Goal: Task Accomplishment & Management: Manage account settings

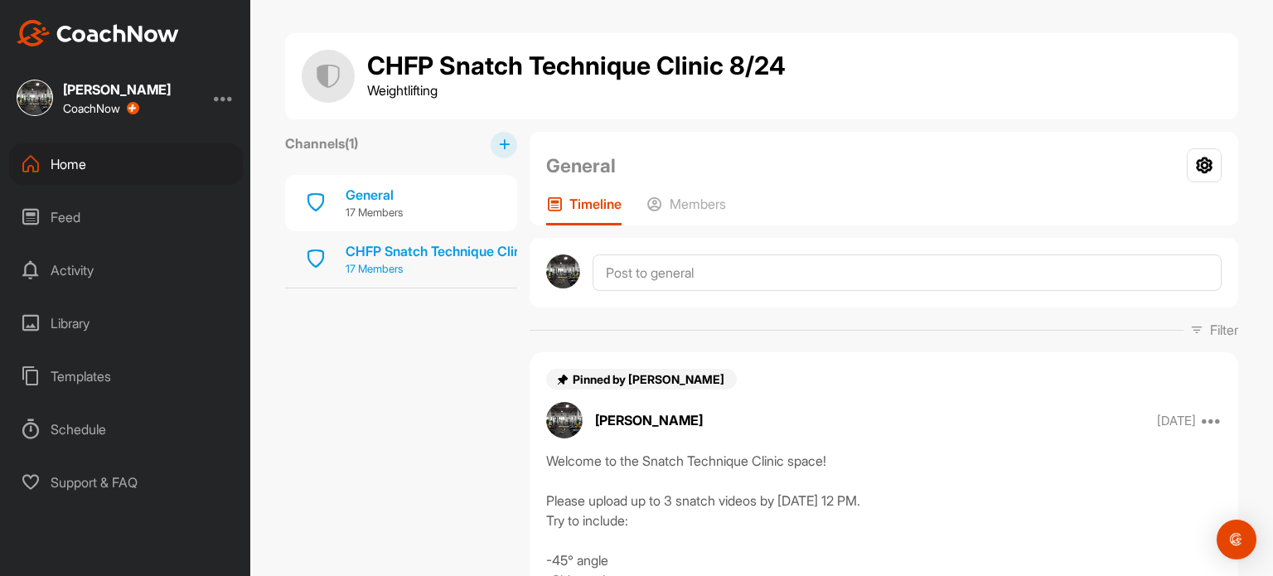
click at [499, 258] on div "CHFP Snatch Technique Clinic 8/24" at bounding box center [456, 251] width 220 height 20
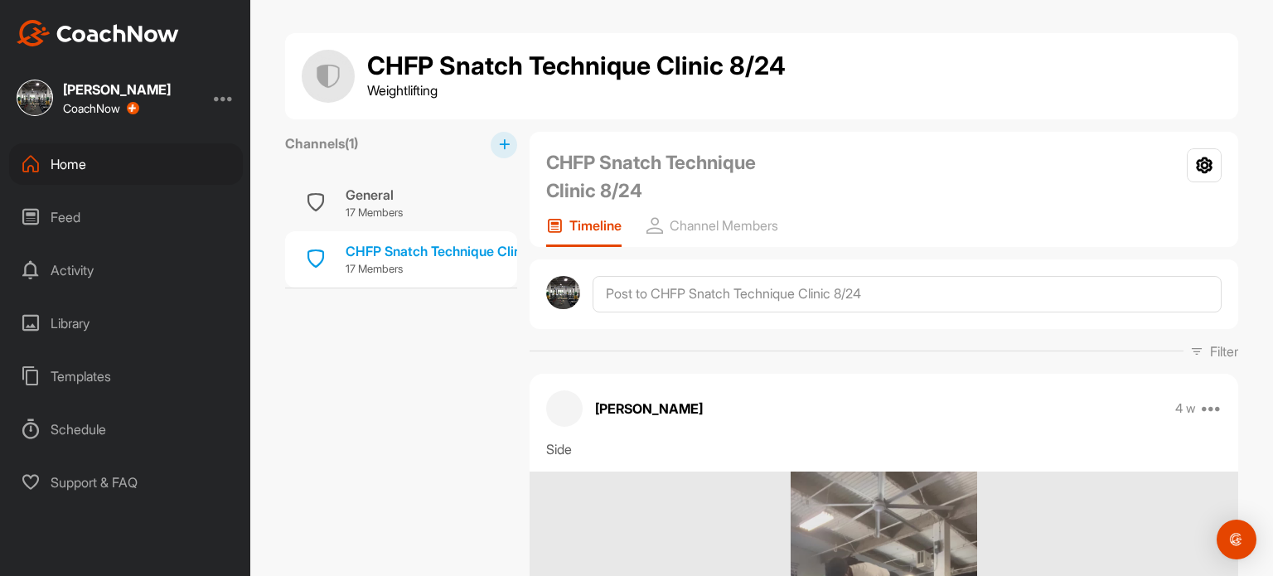
click at [499, 139] on icon at bounding box center [504, 144] width 11 height 11
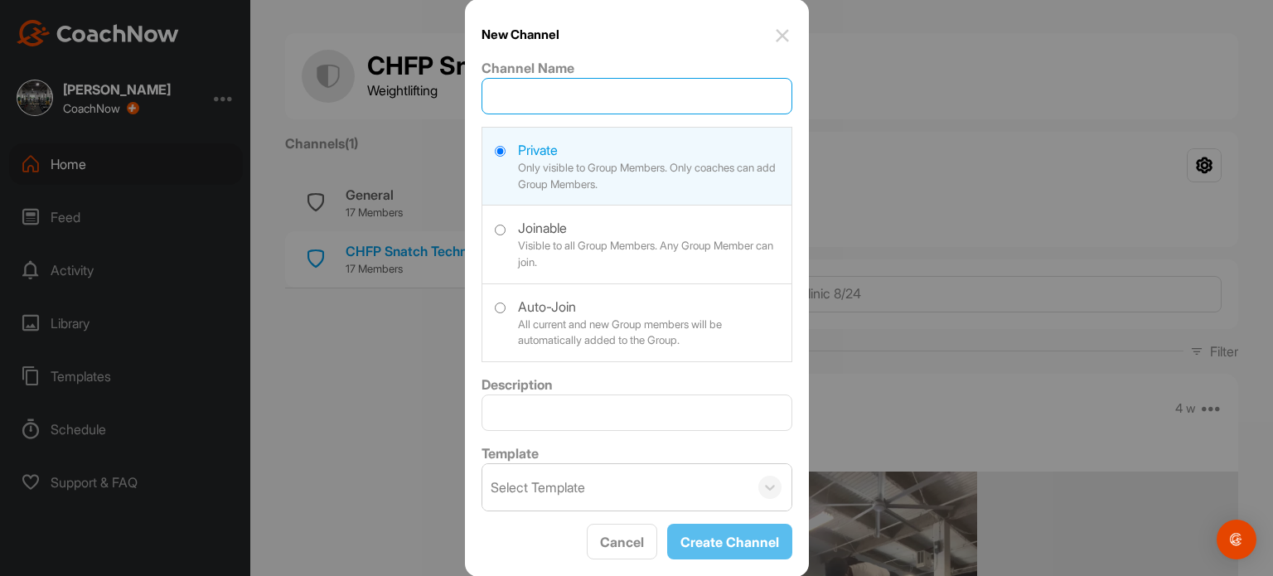
click at [549, 94] on input "Channel Name" at bounding box center [636, 96] width 311 height 36
click at [789, 31] on img at bounding box center [782, 36] width 20 height 20
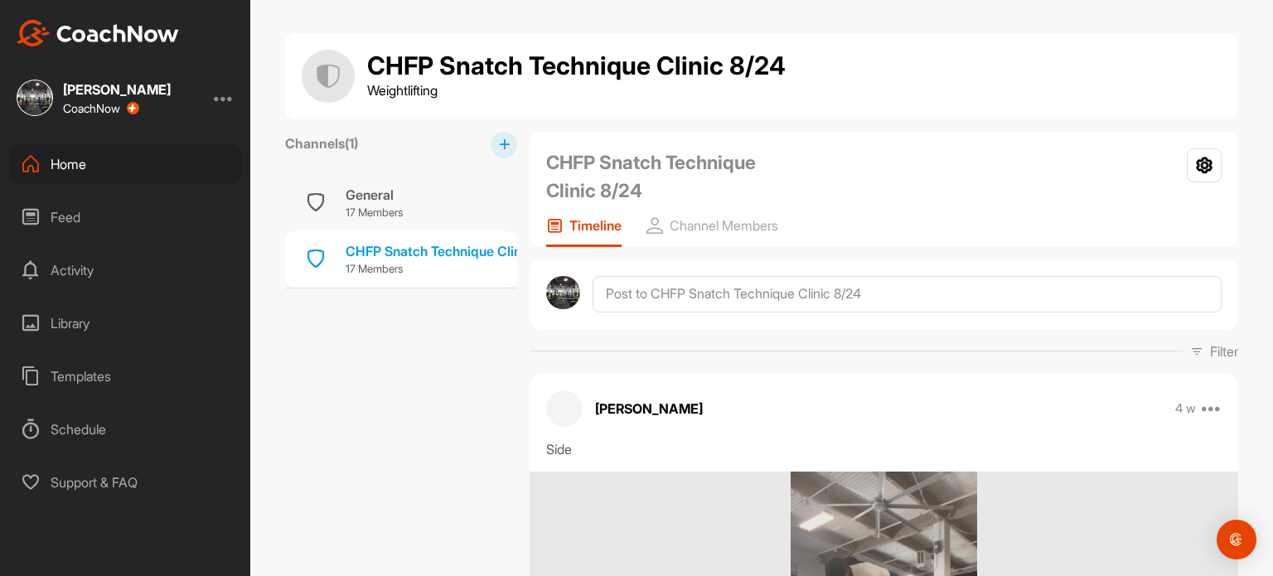
click at [502, 152] on button at bounding box center [504, 145] width 27 height 27
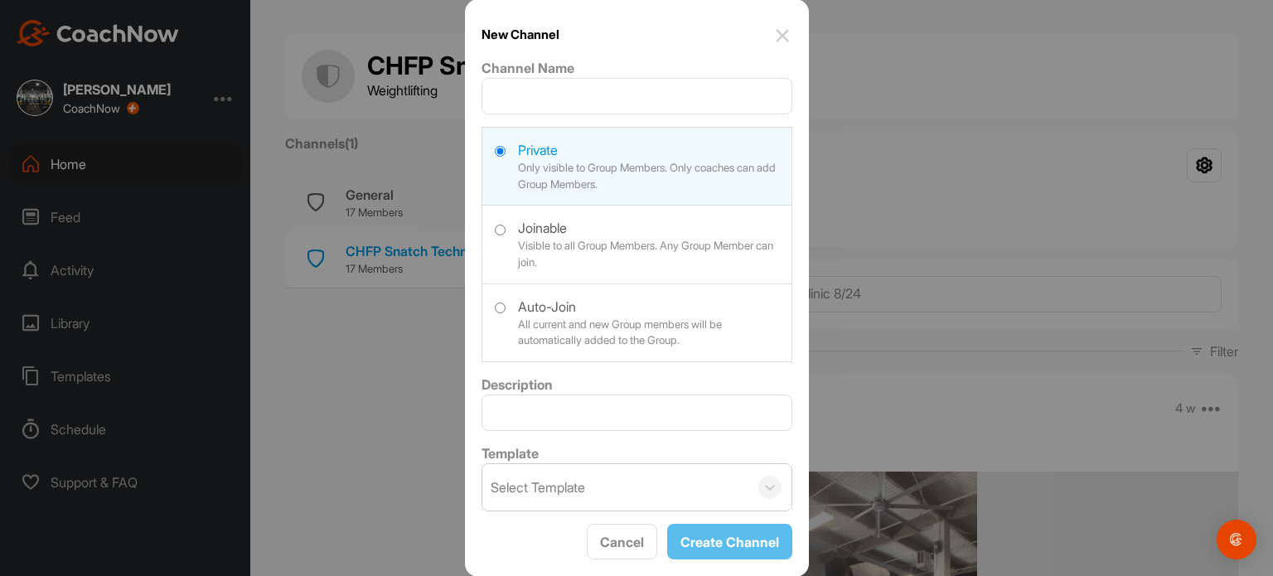
click at [491, 132] on button at bounding box center [504, 145] width 27 height 27
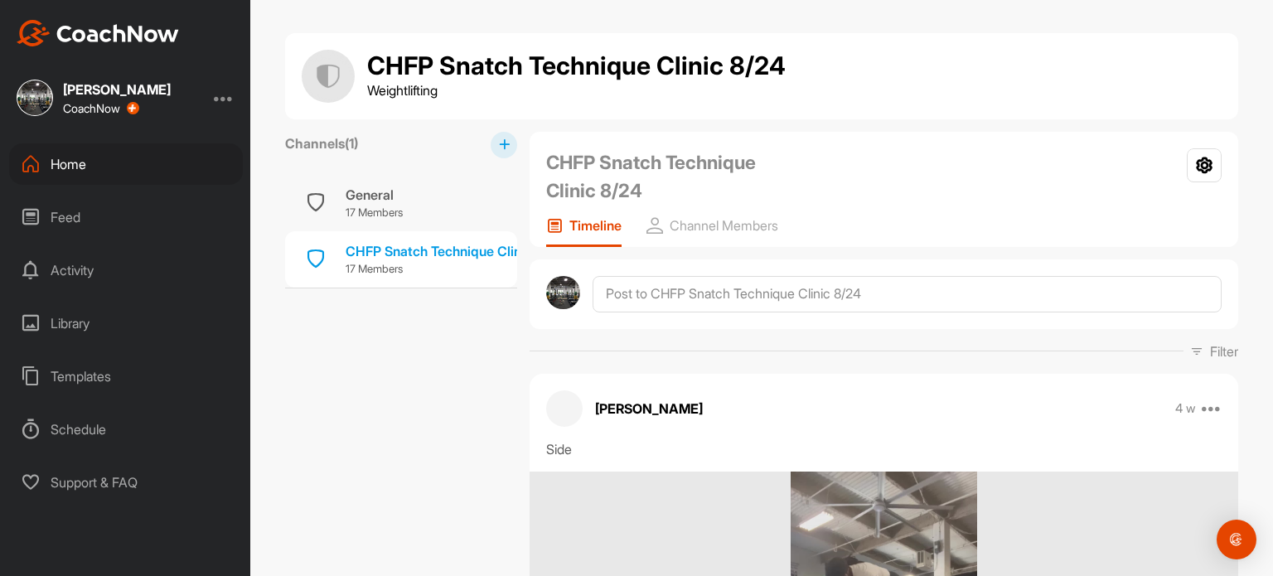
click at [496, 152] on button at bounding box center [504, 145] width 27 height 27
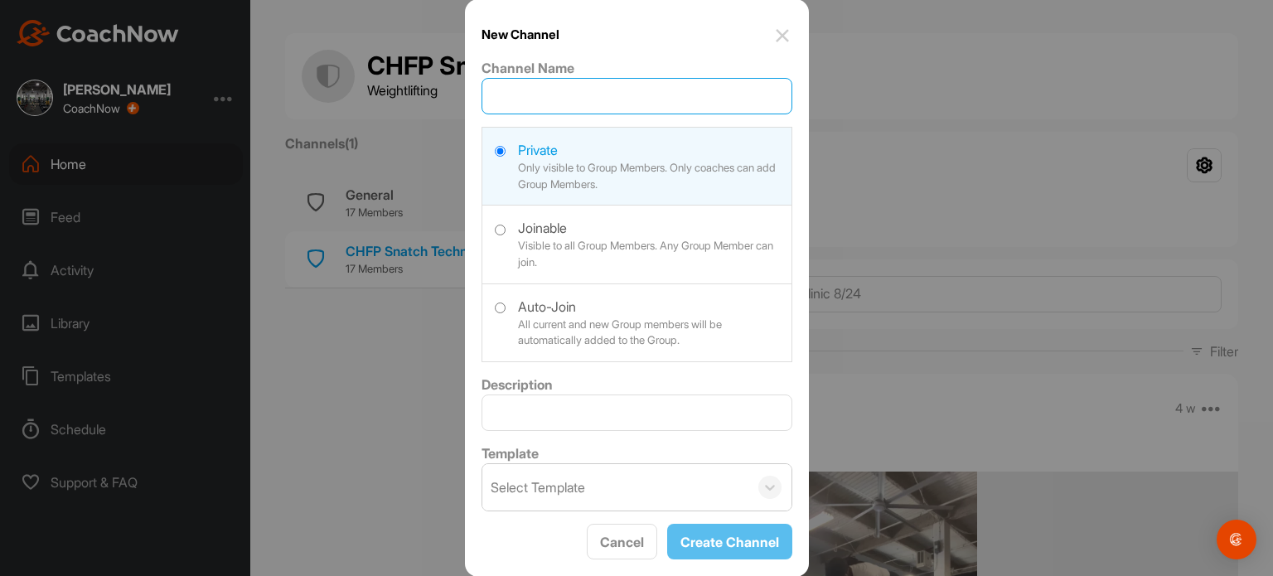
click at [542, 92] on input "Channel Name" at bounding box center [636, 96] width 311 height 36
type input "CHFP Clean Technique Clinic 9/27"
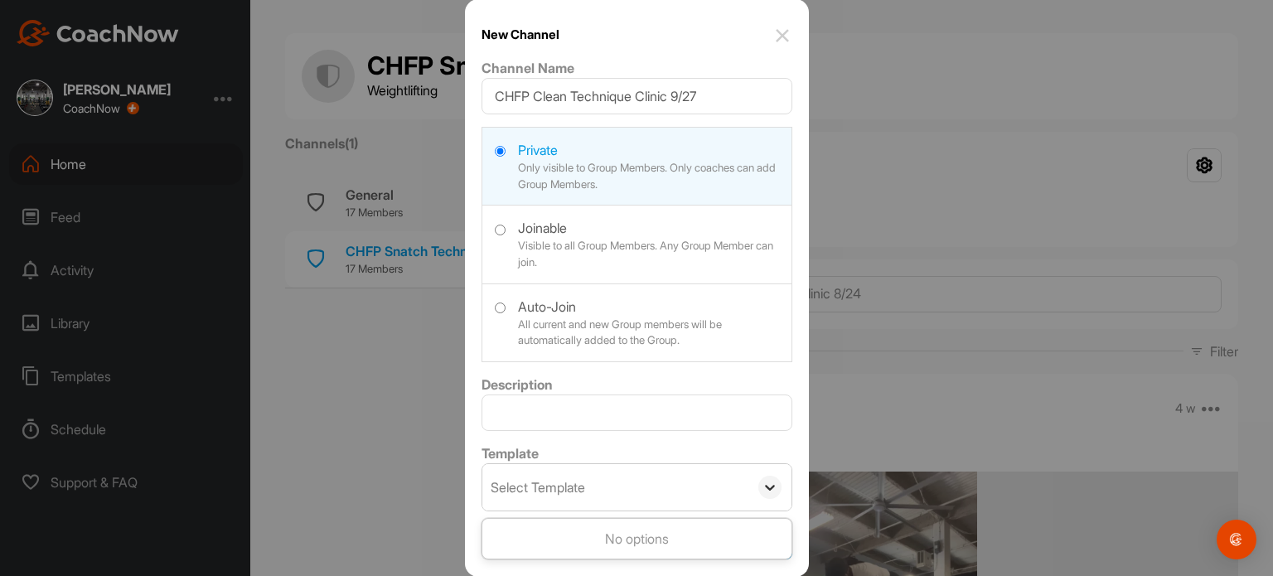
click at [773, 481] on icon at bounding box center [770, 487] width 17 height 17
click at [736, 552] on button "Create Channel" at bounding box center [729, 542] width 125 height 36
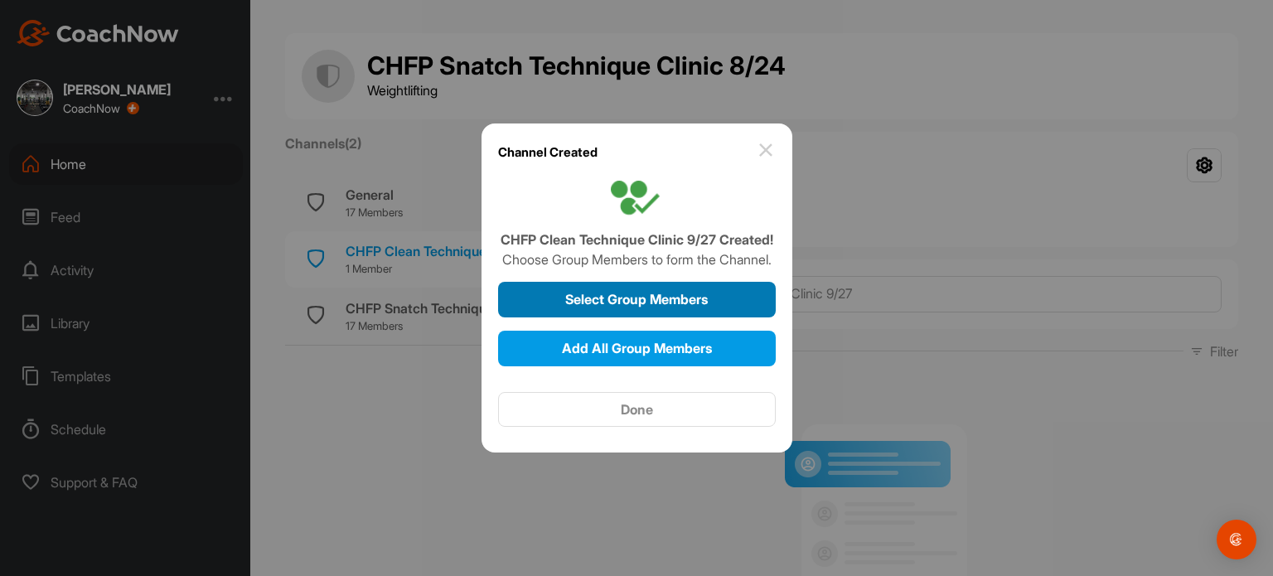
click at [720, 310] on button "Select Group Members" at bounding box center [637, 300] width 278 height 36
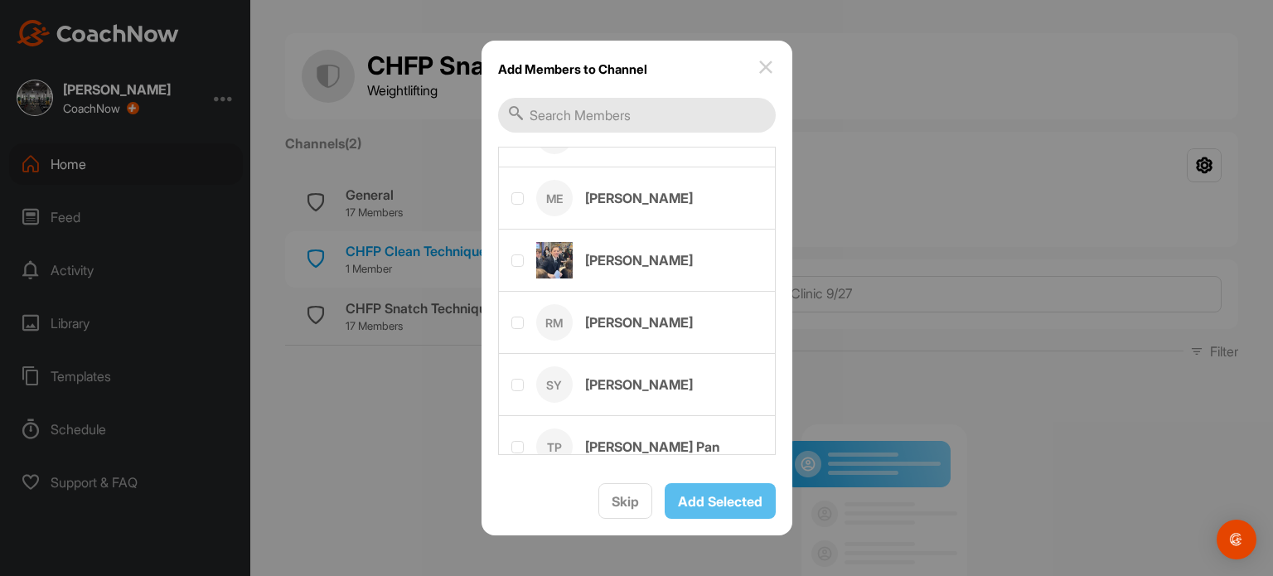
scroll to position [685, 0]
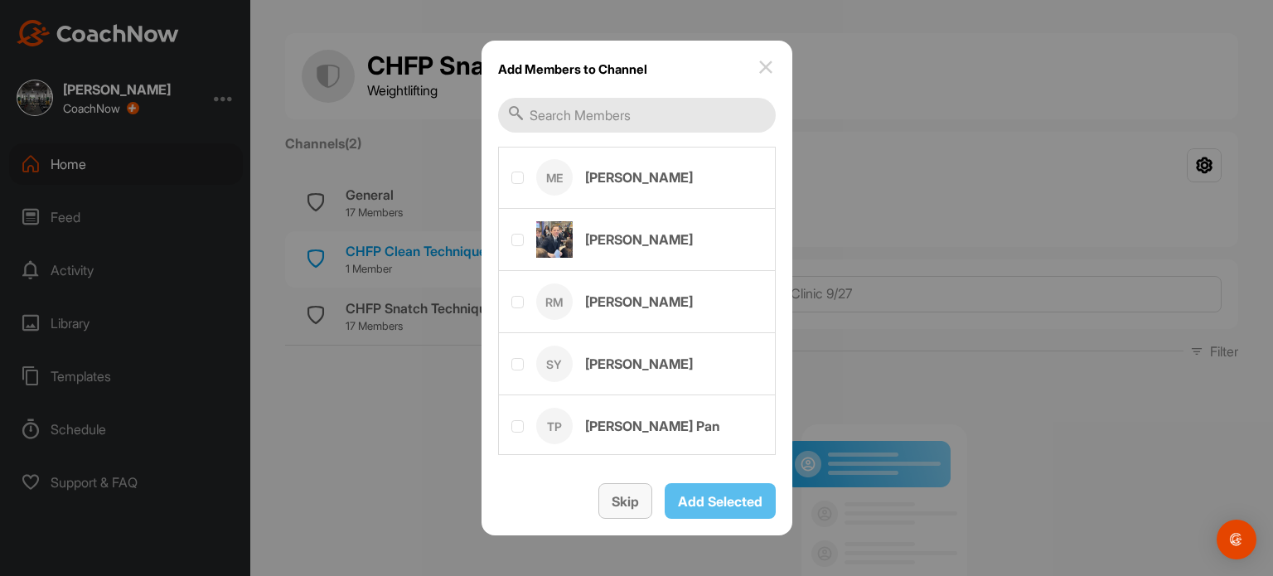
click at [621, 496] on span "Skip" at bounding box center [625, 501] width 27 height 17
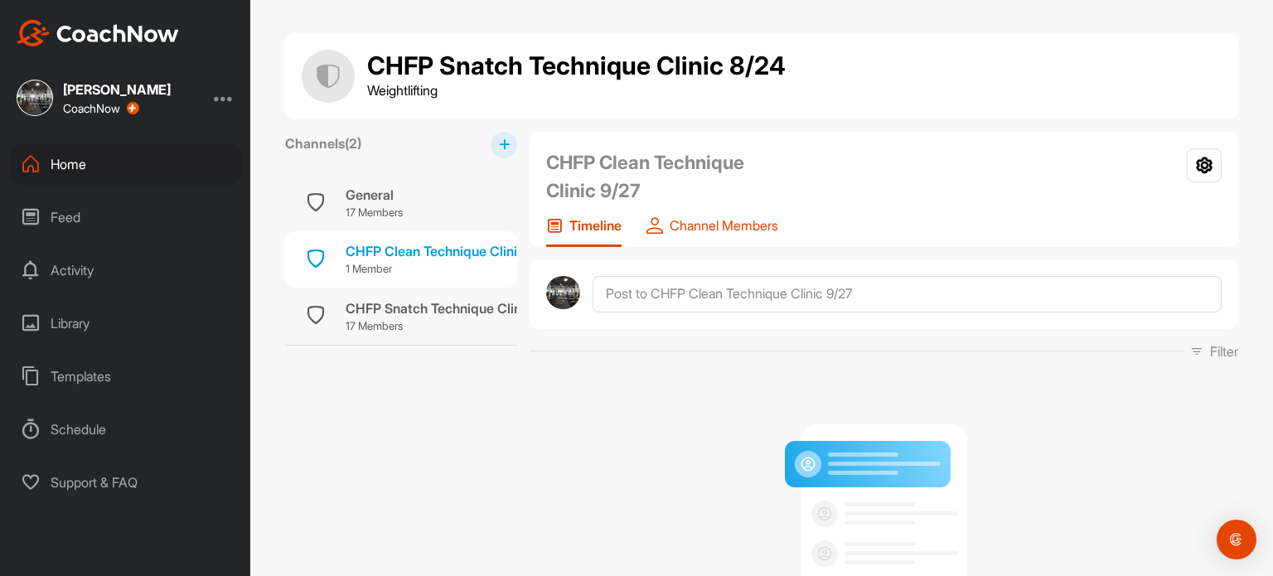
click at [736, 225] on p "Channel Members" at bounding box center [724, 225] width 109 height 17
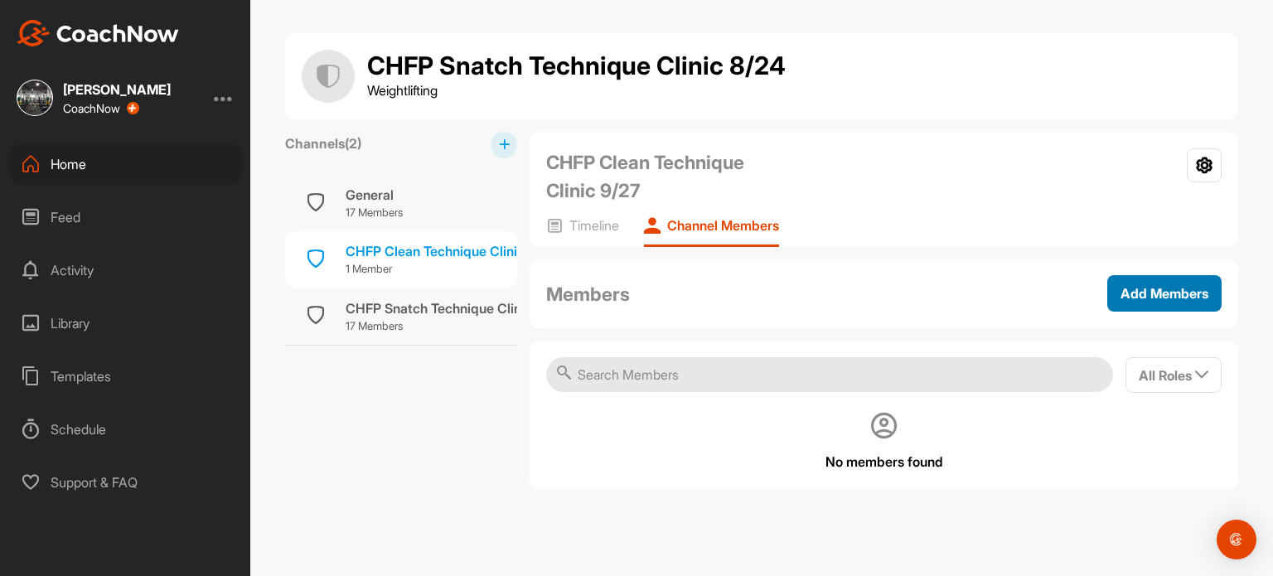
click at [1150, 288] on span "Add Members" at bounding box center [1164, 293] width 88 height 17
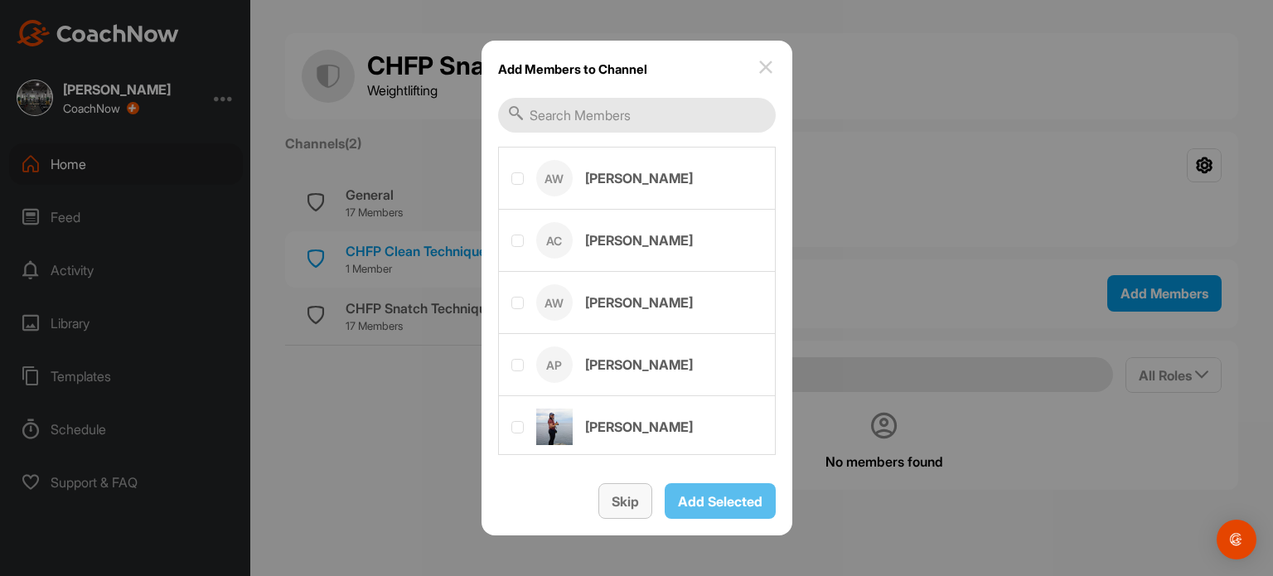
click at [627, 496] on span "Skip" at bounding box center [625, 501] width 27 height 17
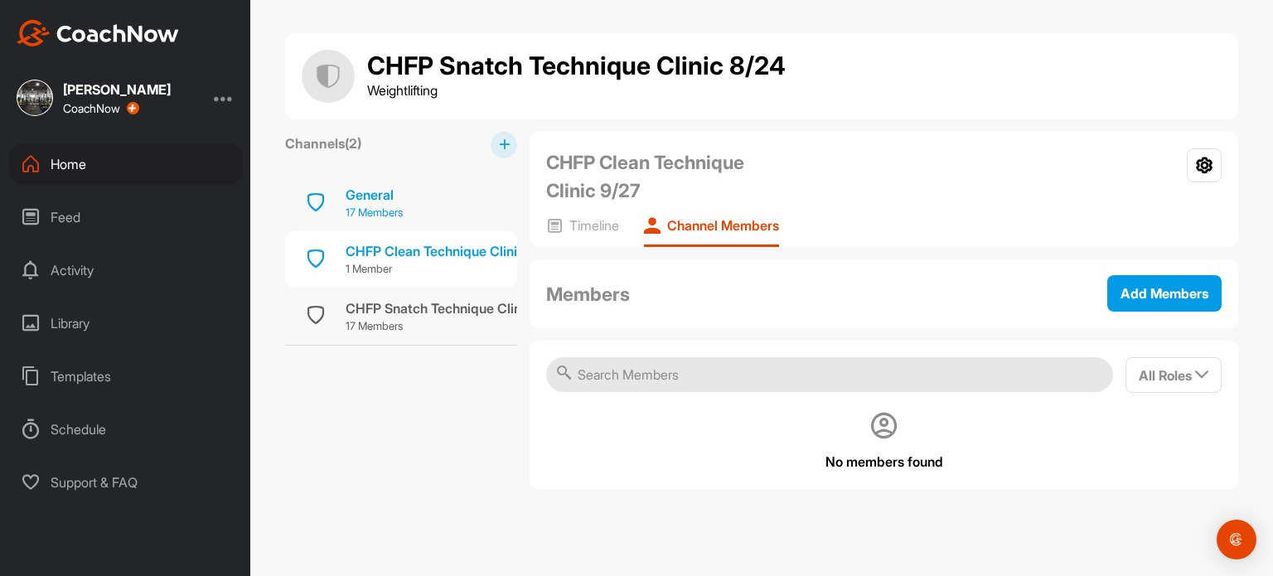
click at [433, 205] on div "General 17 Members" at bounding box center [401, 203] width 232 height 56
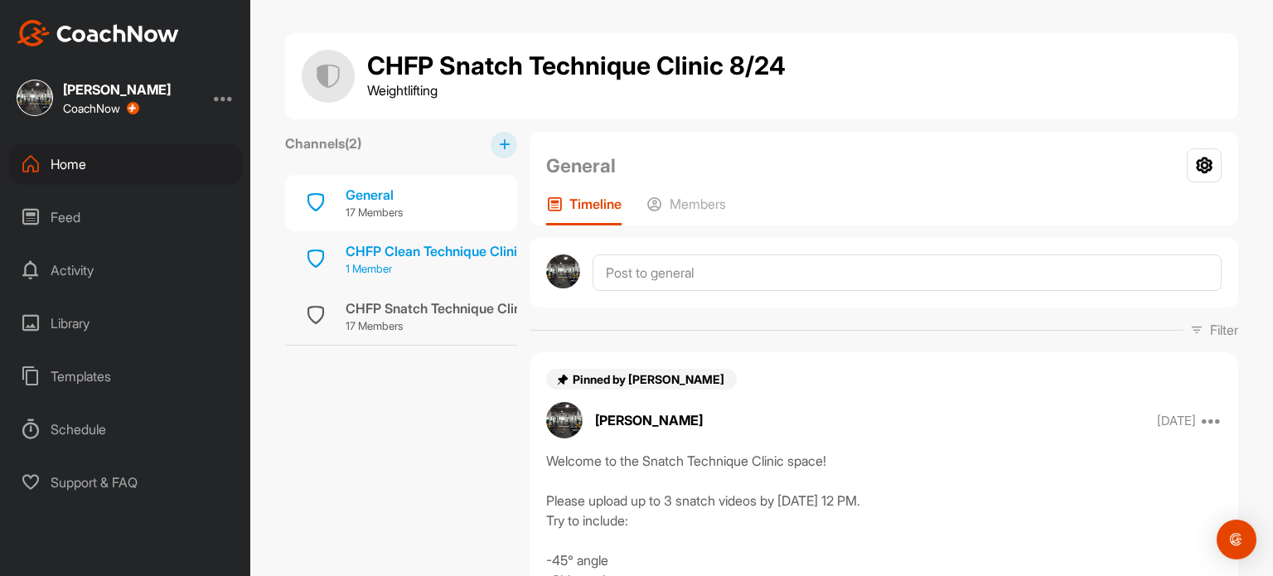
click at [423, 244] on div "CHFP Clean Technique Clinic 9/27" at bounding box center [451, 251] width 211 height 20
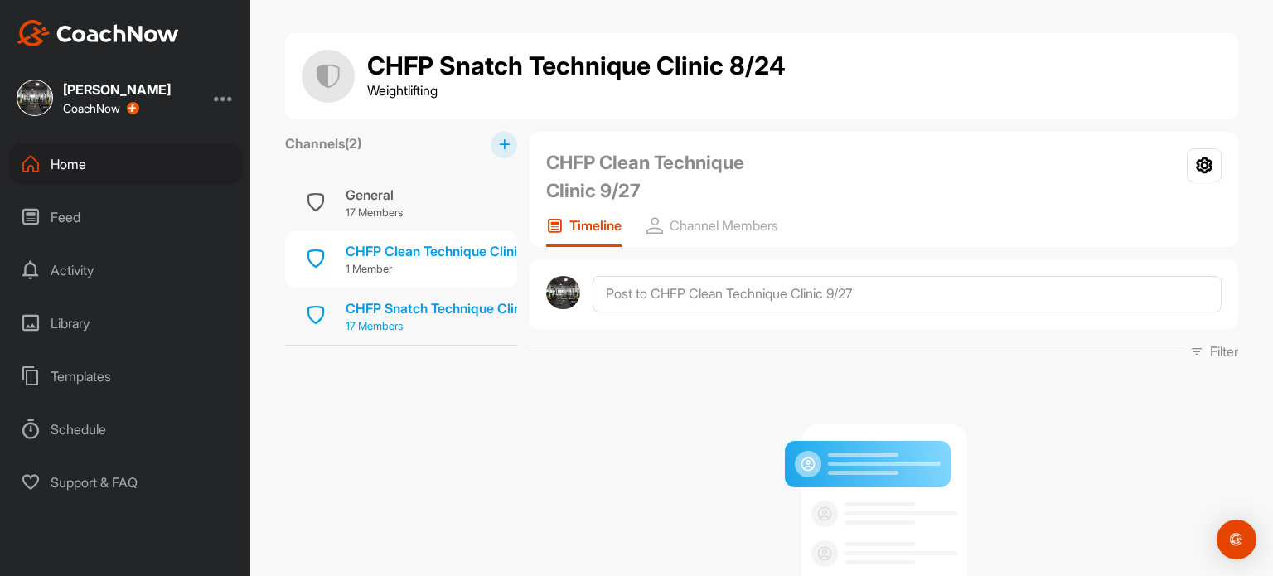
click at [465, 312] on div "CHFP Snatch Technique Clinic 8/24" at bounding box center [456, 308] width 220 height 20
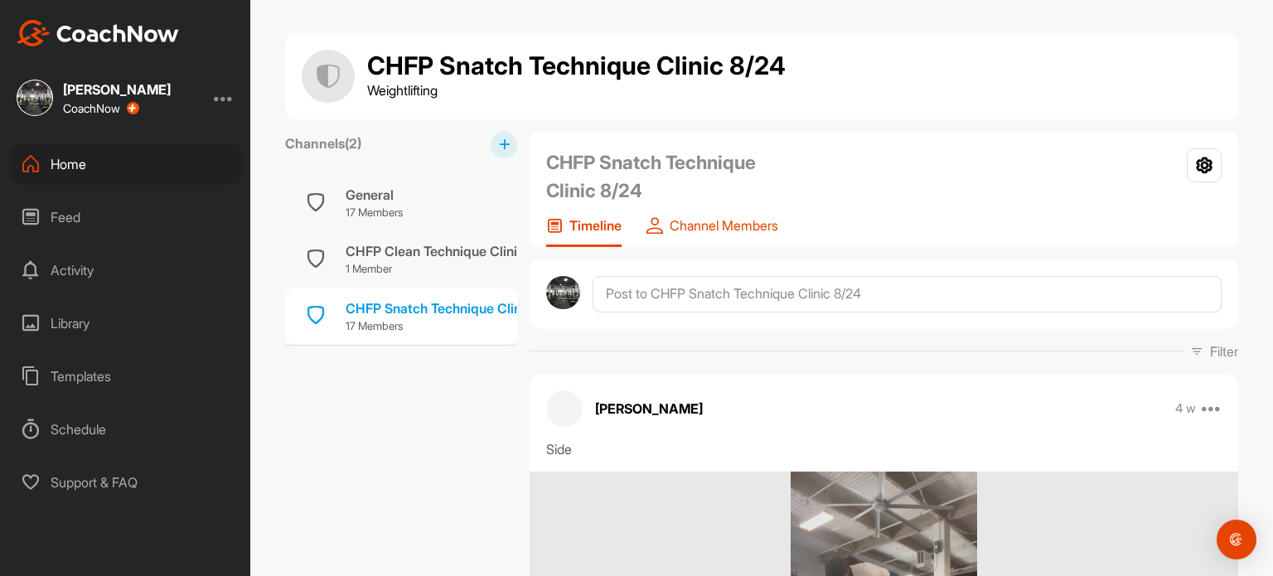
click at [704, 222] on p "Channel Members" at bounding box center [724, 225] width 109 height 17
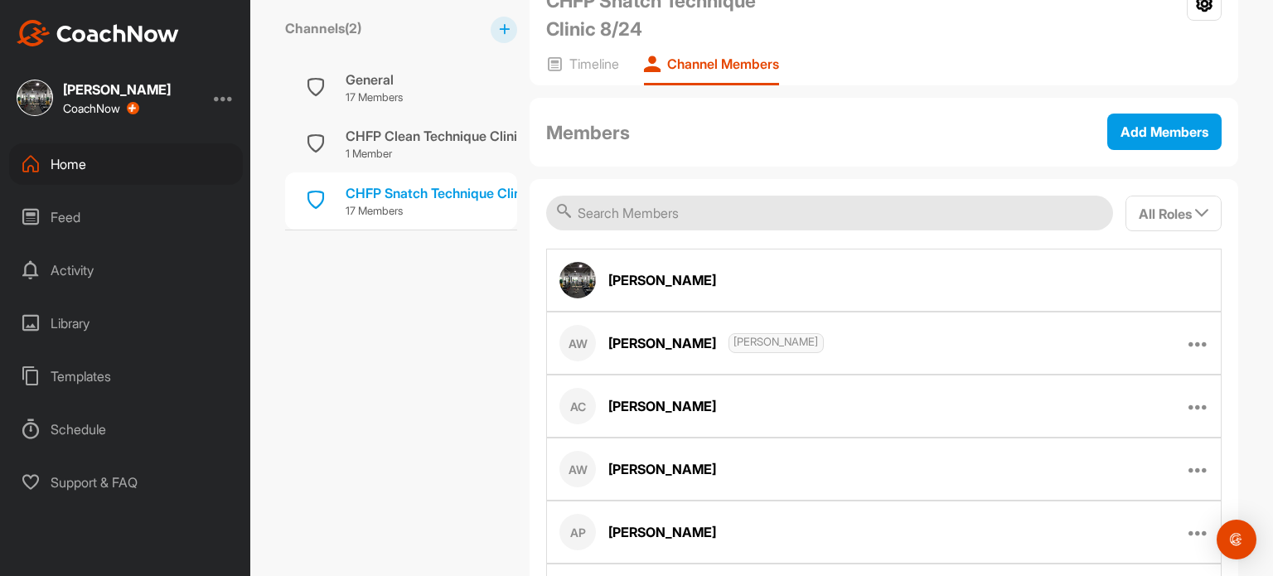
scroll to position [56, 0]
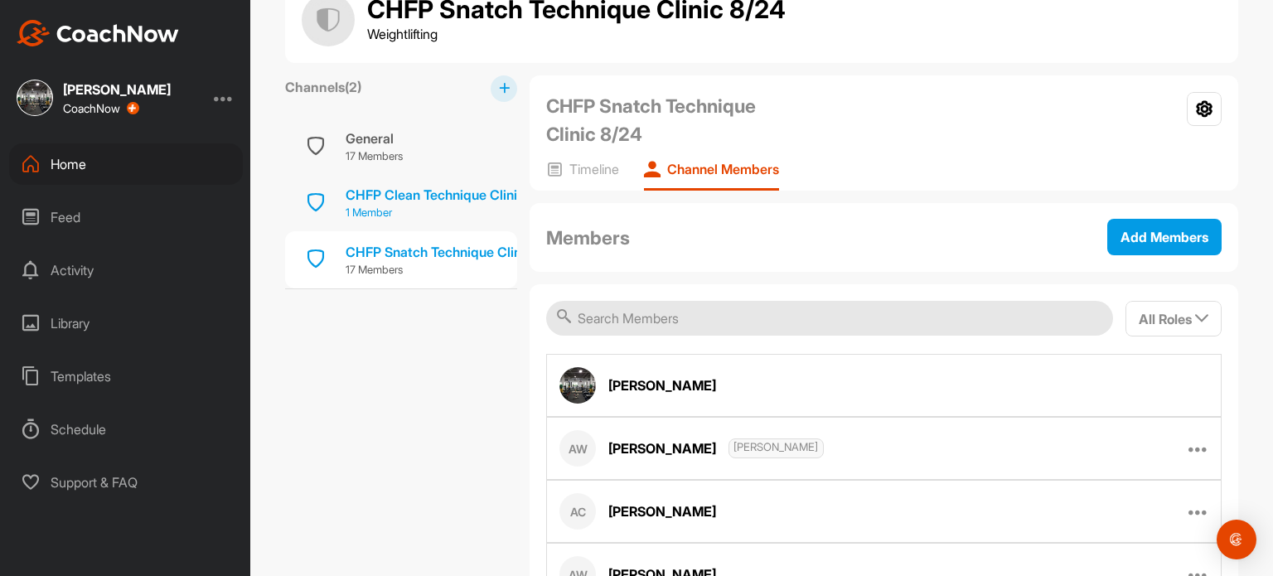
click at [385, 196] on div "CHFP Clean Technique Clinic 9/27" at bounding box center [451, 195] width 211 height 20
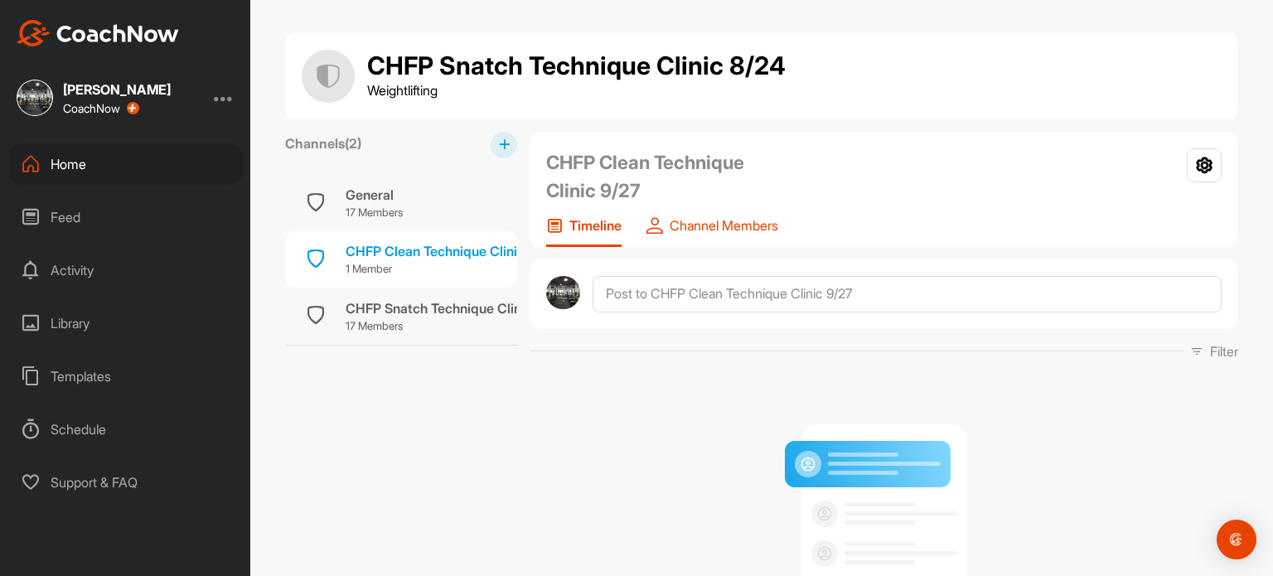
click at [709, 222] on p "Channel Members" at bounding box center [724, 225] width 109 height 17
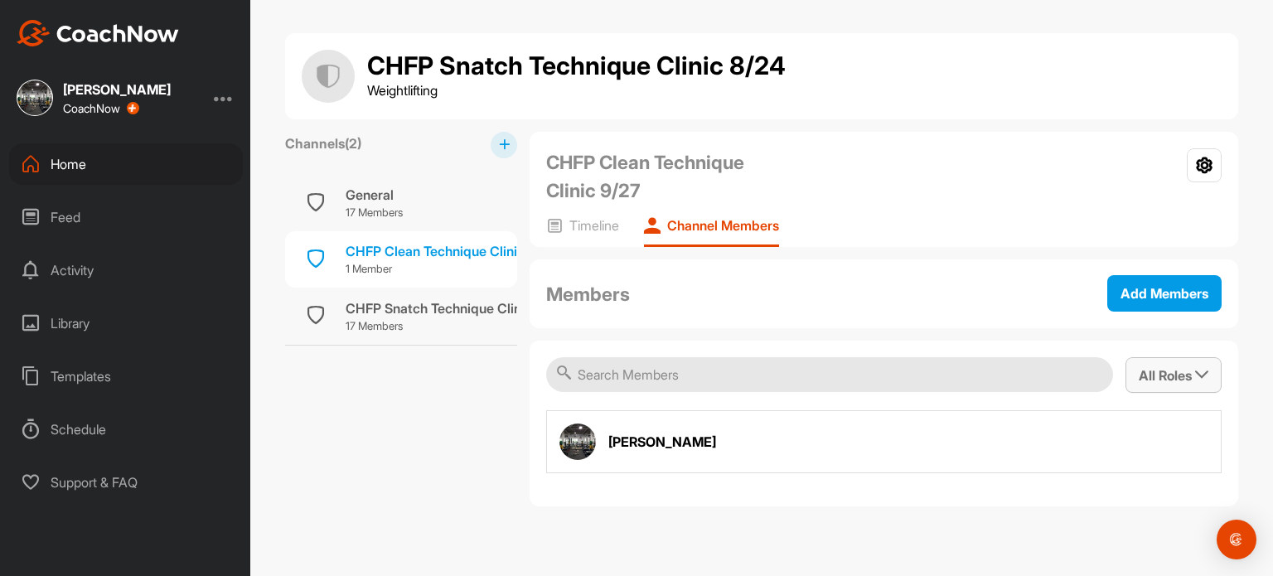
click at [1187, 372] on span "All Roles" at bounding box center [1174, 375] width 70 height 17
click at [450, 261] on p "1 Member" at bounding box center [451, 269] width 211 height 17
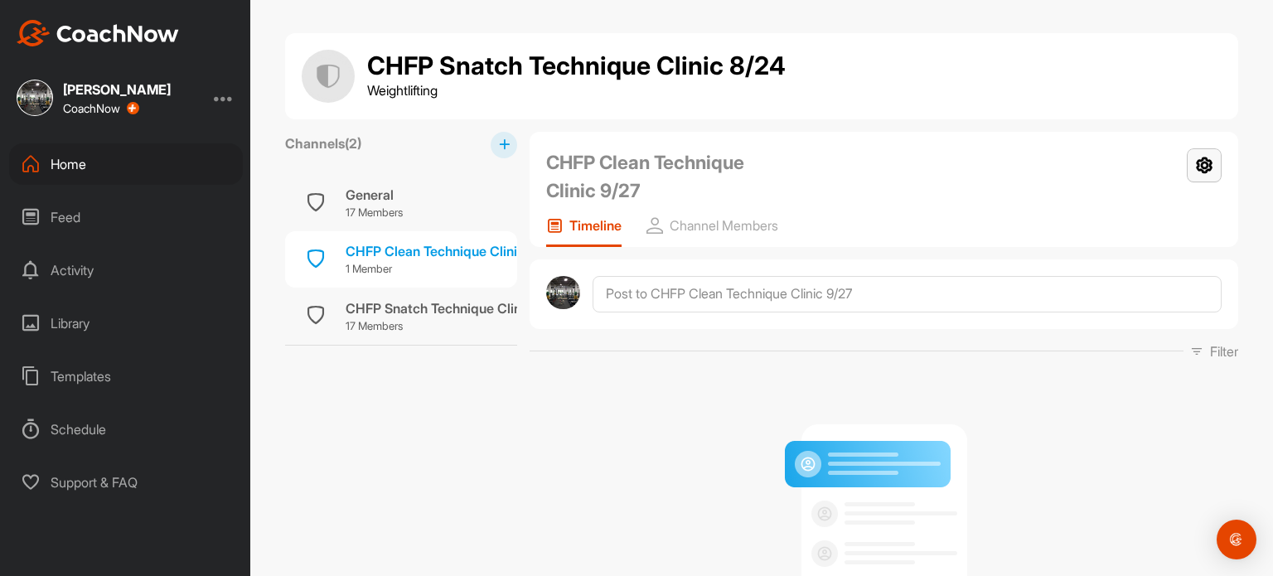
click at [1197, 158] on icon at bounding box center [1204, 165] width 35 height 34
click at [1175, 207] on li "Settings" at bounding box center [1181, 212] width 81 height 53
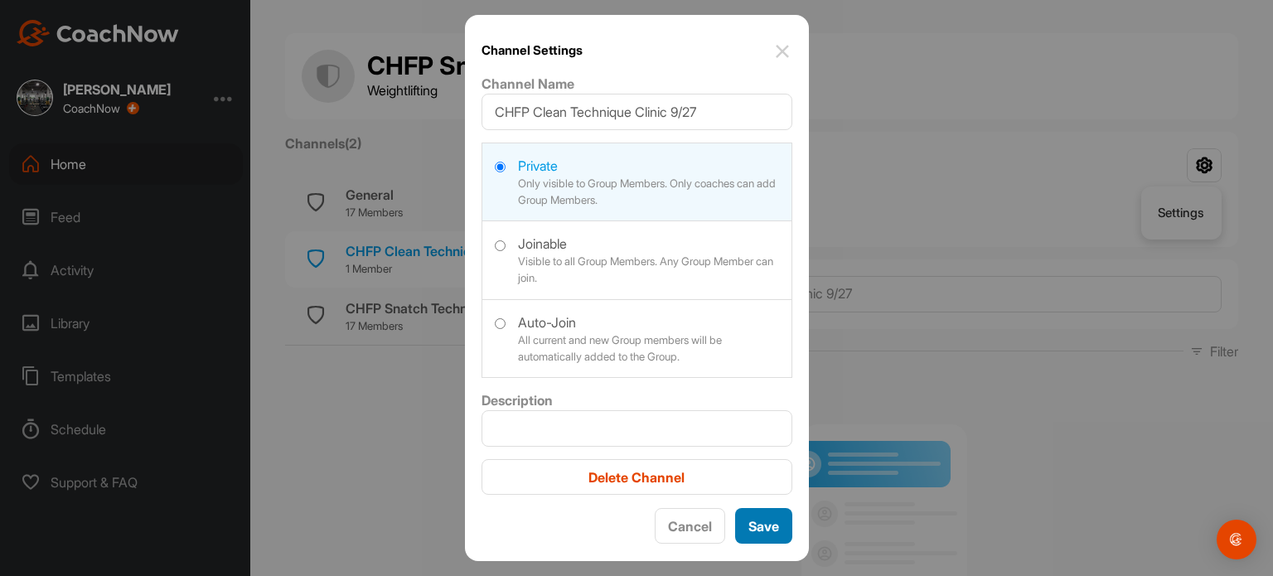
click at [766, 528] on button "Save" at bounding box center [763, 526] width 57 height 36
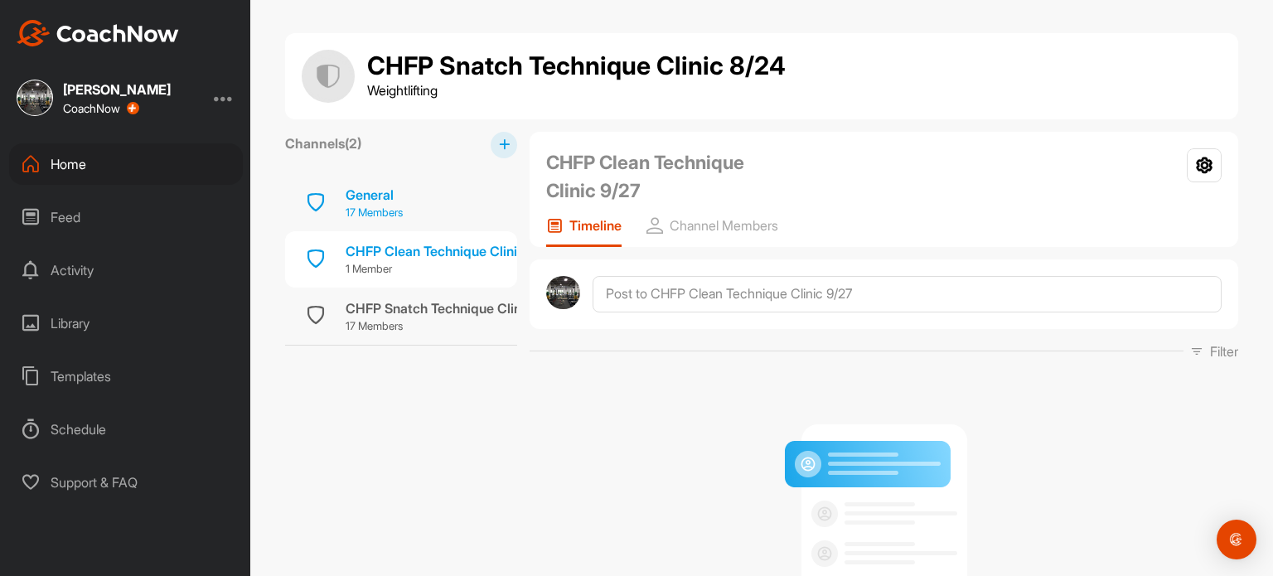
click at [392, 193] on div "General" at bounding box center [374, 195] width 57 height 20
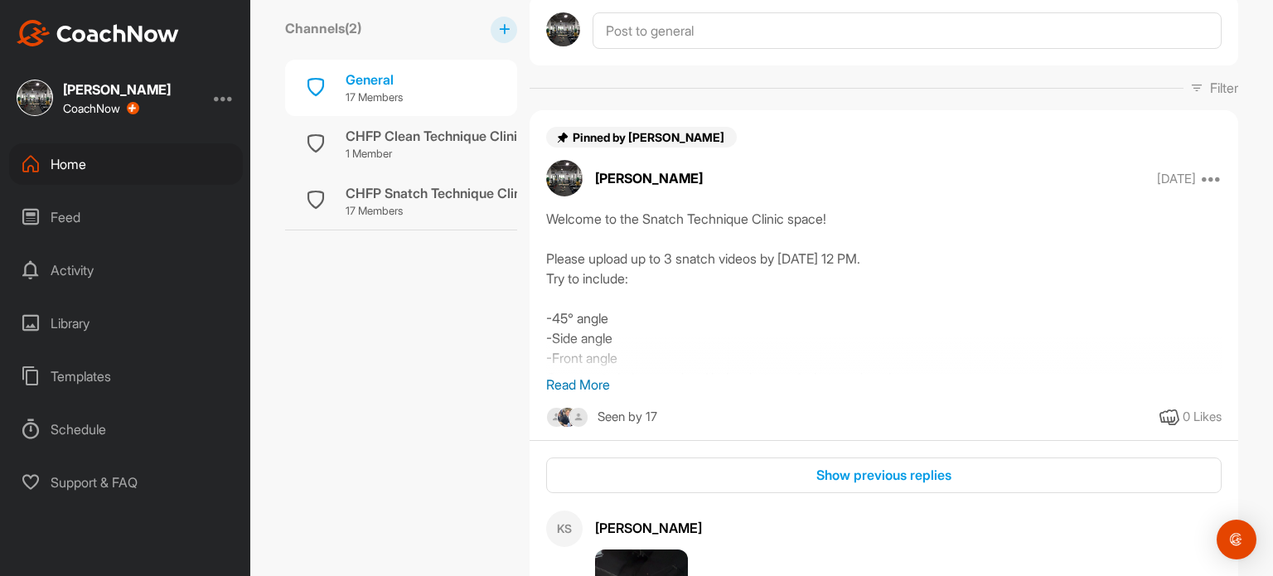
scroll to position [142, 0]
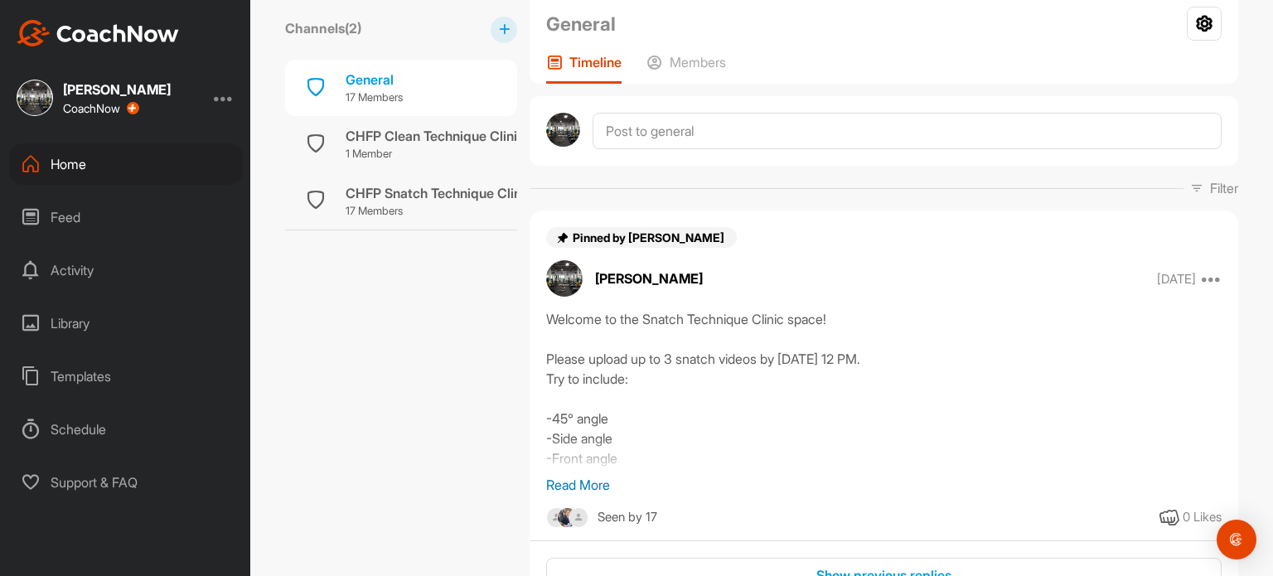
drag, startPoint x: 540, startPoint y: 317, endPoint x: 670, endPoint y: 474, distance: 203.1
click at [670, 474] on div "Welcome to the Snatch Technique Clinic space! Please upload up to 3 snatch vide…" at bounding box center [884, 402] width 709 height 186
click at [578, 486] on p "Read More" at bounding box center [883, 485] width 675 height 20
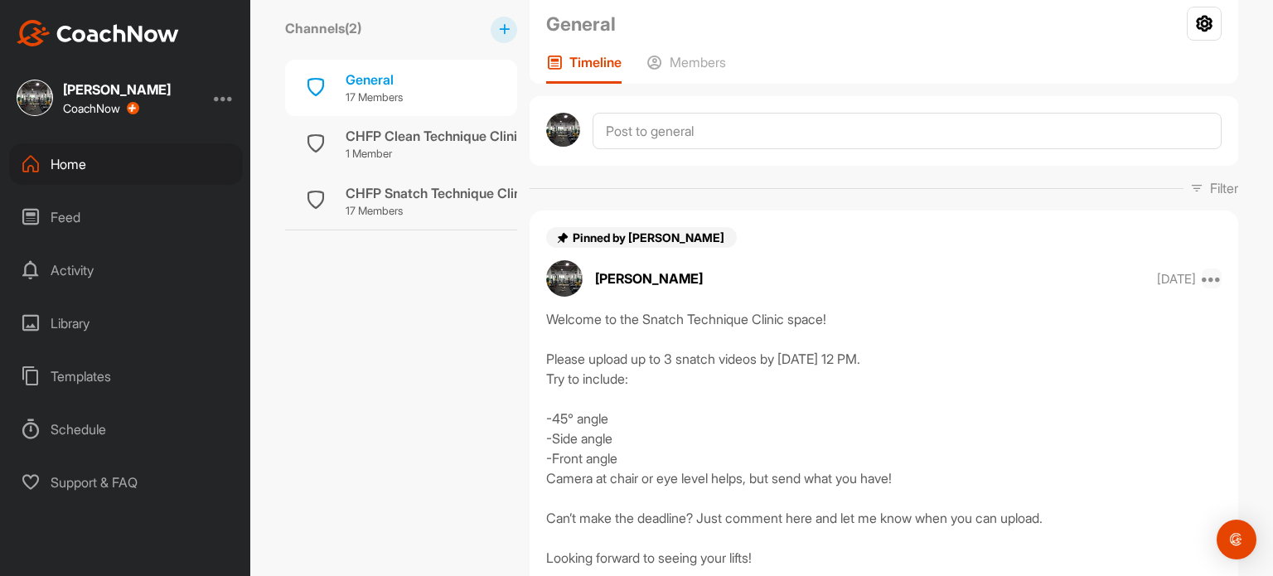
click at [1207, 277] on icon at bounding box center [1212, 279] width 20 height 20
click at [1050, 327] on p "Edit" at bounding box center [1055, 334] width 22 height 17
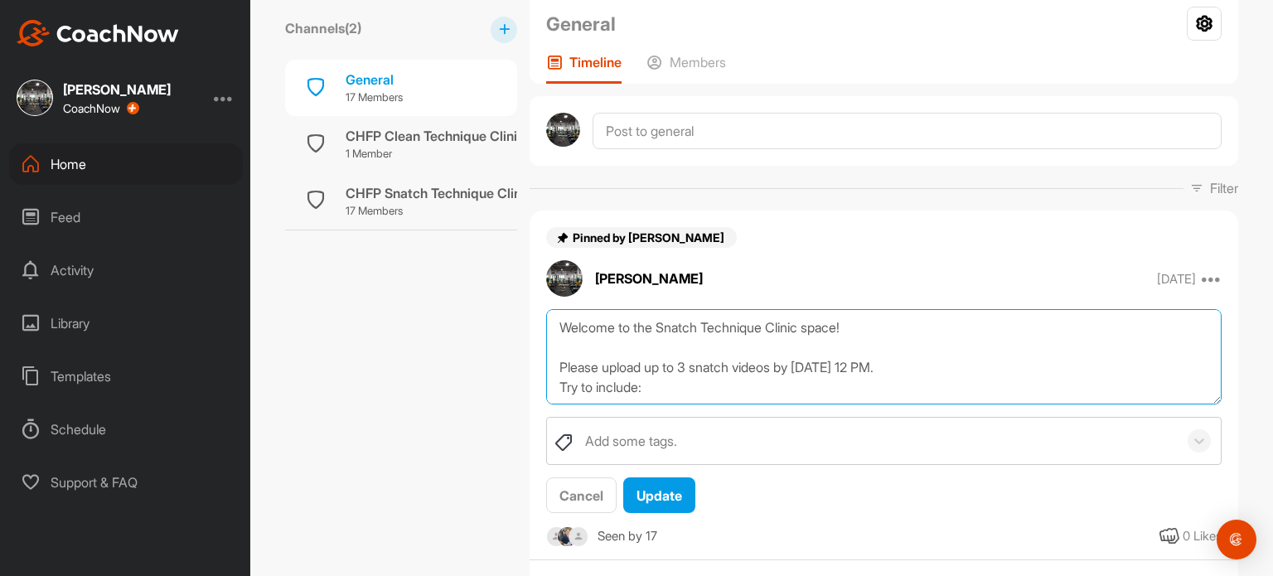
click at [697, 327] on textarea "Welcome to the Snatch Technique Clinic space! Please upload up to 3 snatch vide…" at bounding box center [883, 356] width 675 height 95
type textarea "Welcome to the Snatch Technique Clinic space! Please upload up to 3 snatch vide…"
click at [568, 486] on div "Cancel" at bounding box center [581, 496] width 44 height 20
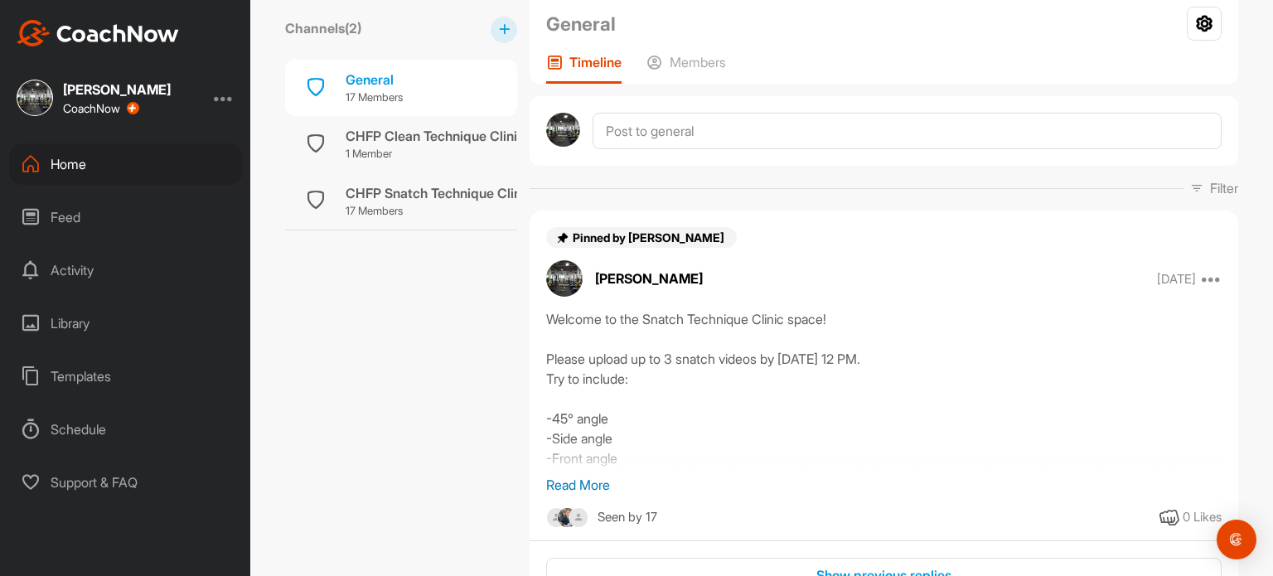
click at [573, 475] on p "Read More" at bounding box center [883, 485] width 675 height 20
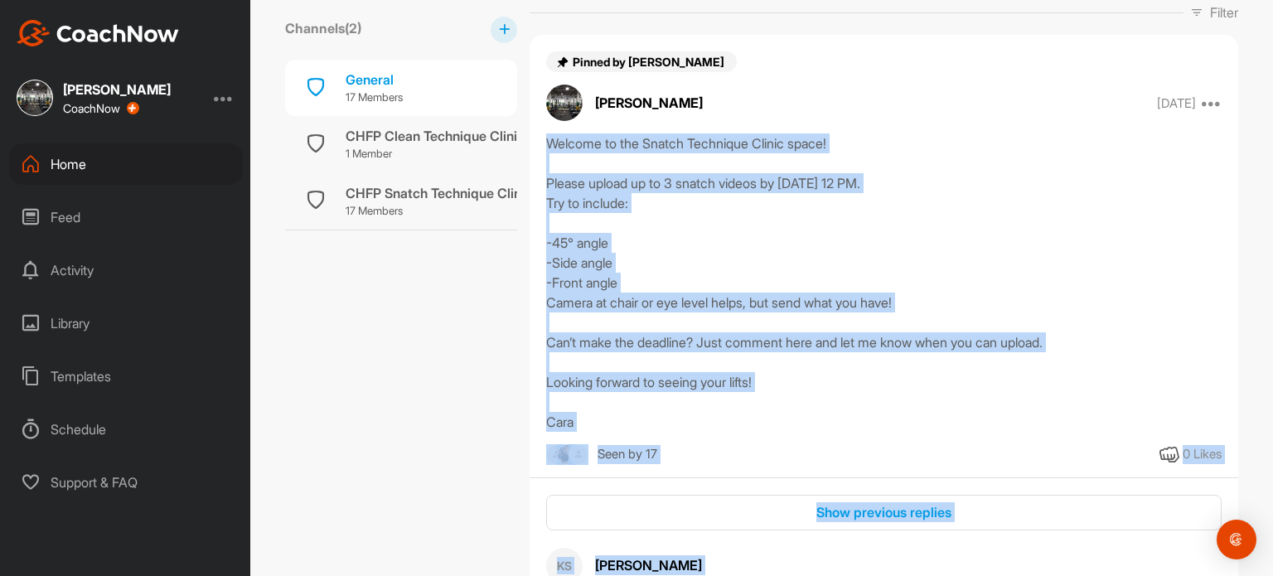
scroll to position [410, 0]
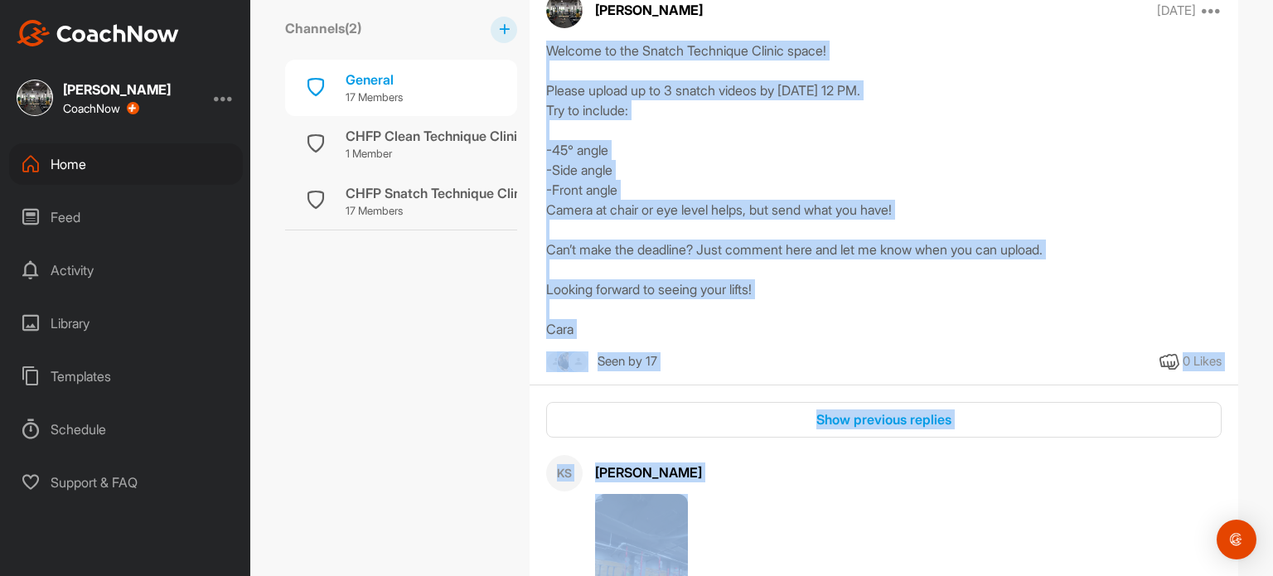
drag, startPoint x: 539, startPoint y: 314, endPoint x: 989, endPoint y: 337, distance: 450.6
click at [989, 337] on div "Welcome to the Snatch Technique Clinic space! Please upload up to 3 snatch vide…" at bounding box center [883, 190] width 675 height 298
copy div "Welcome to the Snatch Technique Clinic space! Please upload up to 3 snatch vide…"
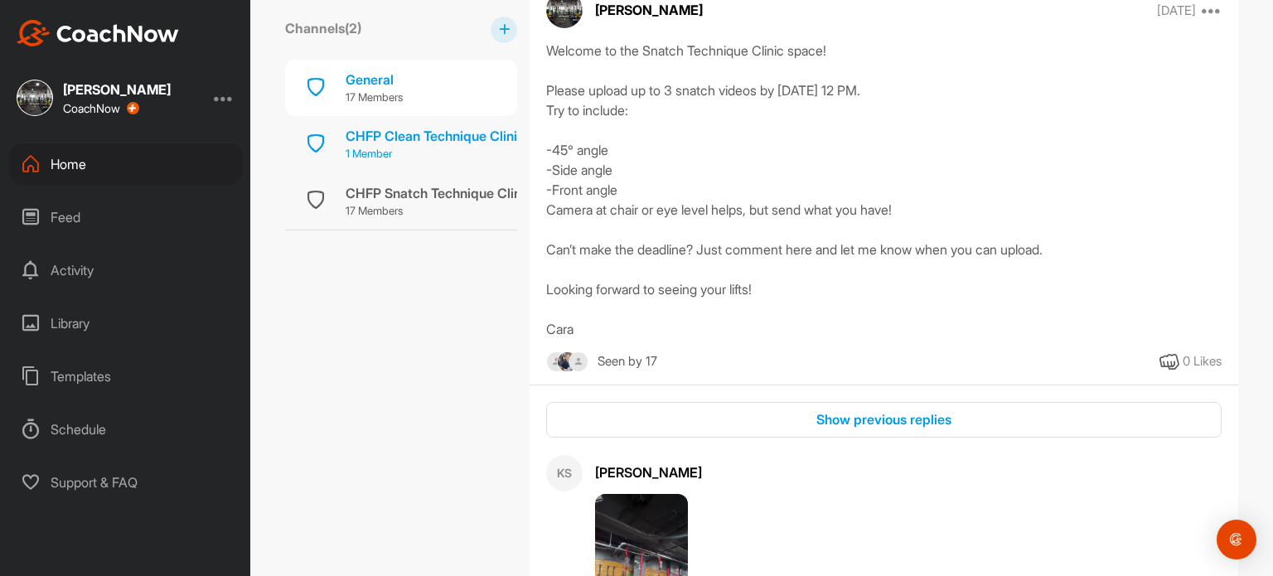
click at [385, 128] on div "CHFP Clean Technique Clinic 9/27" at bounding box center [451, 136] width 211 height 20
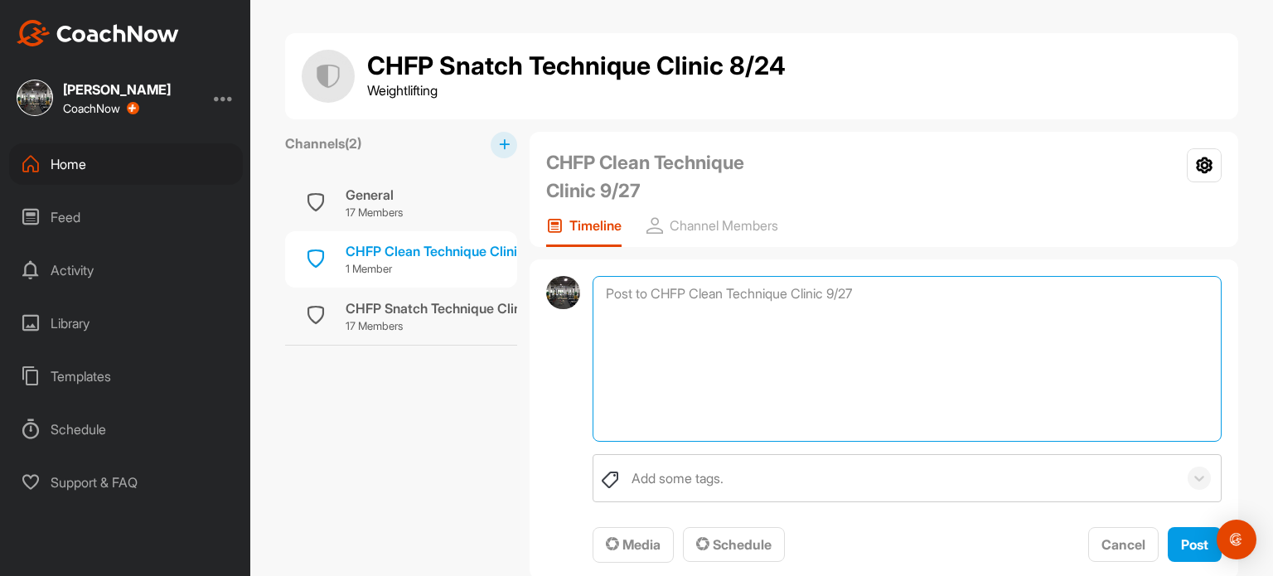
click at [679, 284] on textarea at bounding box center [907, 359] width 629 height 166
paste textarea "Welcome to the Snatch Technique Clinic space! Please upload up to 3 snatch vide…"
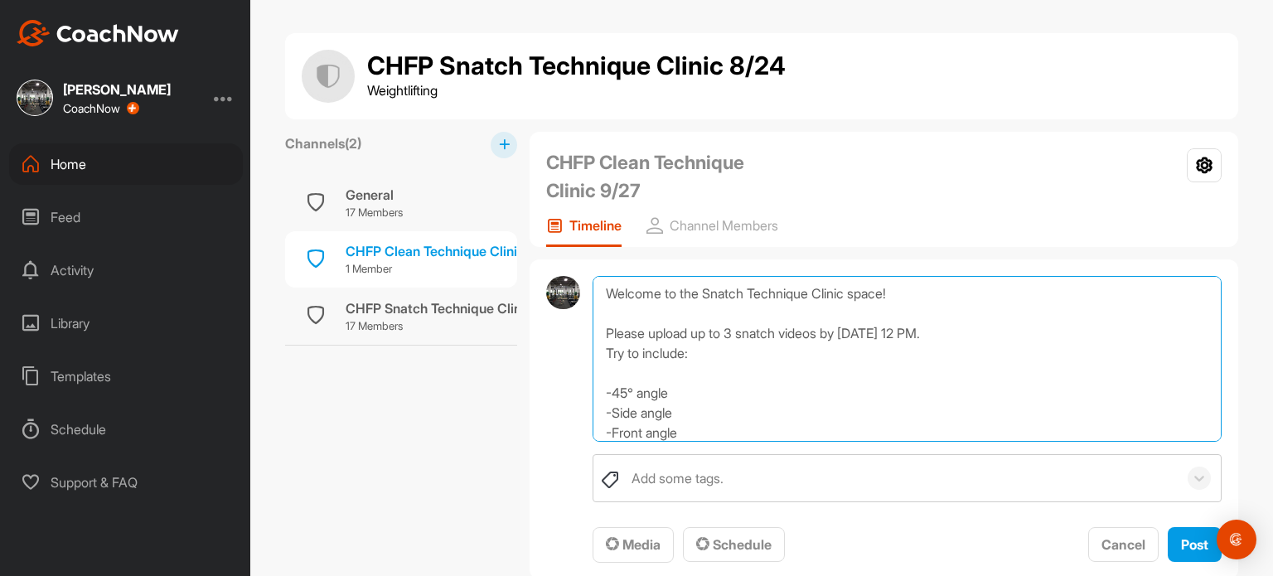
click at [738, 295] on textarea "Welcome to the Snatch Technique Clinic space! Please upload up to 3 snatch vide…" at bounding box center [907, 359] width 629 height 166
click at [955, 335] on textarea "Welcome to the Clean Technique Clinic space! Please upload up to 3 snatch video…" at bounding box center [907, 359] width 629 height 166
click at [778, 337] on textarea "Welcome to the Clean Technique Clinic space! Please upload up to 3 snatch video…" at bounding box center [907, 359] width 629 height 166
click at [738, 331] on textarea "Welcome to the Clean Technique Clinic space! Please upload up to 3 videos by Fr…" at bounding box center [907, 359] width 629 height 166
click at [822, 330] on textarea "Welcome to the Clean Technique Clinic space! Please upload up to 3 clean videos…" at bounding box center [907, 359] width 629 height 166
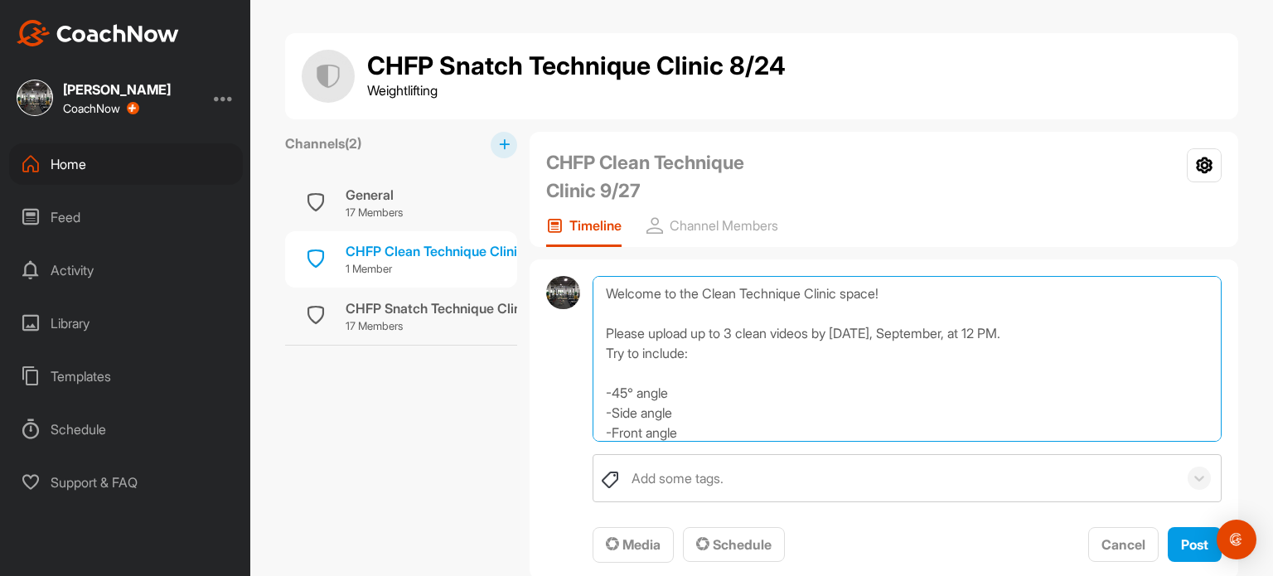
click at [956, 334] on textarea "Welcome to the Clean Technique Clinic space! Please upload up to 3 clean videos…" at bounding box center [907, 359] width 629 height 166
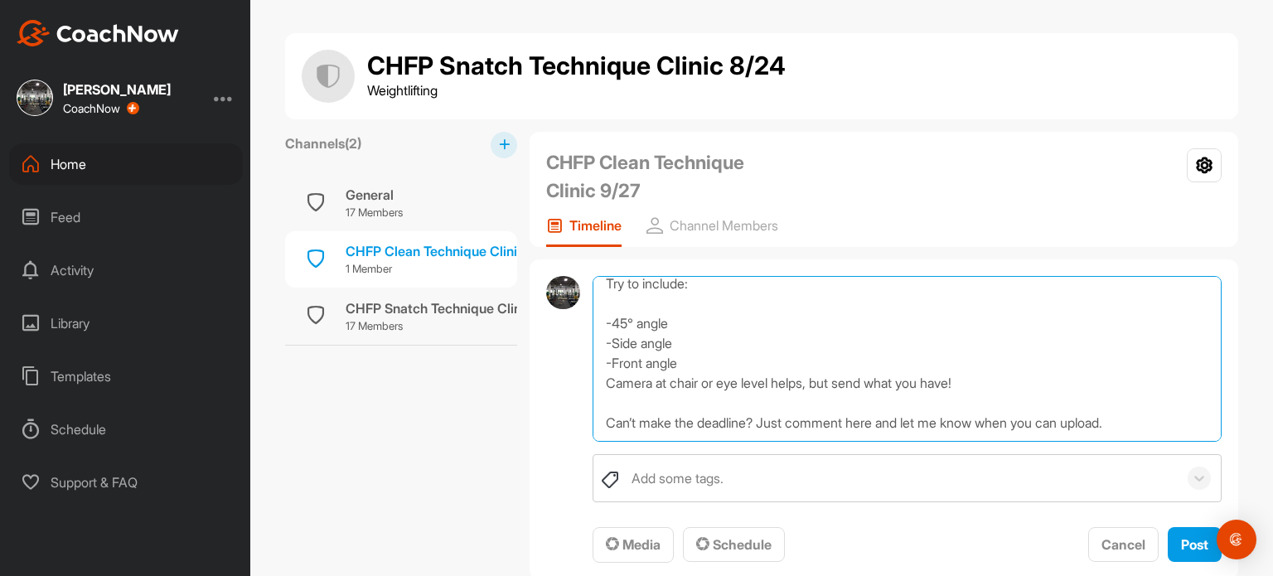
scroll to position [70, 0]
click at [746, 380] on textarea "Welcome to the Clean Technique Clinic space! Please upload up to 3 clean videos…" at bounding box center [907, 359] width 629 height 166
click at [607, 383] on textarea "Welcome to the Clean Technique Clinic space! Please upload up to 3 clean videos…" at bounding box center [907, 359] width 629 height 166
click at [918, 377] on textarea "Welcome to the Clean Technique Clinic space! Please upload up to 3 clean videos…" at bounding box center [907, 359] width 629 height 166
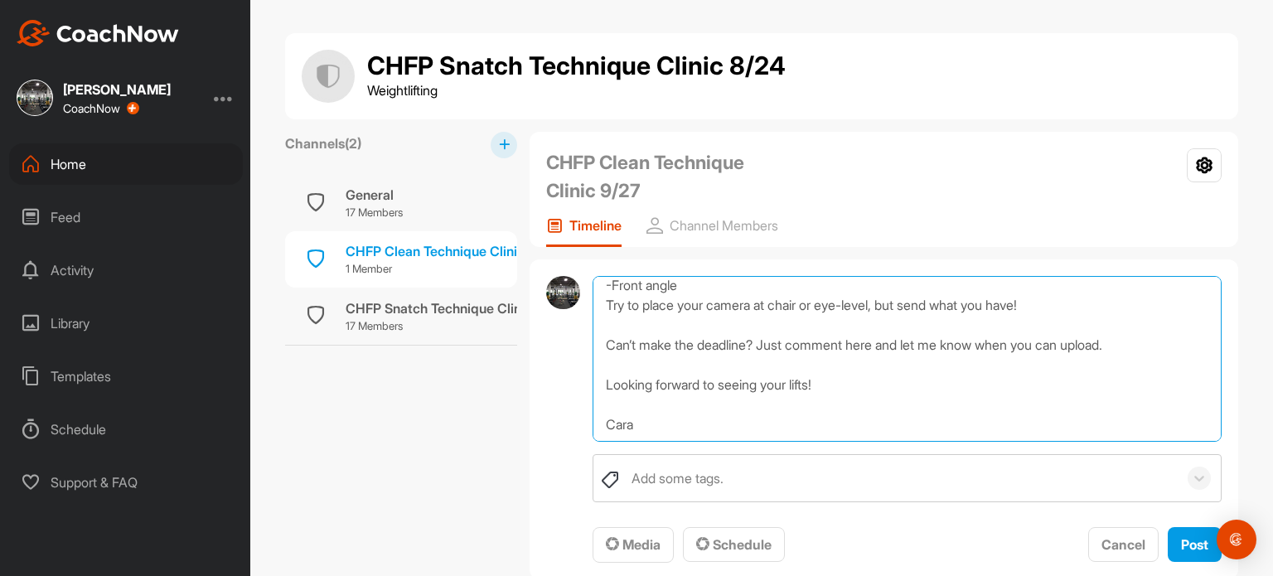
scroll to position [0, 0]
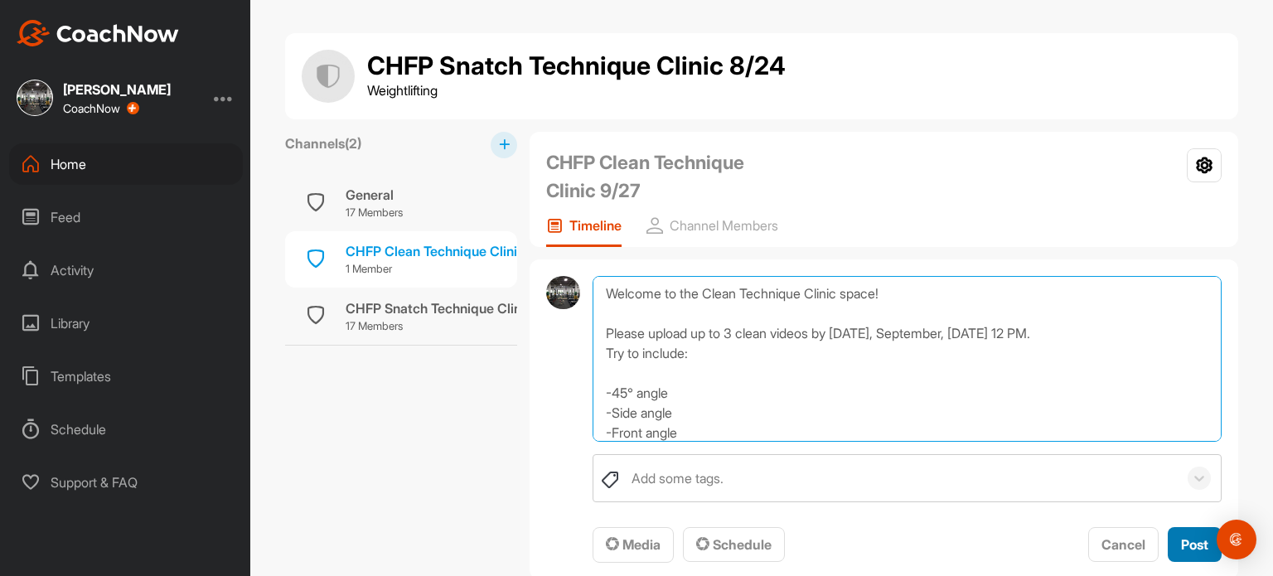
type textarea "Welcome to the Clean Technique Clinic space! Please upload up to 3 clean videos…"
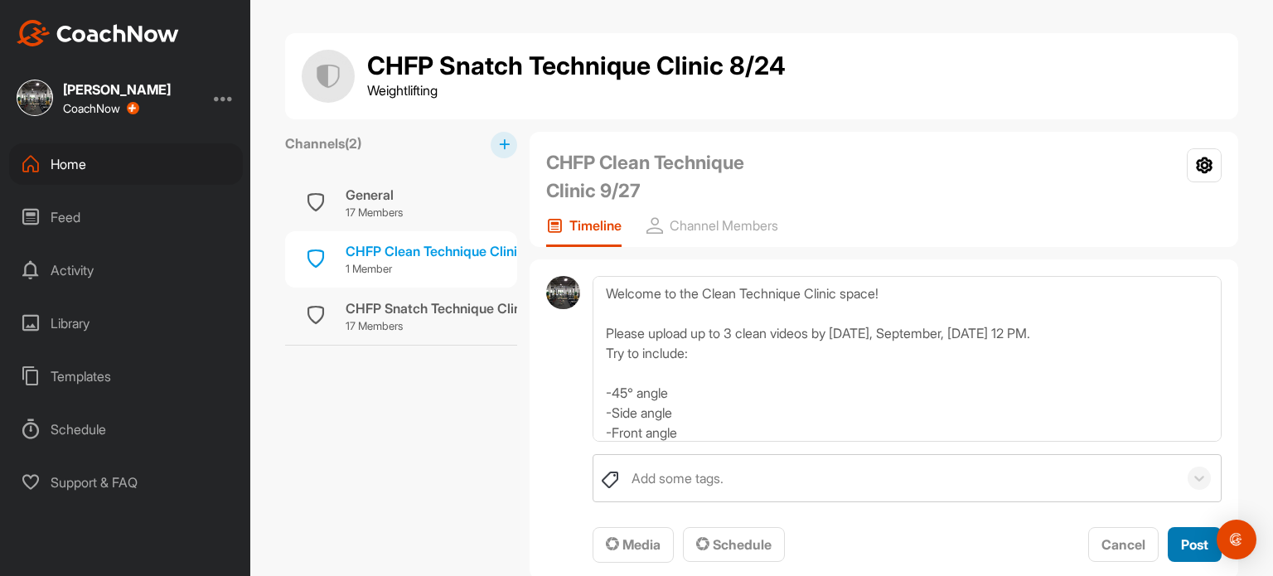
click at [1202, 542] on span "Post" at bounding box center [1194, 544] width 27 height 17
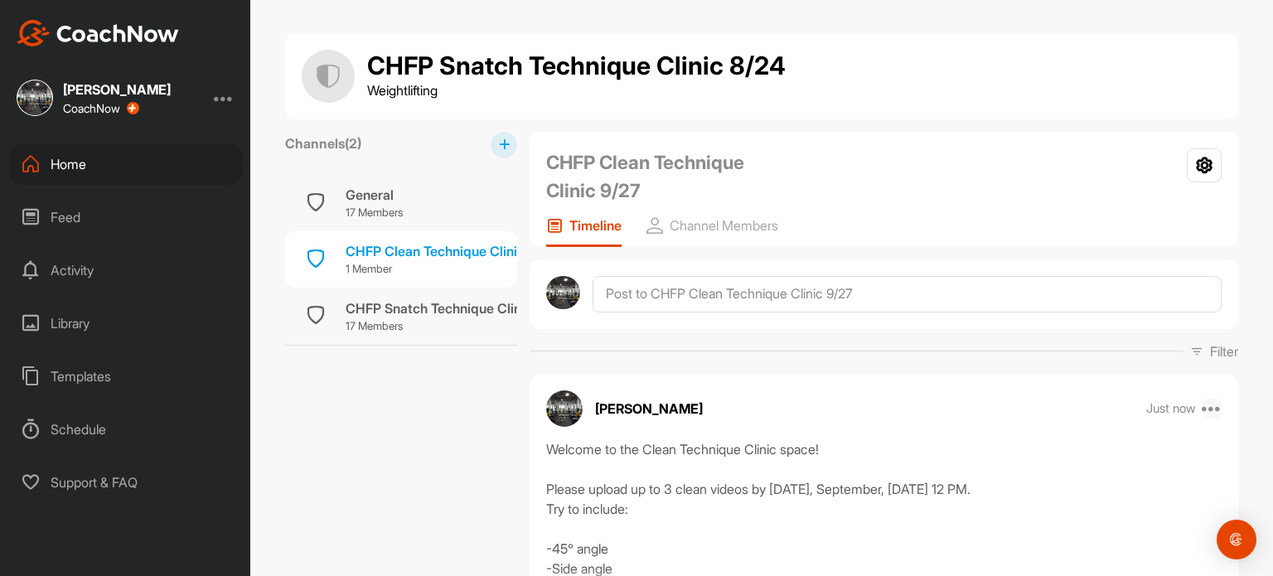
click at [1210, 404] on icon at bounding box center [1212, 409] width 20 height 20
click at [1047, 467] on p "Edit" at bounding box center [1055, 463] width 22 height 17
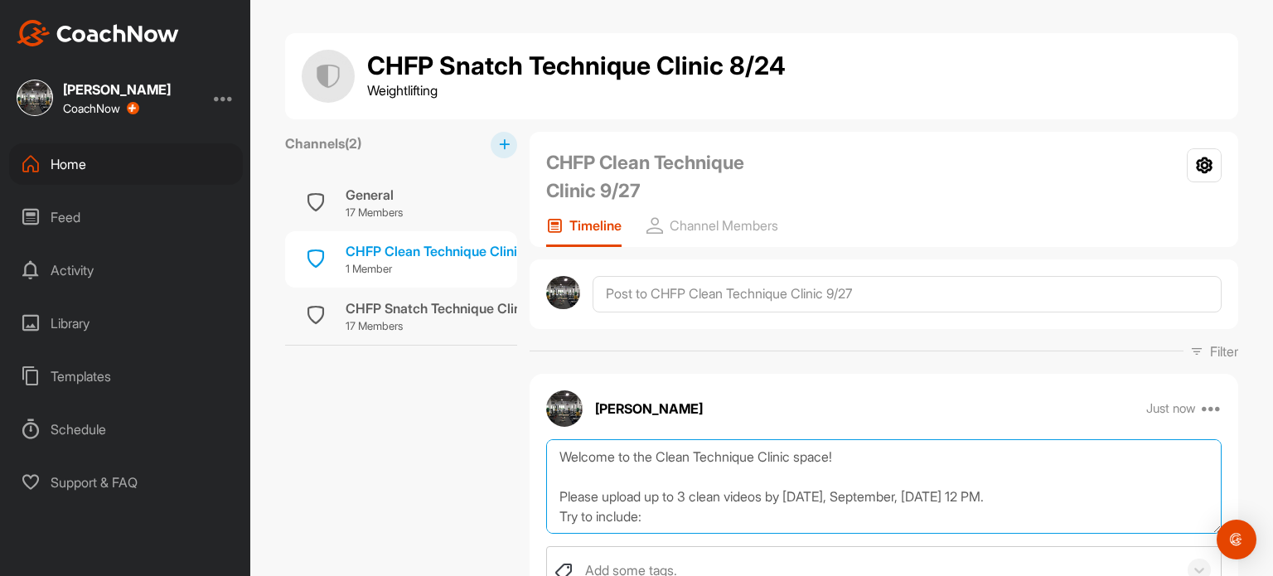
click at [940, 495] on textarea "Welcome to the Clean Technique Clinic space! Please upload up to 3 clean videos…" at bounding box center [883, 486] width 675 height 95
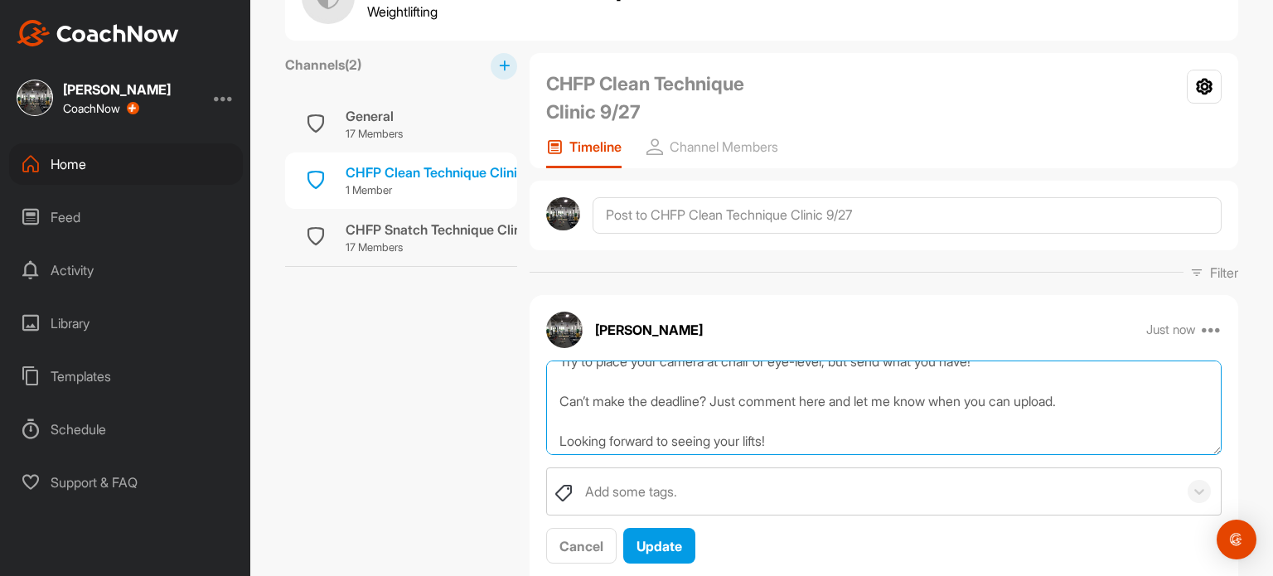
scroll to position [219, 0]
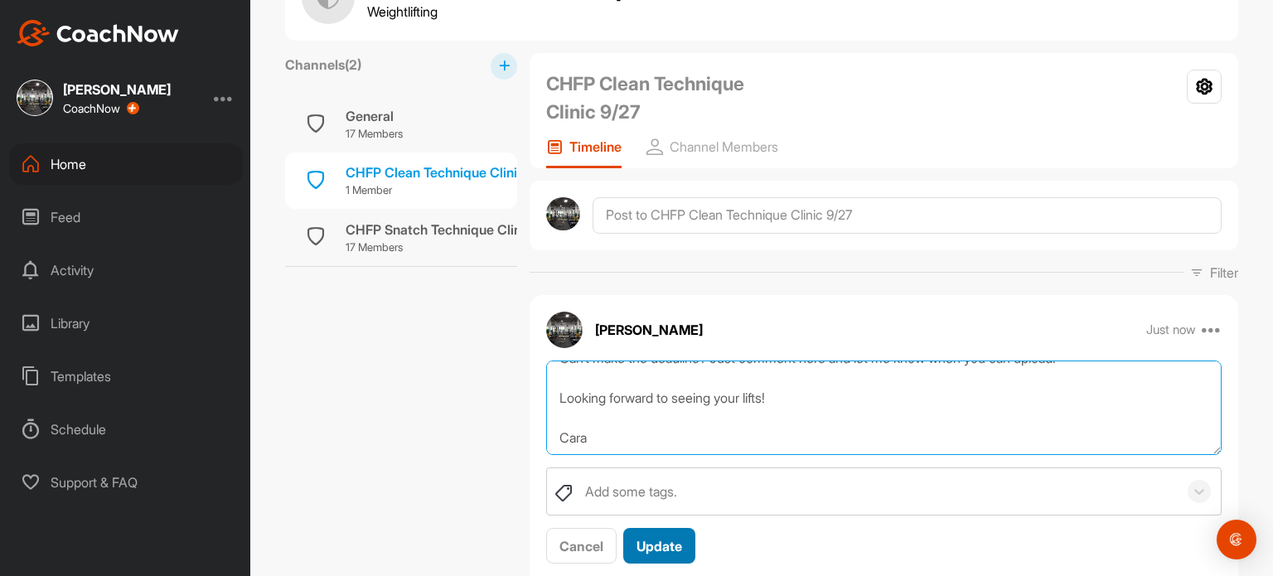
type textarea "Welcome to the Clean Technique Clinic space! Please upload up to 3 clean videos…"
click at [649, 546] on span "Update" at bounding box center [659, 546] width 46 height 17
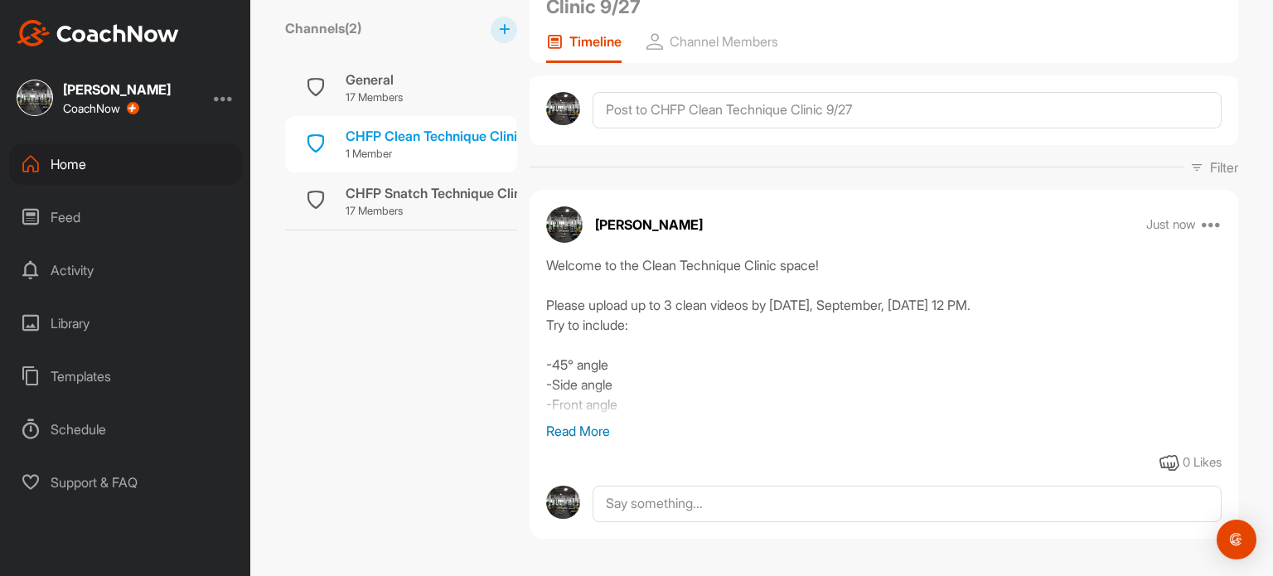
scroll to position [196, 0]
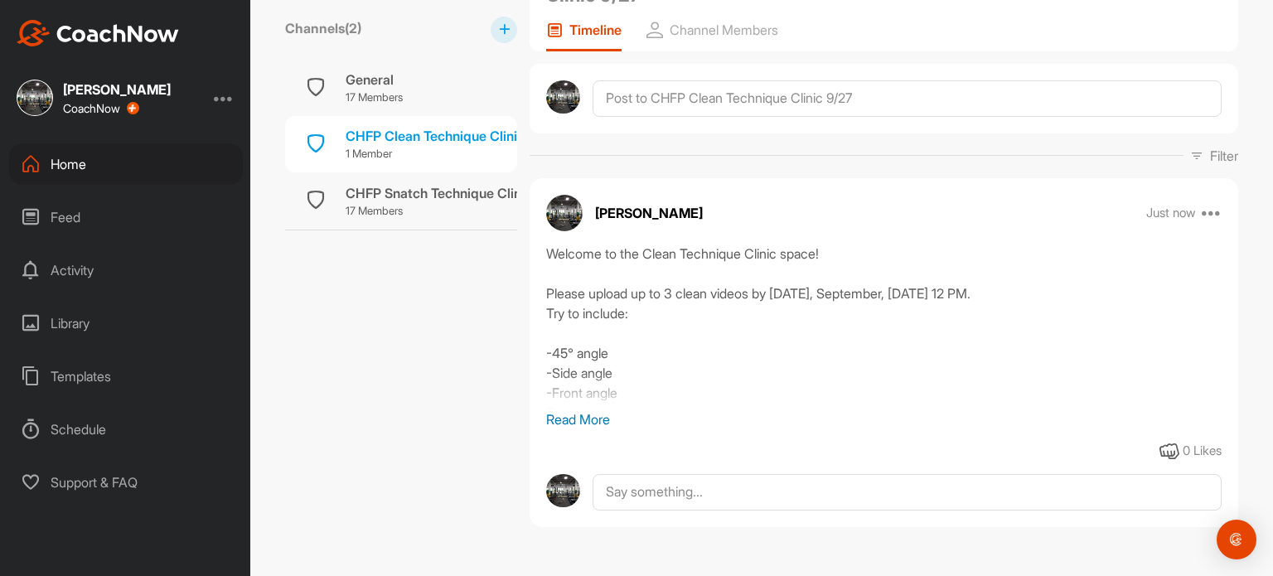
click at [577, 416] on p "Read More" at bounding box center [883, 419] width 675 height 20
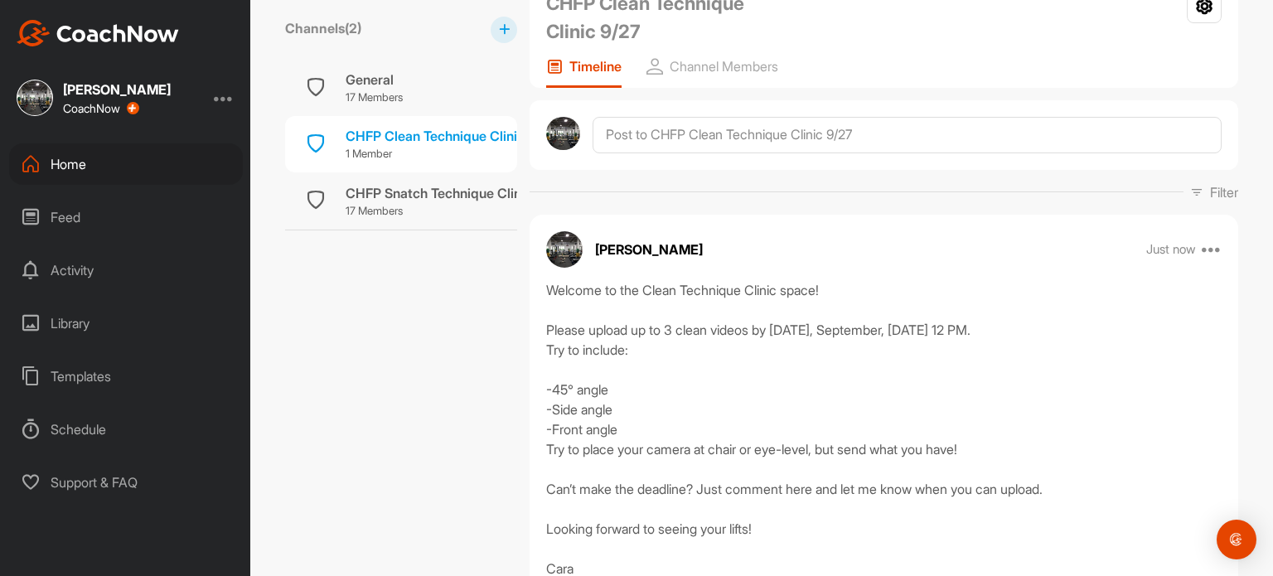
scroll to position [73, 0]
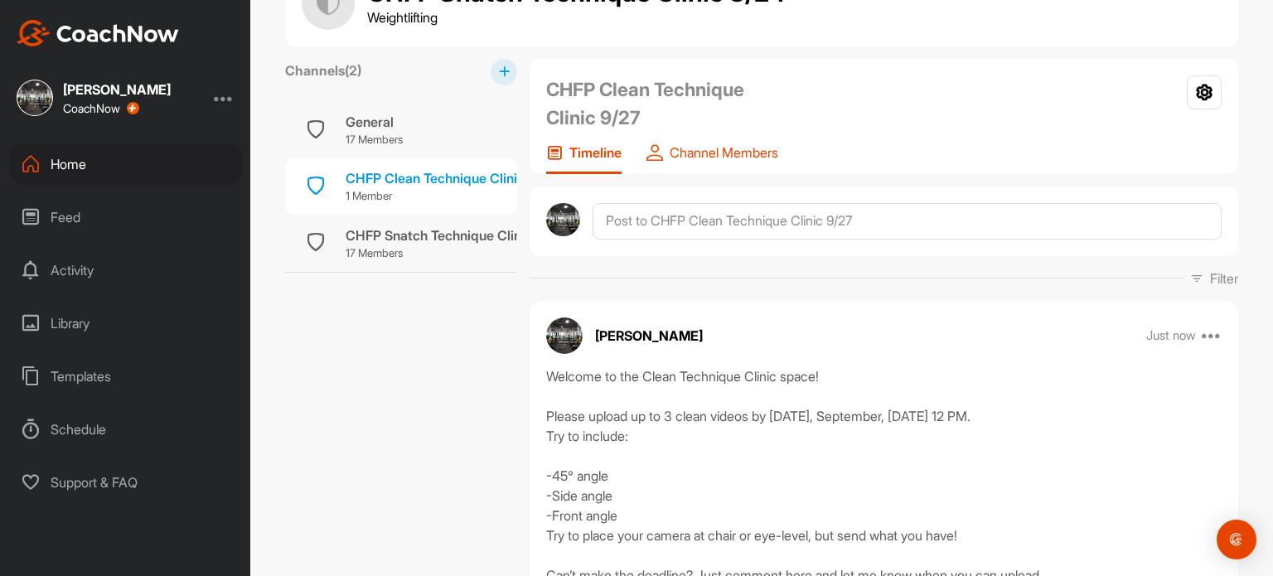
click at [722, 151] on p "Channel Members" at bounding box center [724, 152] width 109 height 17
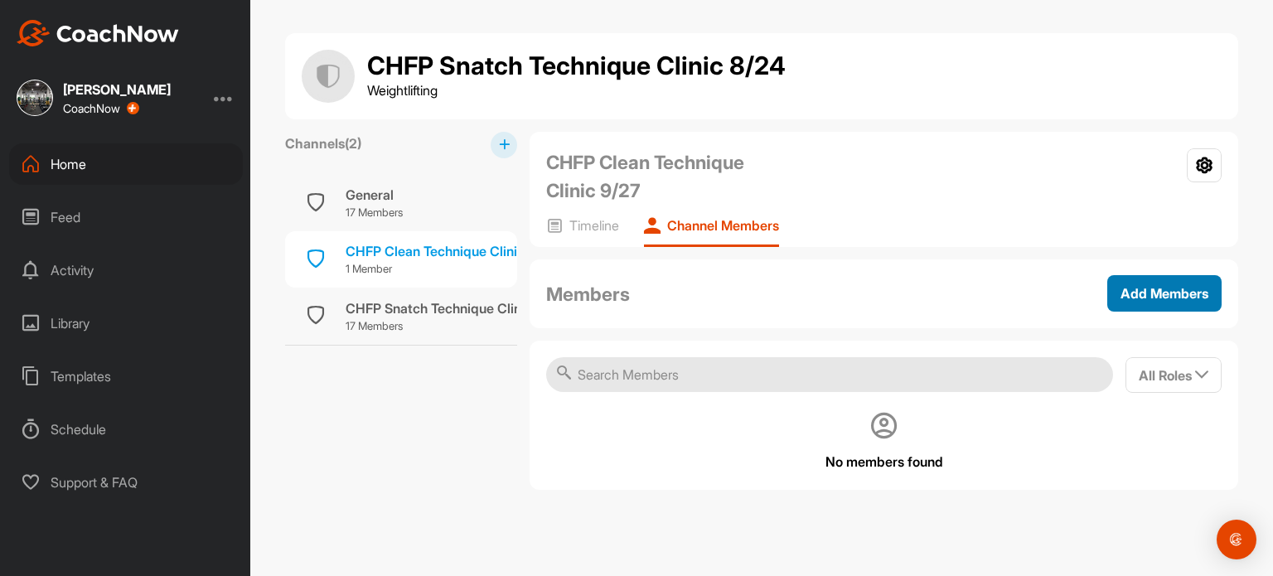
click at [1144, 299] on span "Add Members" at bounding box center [1164, 293] width 88 height 17
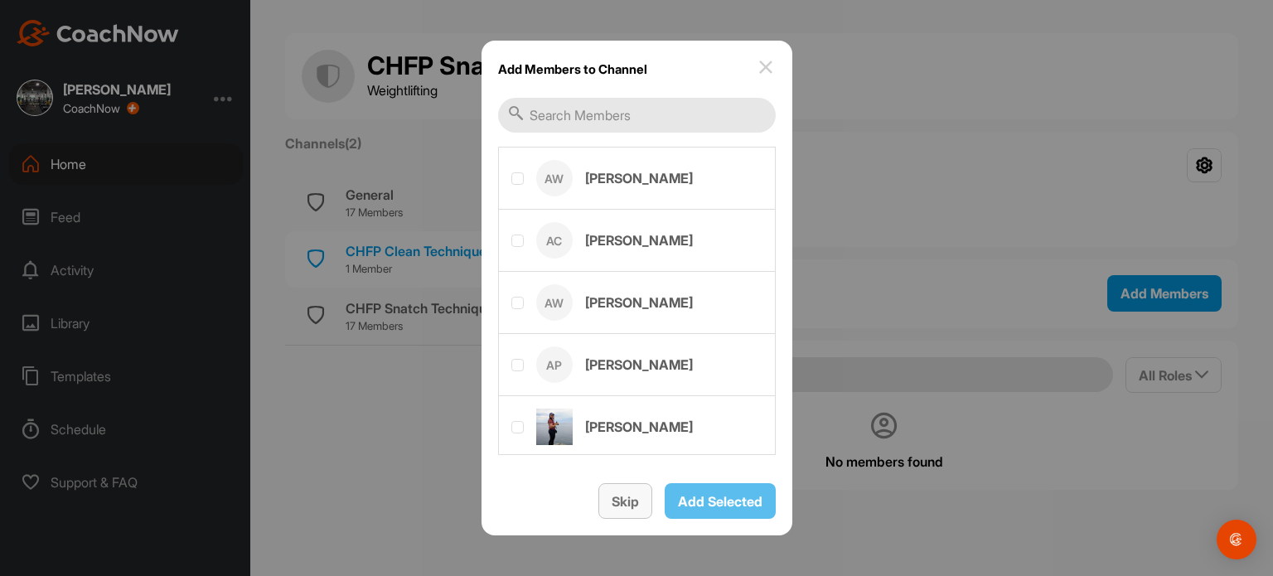
click at [621, 493] on span "Skip" at bounding box center [625, 501] width 27 height 17
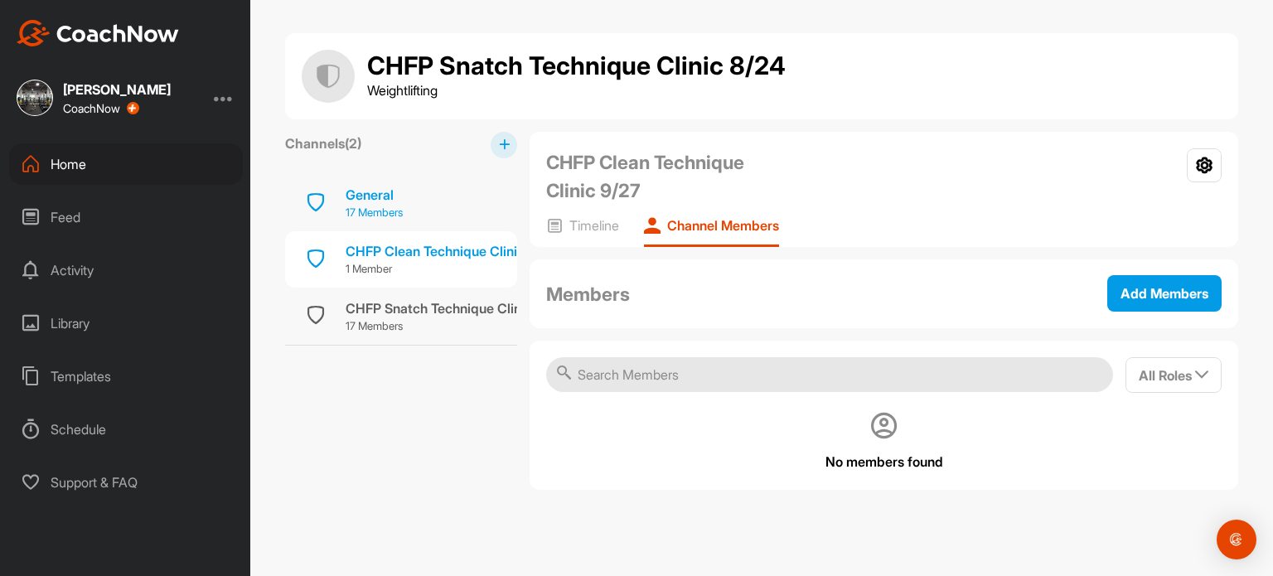
click at [391, 191] on div "General" at bounding box center [374, 195] width 57 height 20
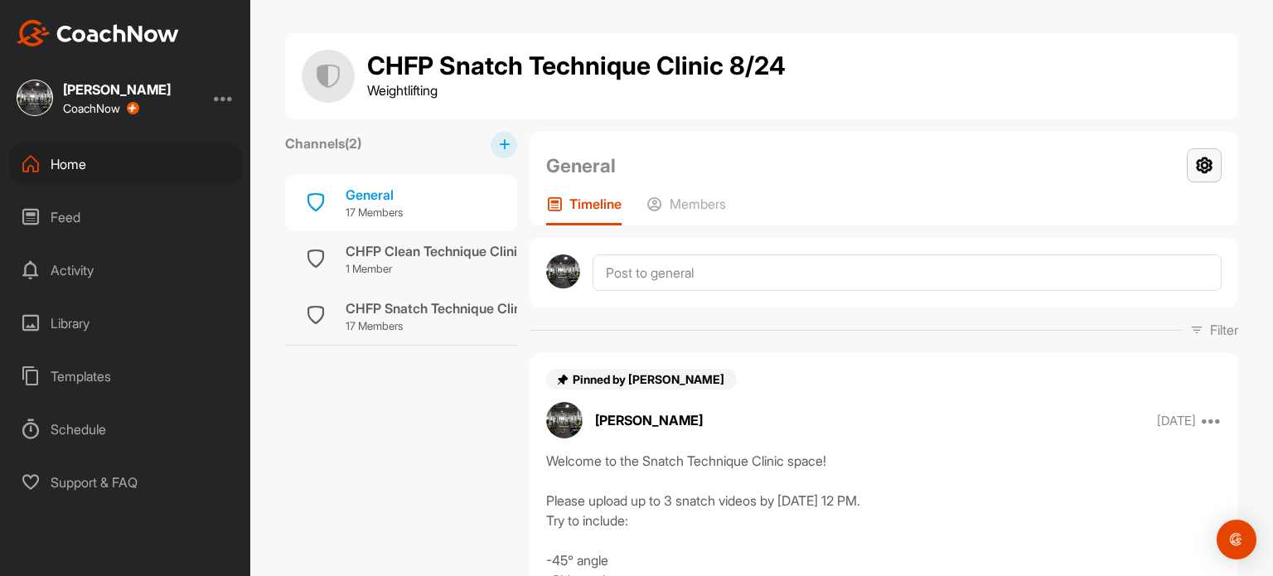
click at [1193, 167] on icon at bounding box center [1204, 165] width 35 height 34
click at [701, 201] on p "Members" at bounding box center [698, 204] width 56 height 17
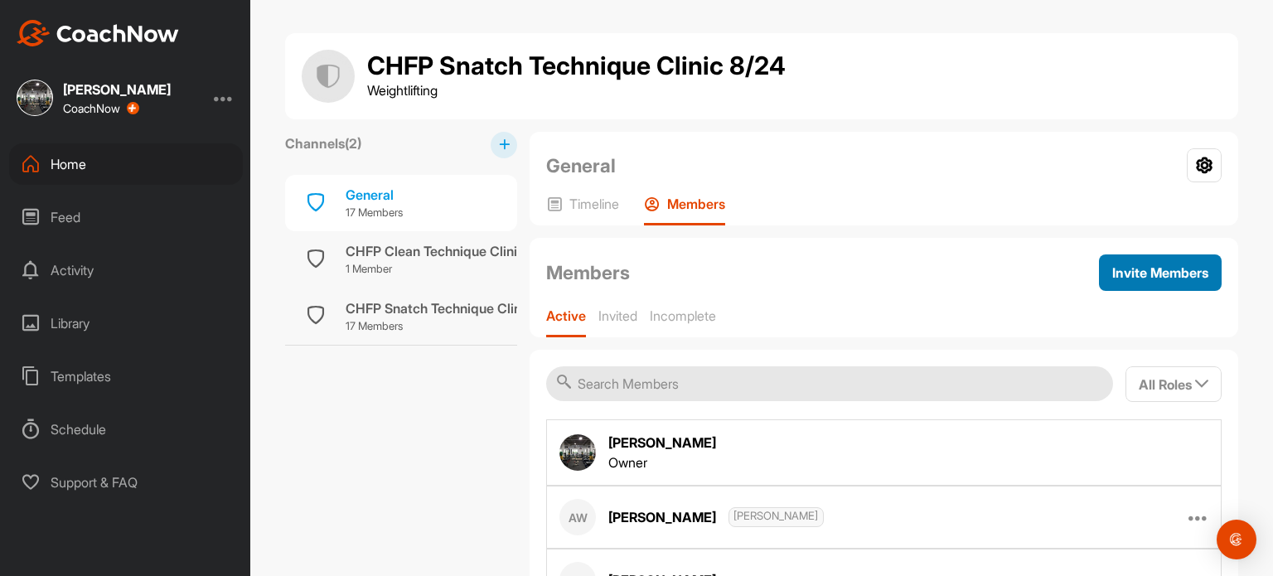
click at [1139, 264] on span "Invite Members" at bounding box center [1160, 272] width 96 height 17
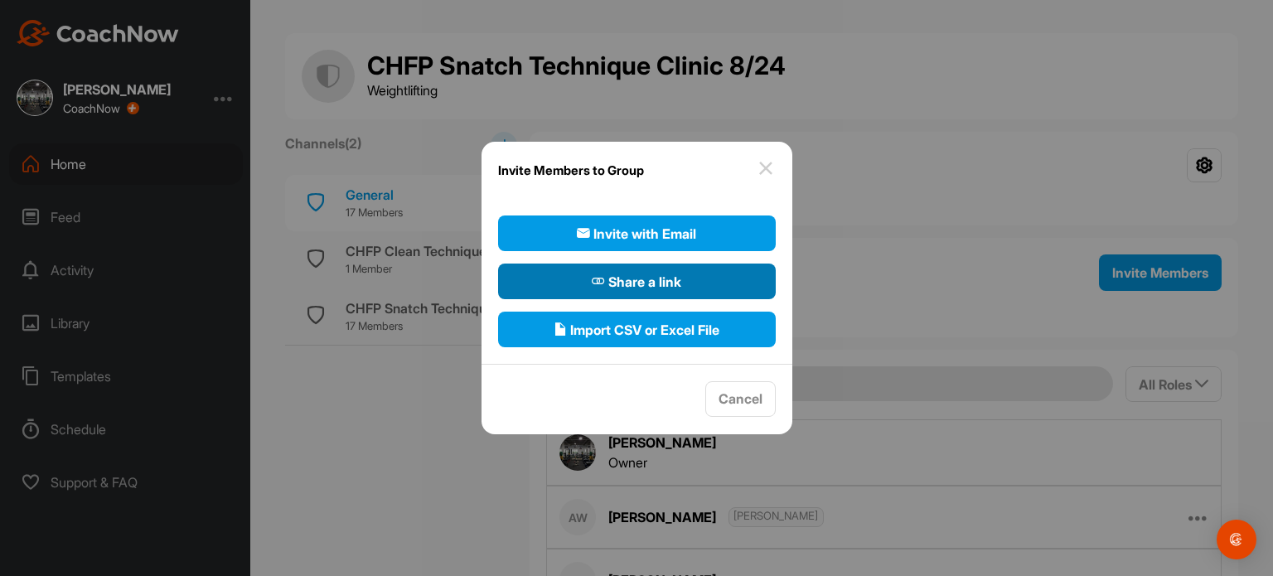
click at [643, 279] on span "Share a link" at bounding box center [637, 282] width 90 height 20
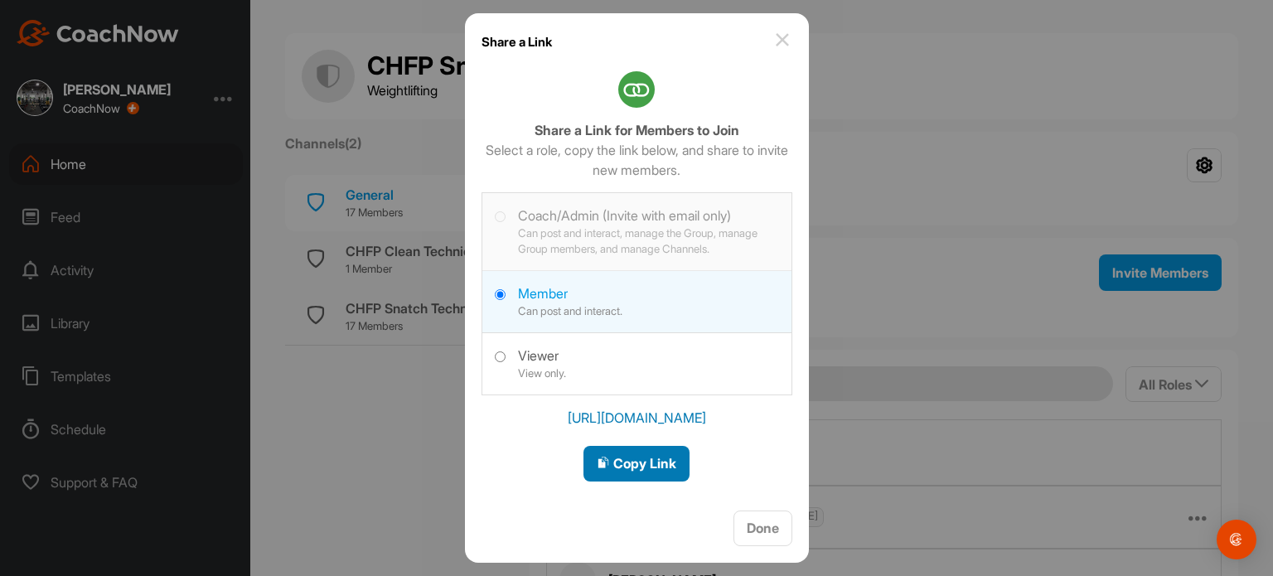
click at [640, 462] on span "Copy Link" at bounding box center [637, 463] width 80 height 17
click at [779, 39] on img at bounding box center [782, 40] width 20 height 20
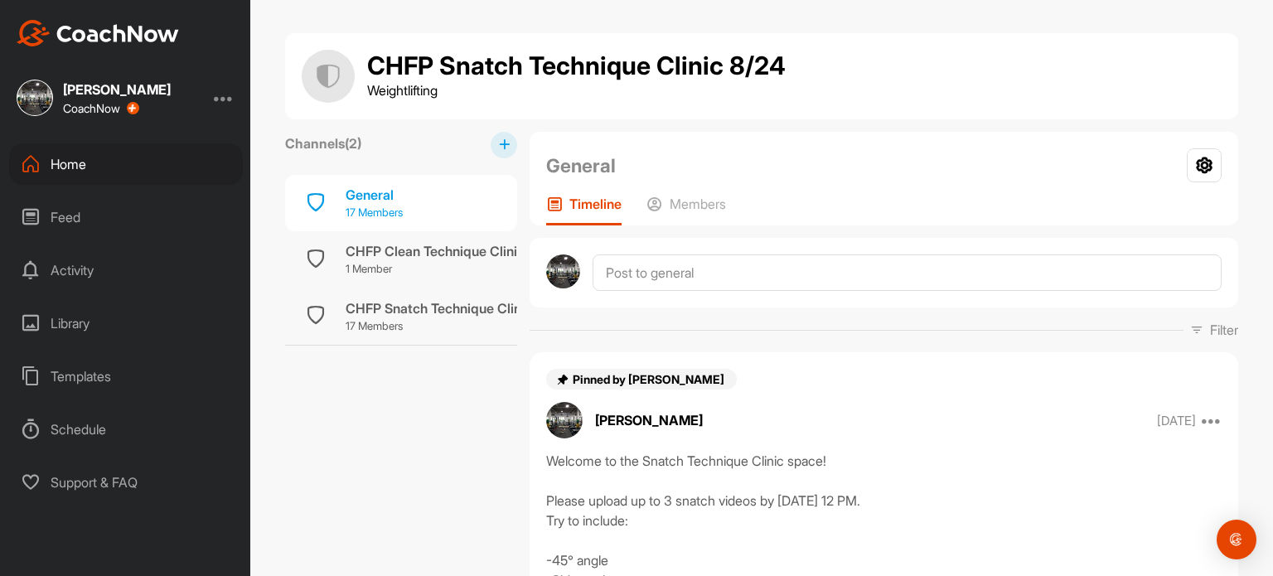
click at [357, 195] on div "General" at bounding box center [374, 195] width 57 height 20
click at [751, 73] on h1 "CHFP Snatch Technique Clinic 8/24" at bounding box center [576, 66] width 418 height 28
drag, startPoint x: 751, startPoint y: 73, endPoint x: 326, endPoint y: 61, distance: 425.3
click at [326, 61] on img at bounding box center [328, 76] width 53 height 53
click at [66, 209] on div "Feed" at bounding box center [126, 216] width 234 height 41
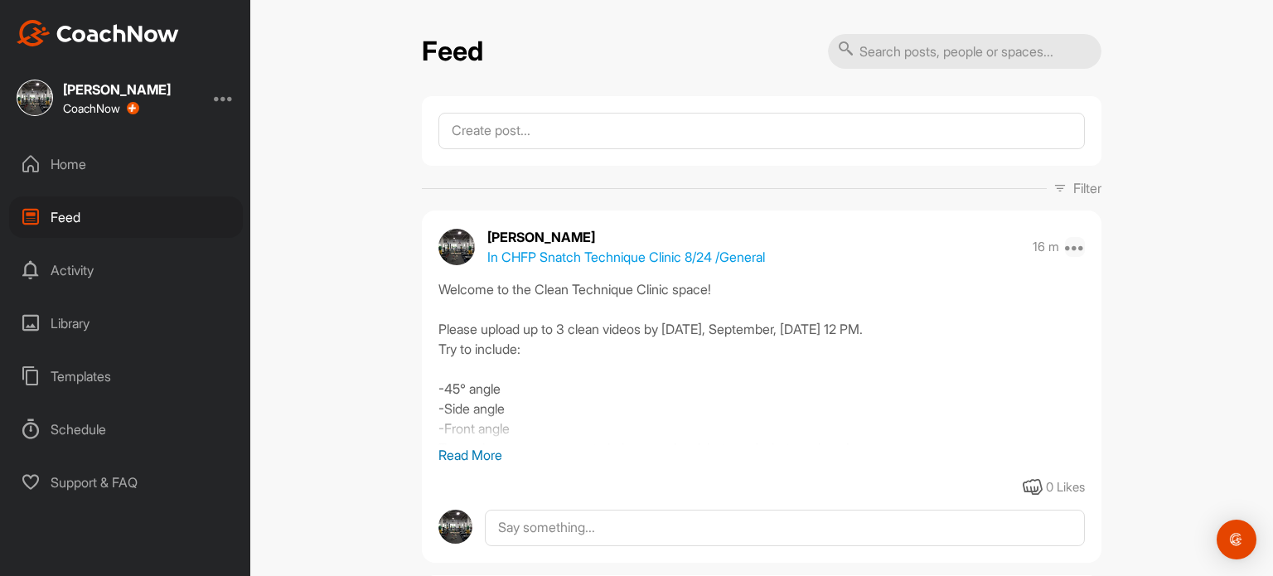
click at [1072, 249] on icon at bounding box center [1075, 247] width 20 height 20
click at [909, 300] on p "Edit" at bounding box center [918, 301] width 22 height 17
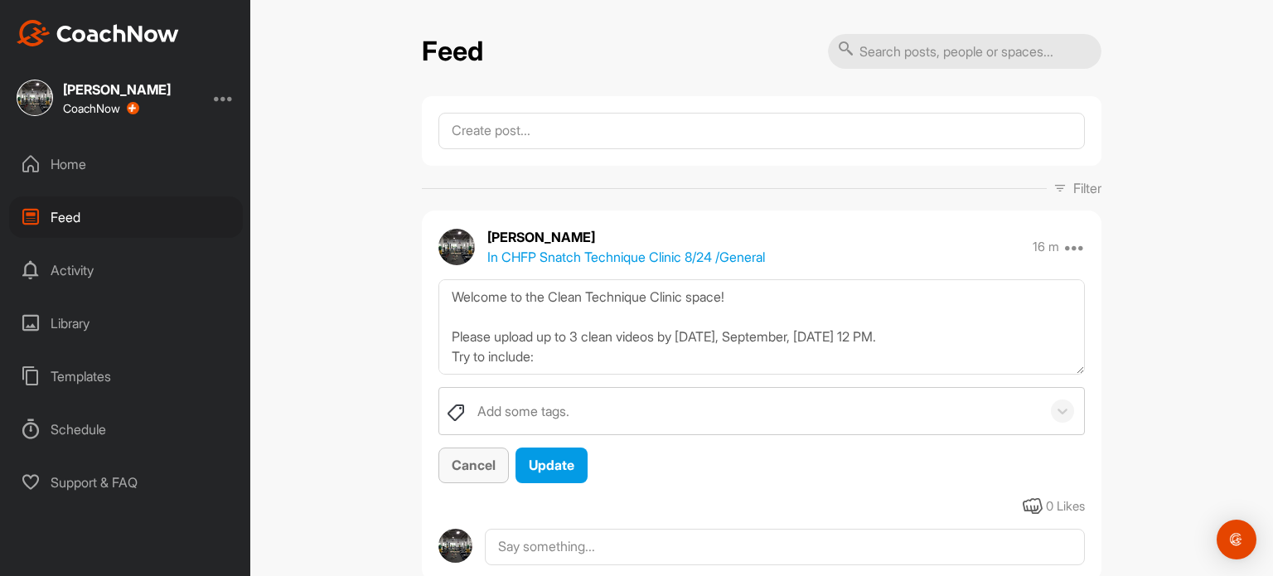
click at [461, 467] on span "Cancel" at bounding box center [474, 465] width 44 height 17
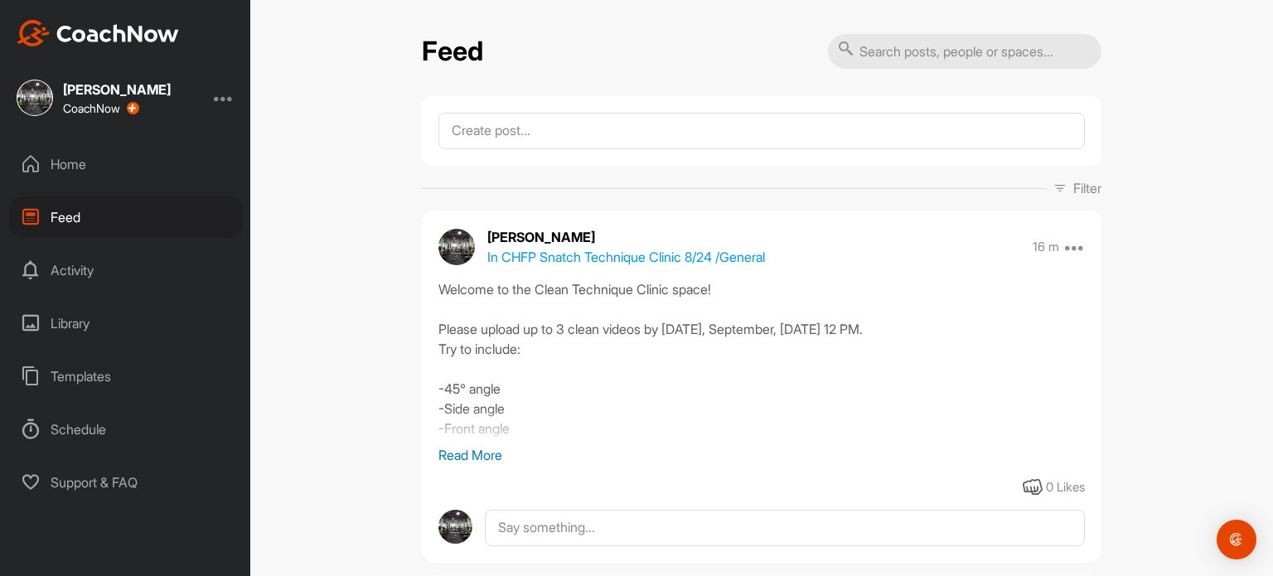
click at [225, 96] on div at bounding box center [224, 98] width 20 height 20
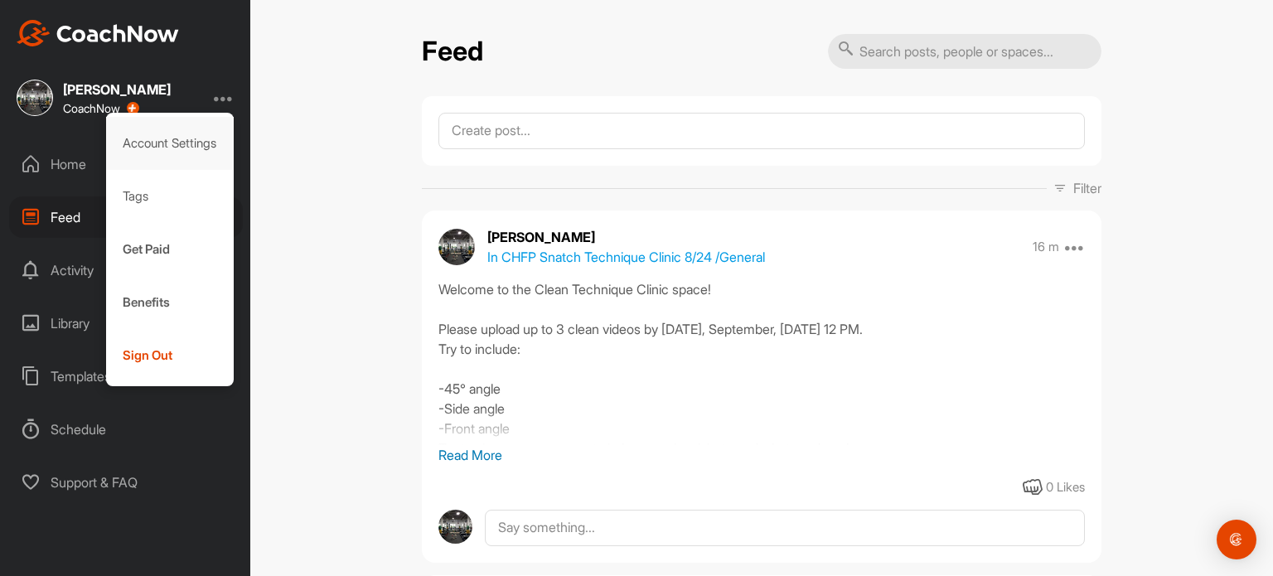
click at [172, 152] on div "Account Settings" at bounding box center [170, 143] width 128 height 53
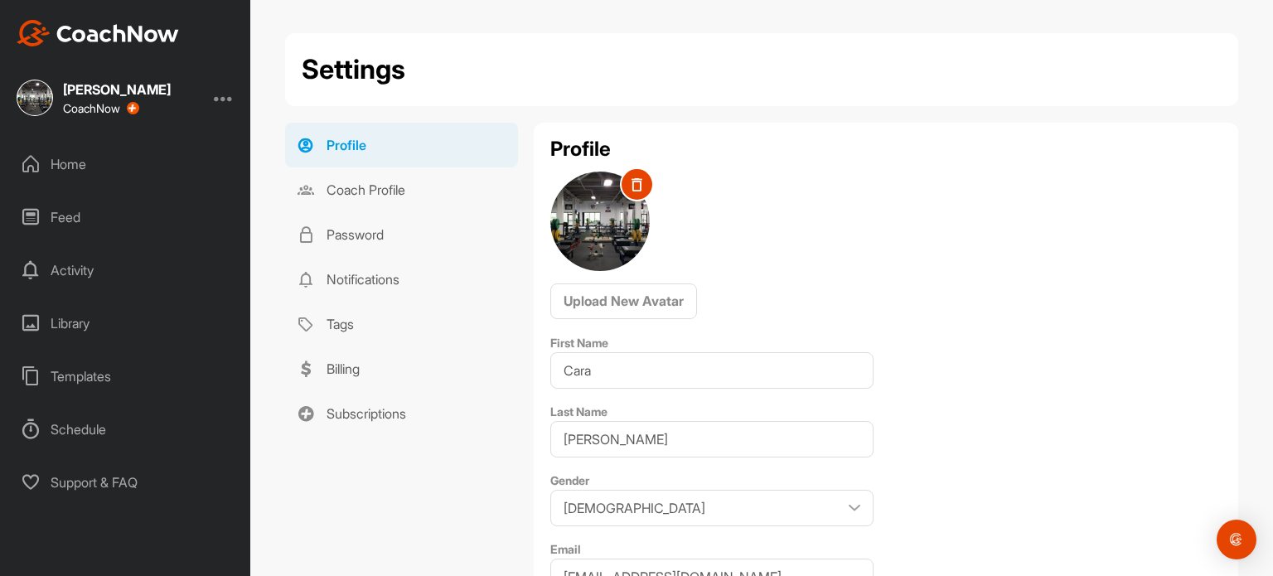
click at [67, 212] on div "Feed" at bounding box center [126, 216] width 234 height 41
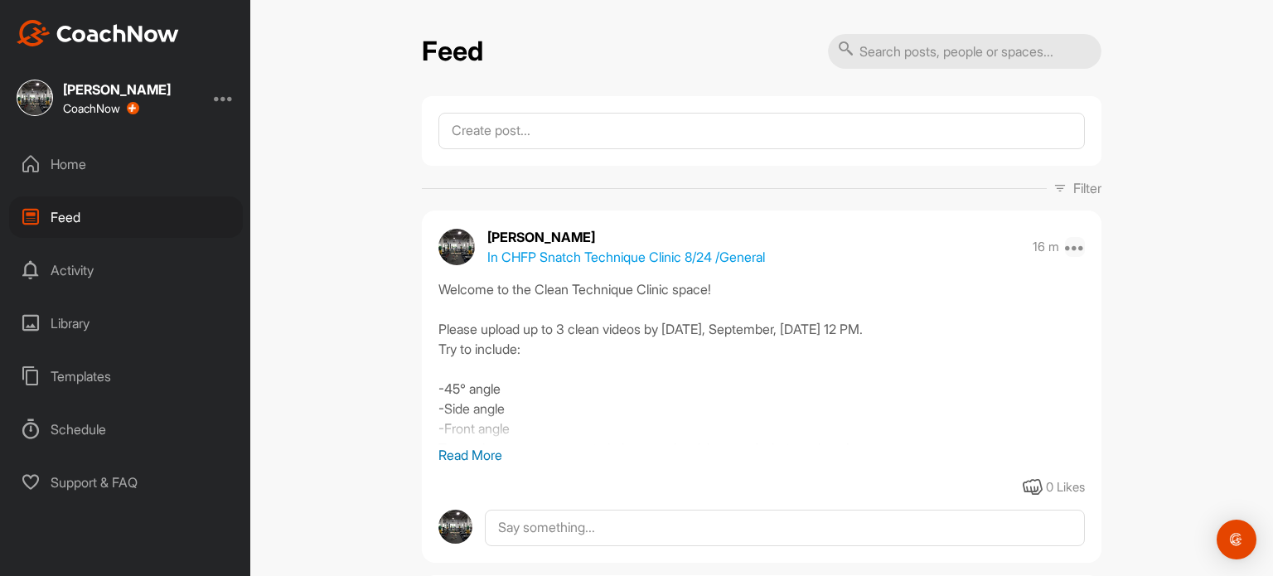
click at [1076, 249] on icon at bounding box center [1075, 247] width 20 height 20
click at [916, 414] on p "Delete" at bounding box center [925, 410] width 36 height 17
click at [593, 259] on p "In CHFP Snatch Technique Clinic 8/24 / General" at bounding box center [626, 257] width 278 height 20
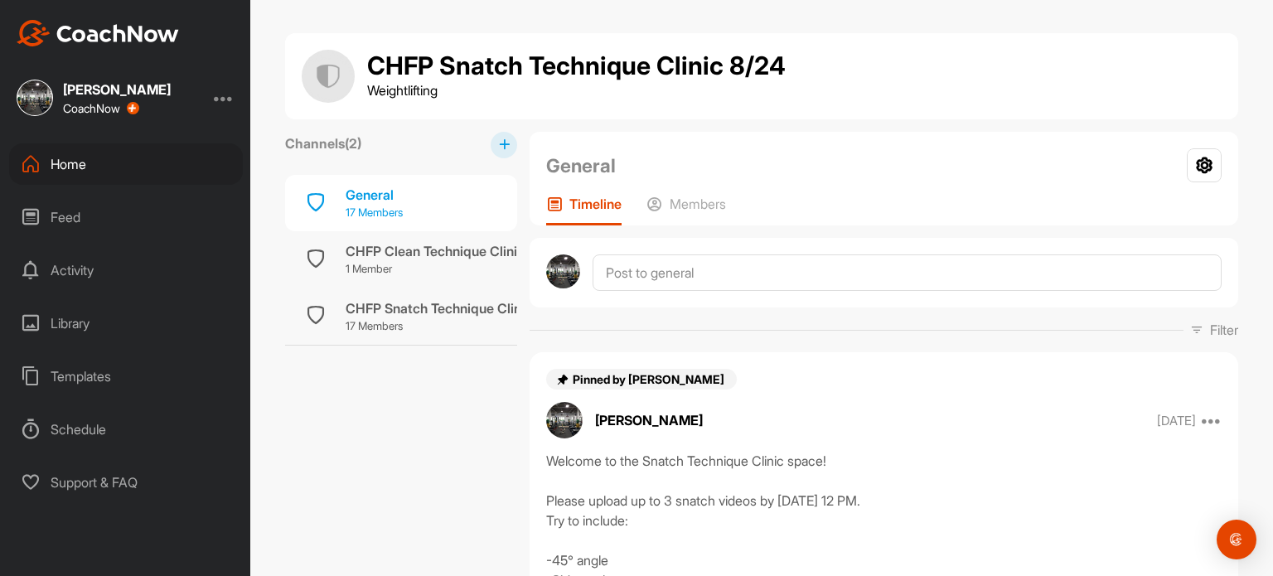
drag, startPoint x: 351, startPoint y: 202, endPoint x: 332, endPoint y: 201, distance: 19.1
click at [332, 201] on div "General 17 Members" at bounding box center [401, 203] width 232 height 56
click at [325, 138] on label "Channels ( 2 )" at bounding box center [323, 143] width 76 height 20
click at [366, 264] on p "1 Member" at bounding box center [451, 269] width 211 height 17
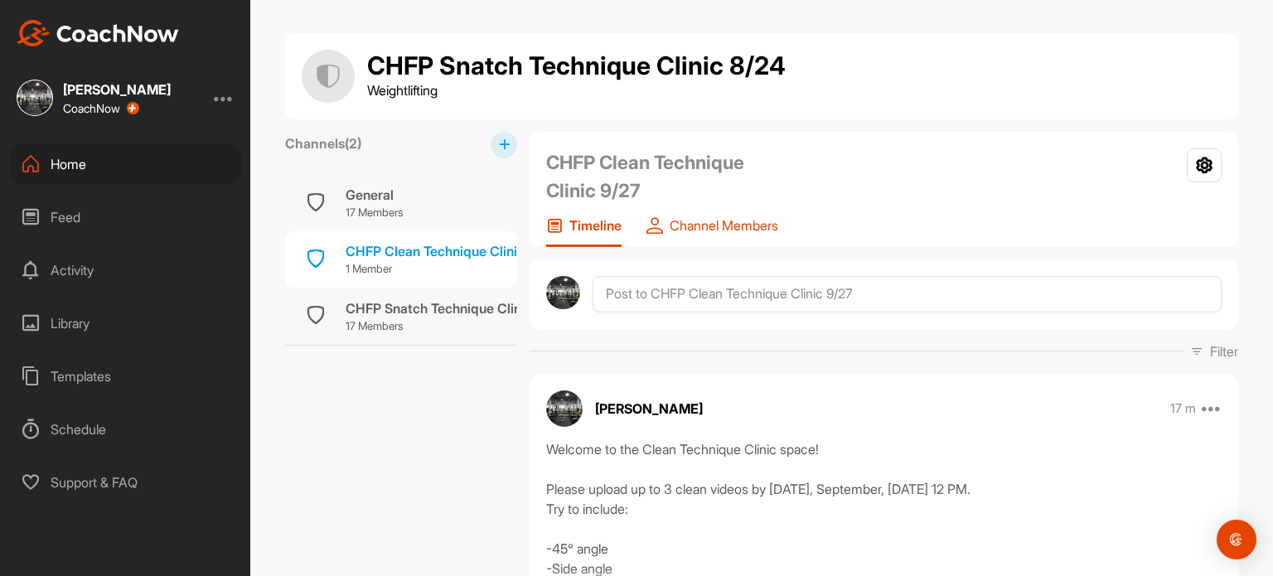
click at [746, 221] on p "Channel Members" at bounding box center [724, 225] width 109 height 17
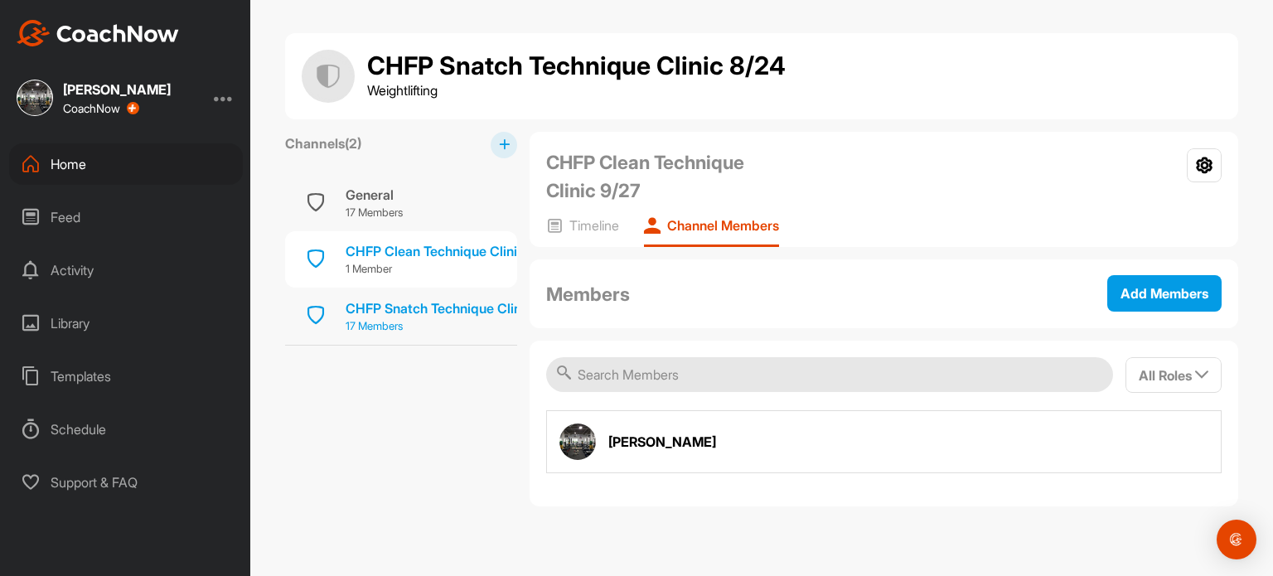
click at [404, 307] on div "CHFP Snatch Technique Clinic 8/24" at bounding box center [456, 308] width 220 height 20
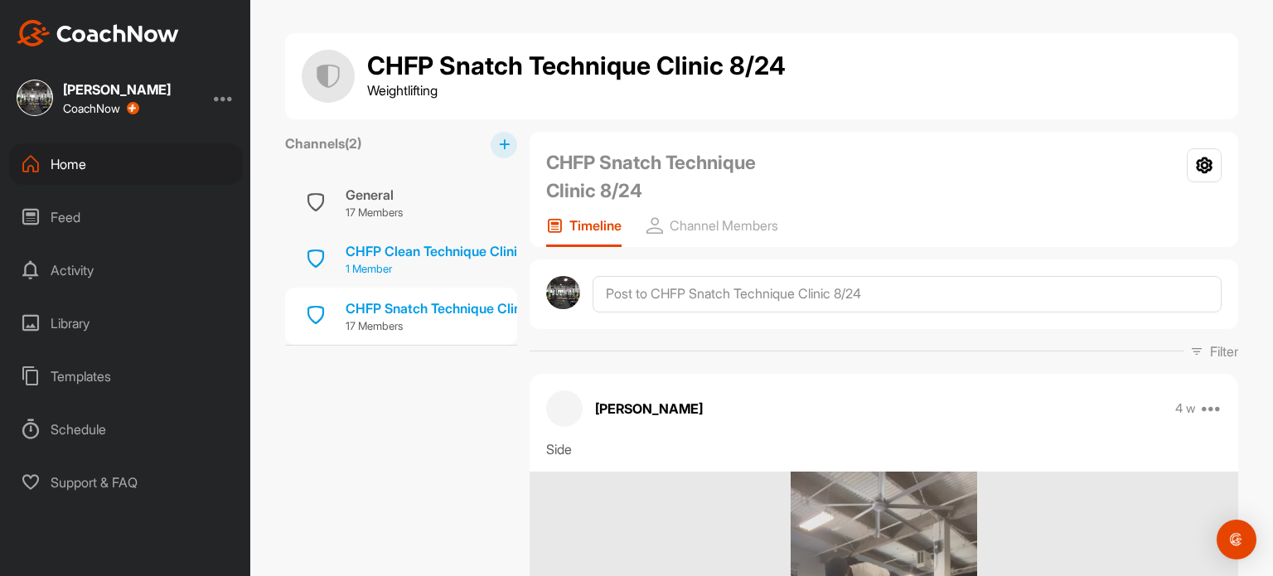
click at [399, 251] on div "CHFP Clean Technique Clinic 9/27" at bounding box center [451, 251] width 211 height 20
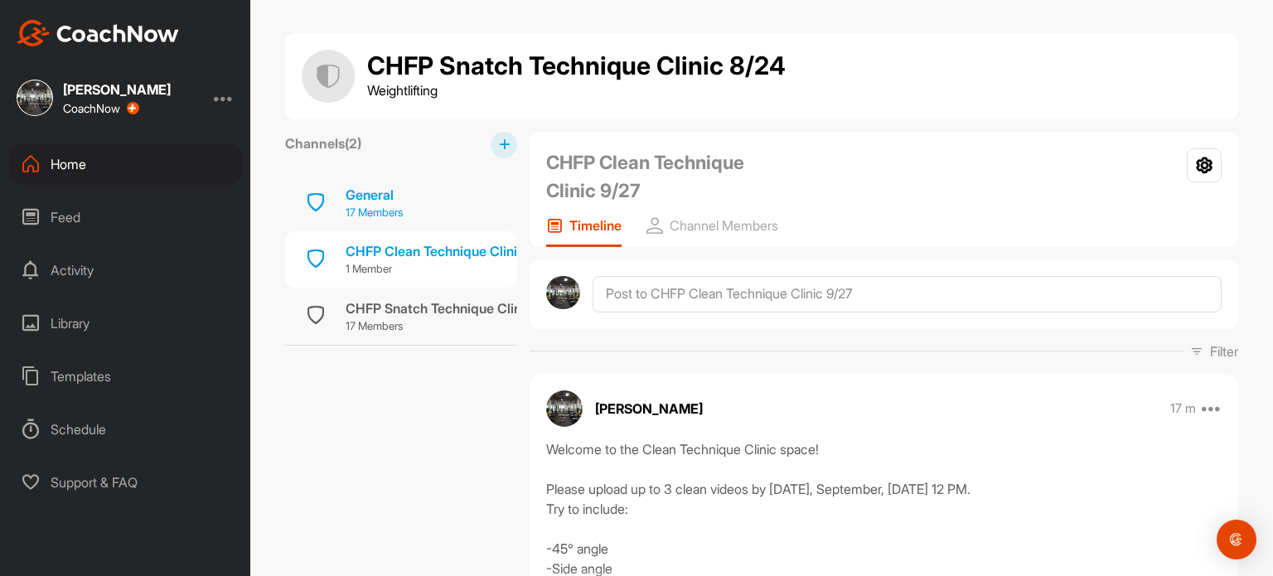
click at [374, 207] on p "17 Members" at bounding box center [374, 213] width 57 height 17
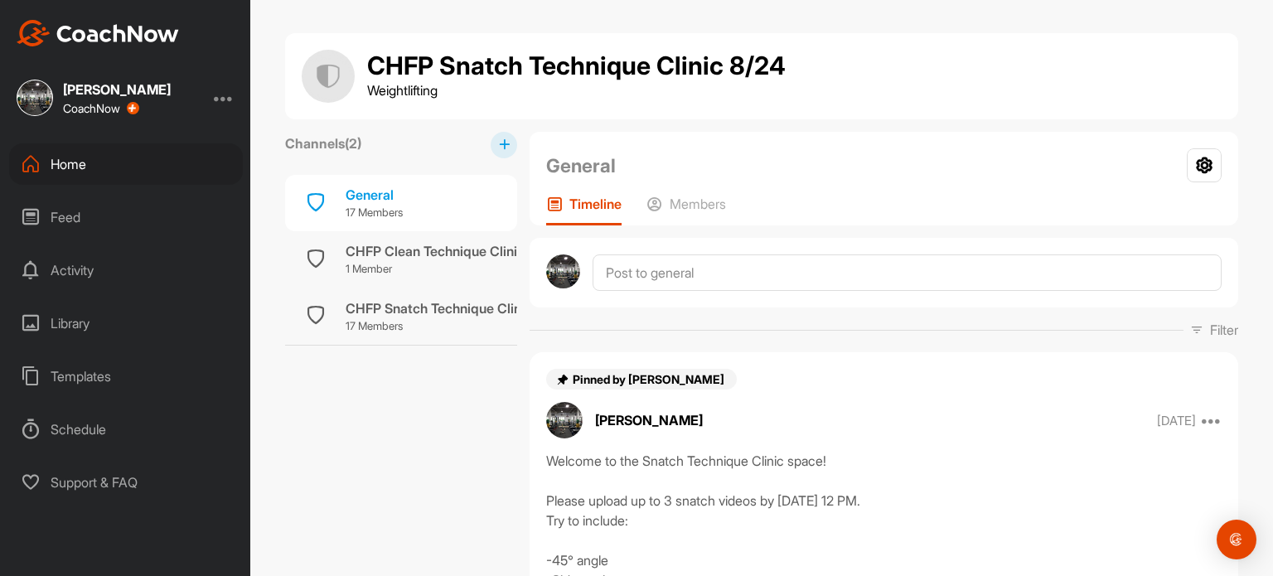
click at [75, 274] on div "Activity" at bounding box center [126, 269] width 234 height 41
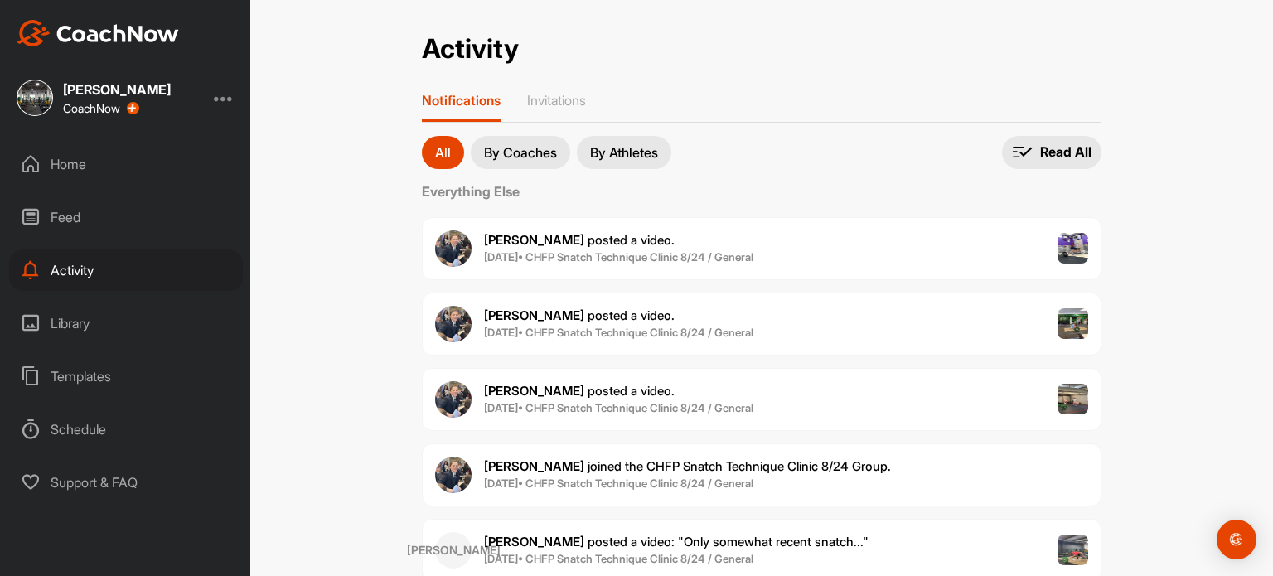
click at [58, 215] on div "Feed" at bounding box center [126, 216] width 234 height 41
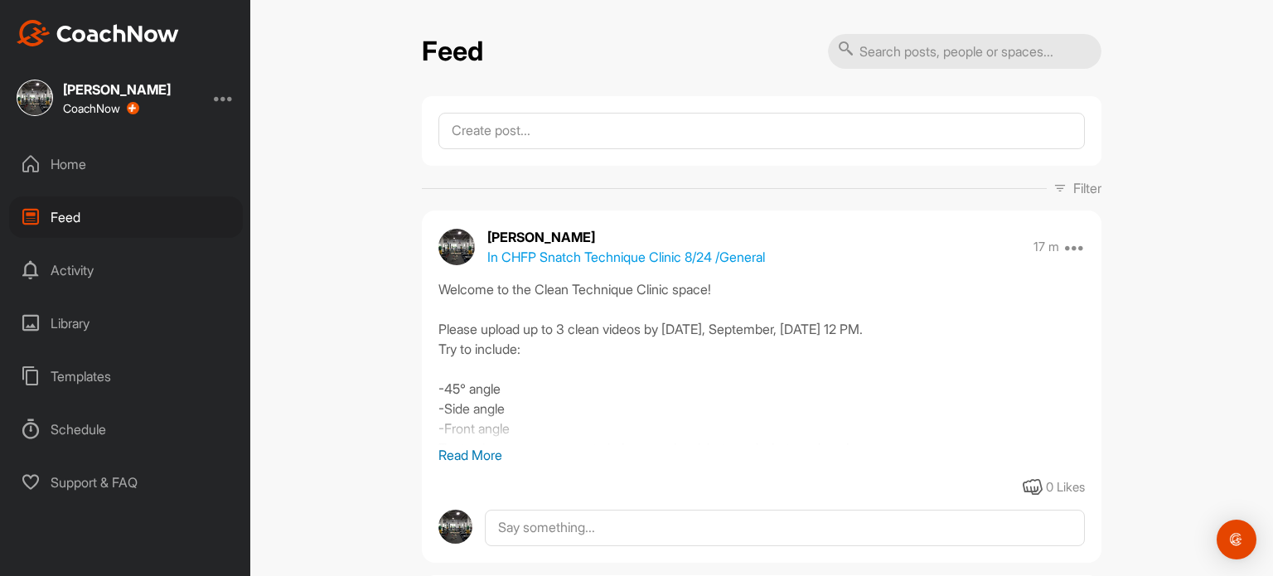
click at [68, 167] on div "Home" at bounding box center [126, 163] width 234 height 41
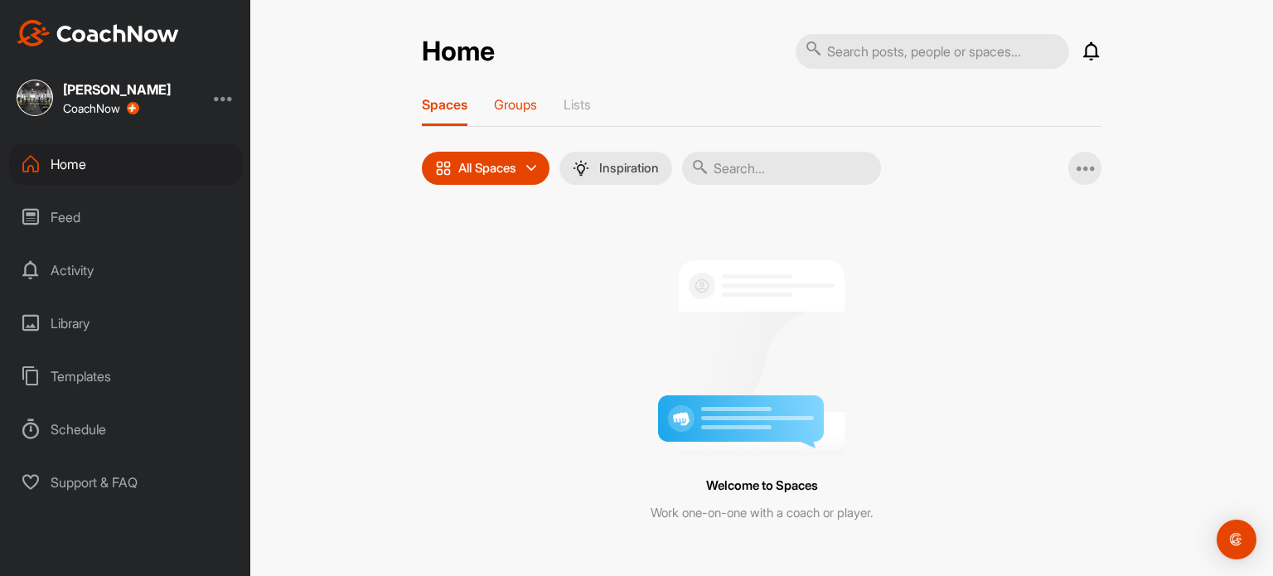
click at [506, 104] on p "Groups" at bounding box center [515, 104] width 43 height 17
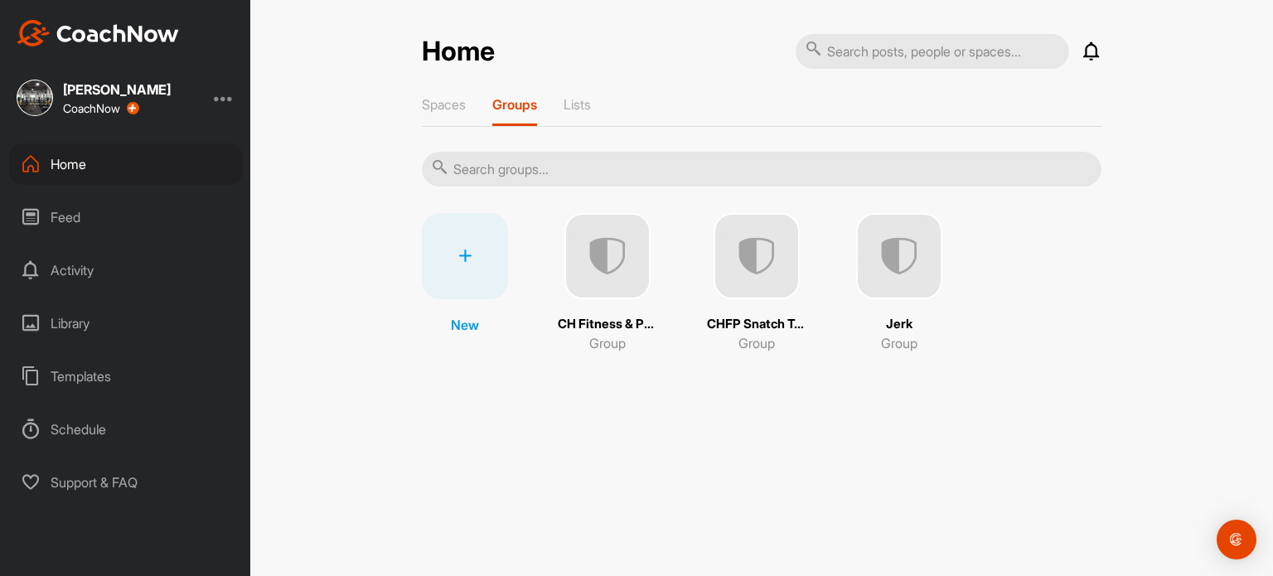
click at [598, 271] on img at bounding box center [607, 256] width 86 height 86
drag, startPoint x: 645, startPoint y: 327, endPoint x: 603, endPoint y: 343, distance: 44.6
click at [603, 343] on p "Group" at bounding box center [607, 343] width 36 height 20
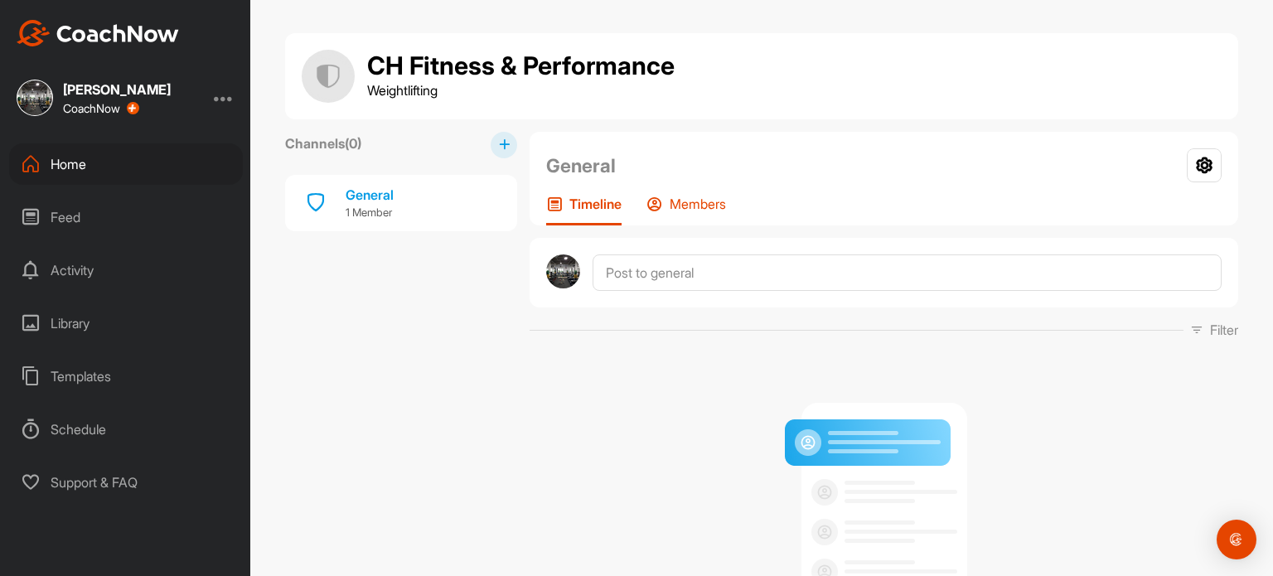
click at [688, 202] on p "Members" at bounding box center [698, 204] width 56 height 17
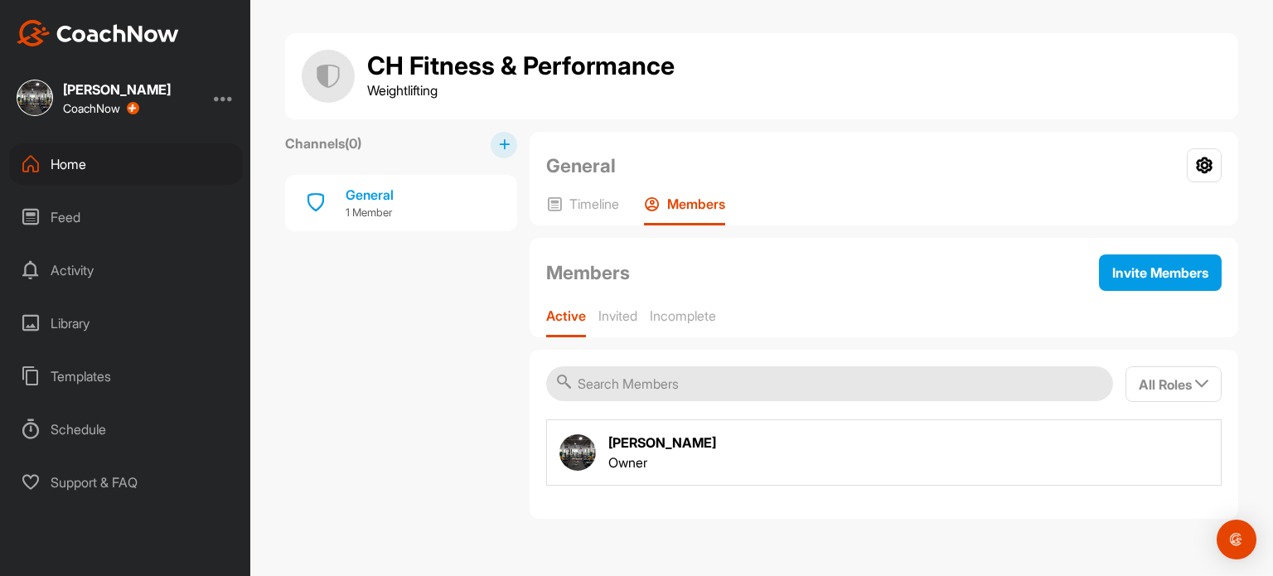
click at [57, 160] on div "Home" at bounding box center [126, 163] width 234 height 41
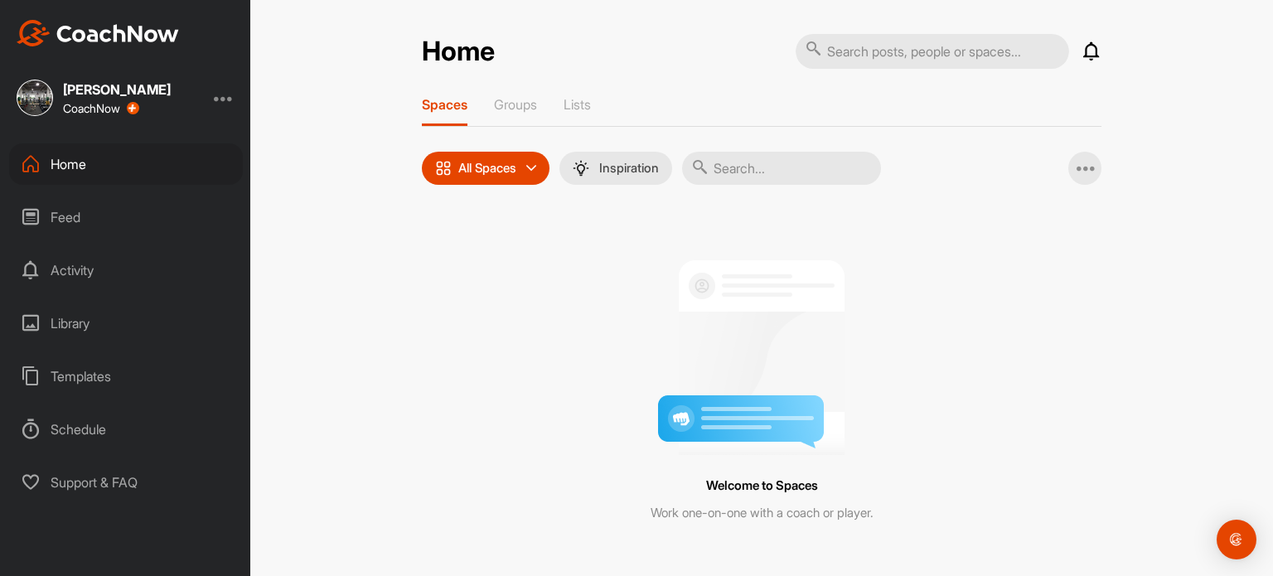
click at [527, 175] on div "All Spaces" at bounding box center [486, 168] width 128 height 33
click at [505, 94] on div "Home Notifications Invitations Everything Else [PERSON_NAME] posted a video . […" at bounding box center [762, 326] width 680 height 587
click at [512, 105] on p "Groups" at bounding box center [515, 104] width 43 height 17
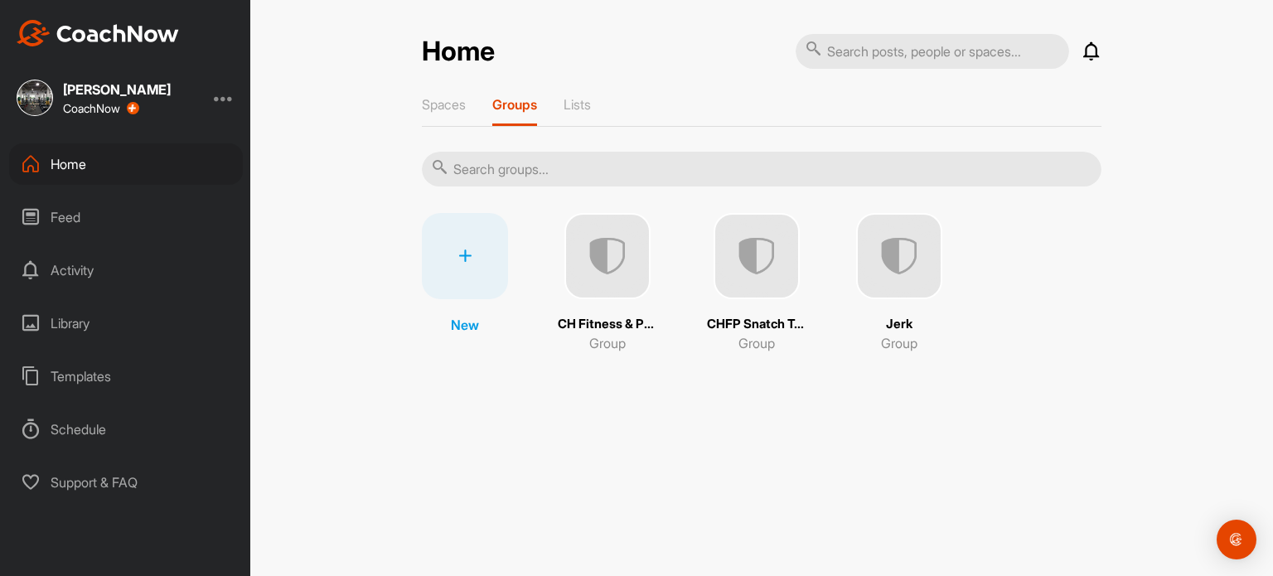
click at [908, 258] on img at bounding box center [899, 256] width 86 height 86
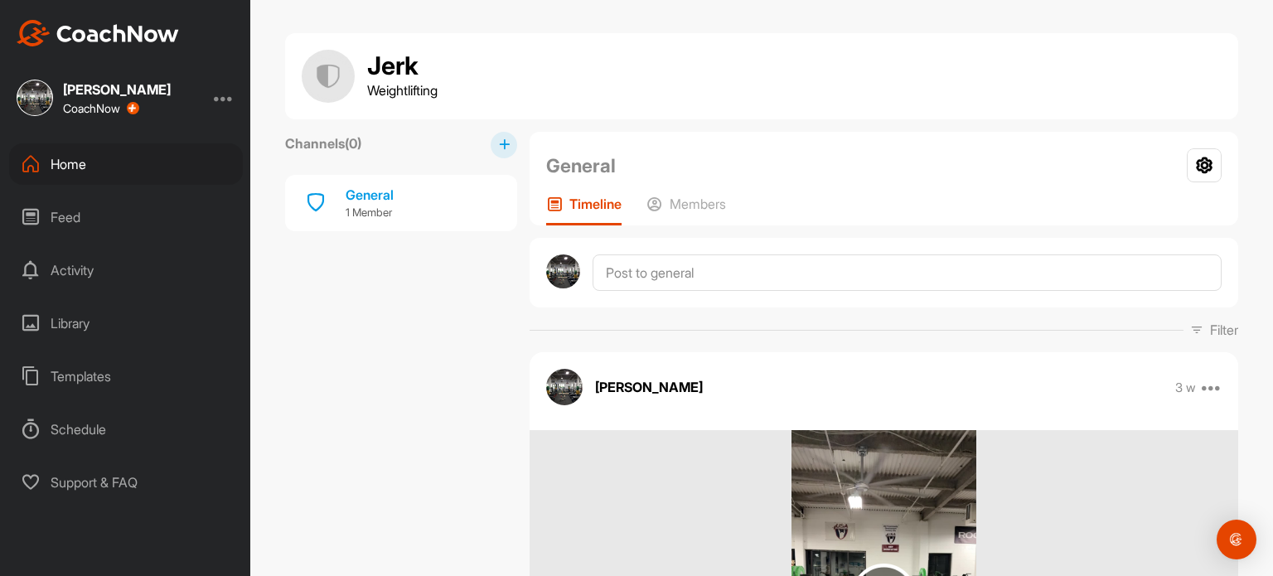
click at [48, 220] on div "Feed" at bounding box center [126, 216] width 234 height 41
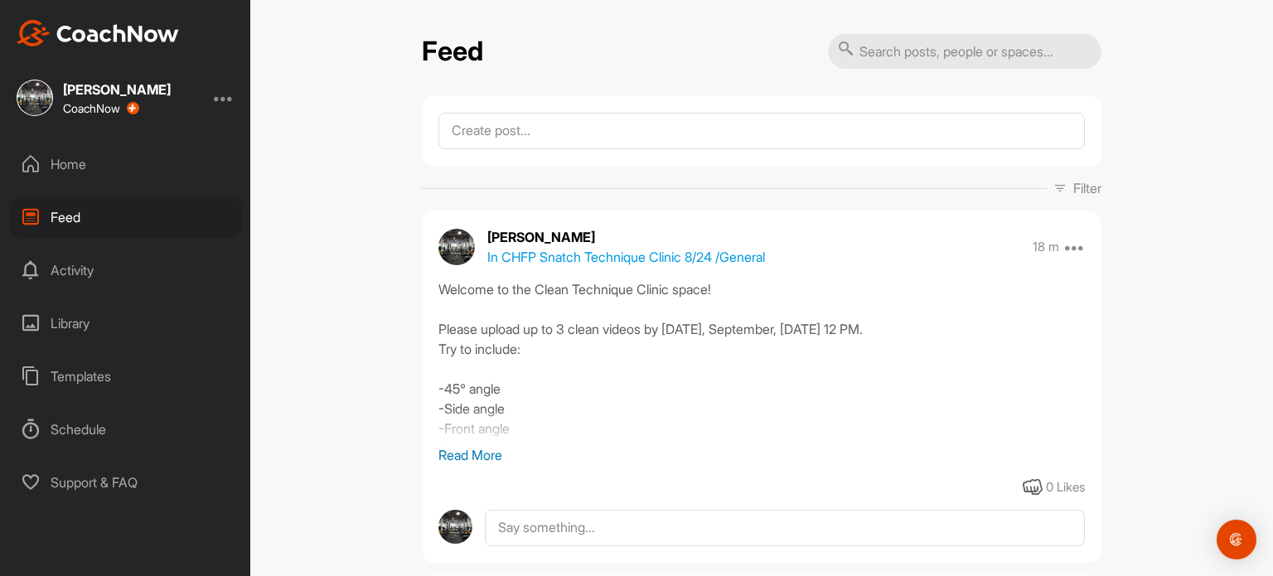
click at [738, 258] on p "In CHFP Snatch Technique Clinic 8/24 / General" at bounding box center [626, 257] width 278 height 20
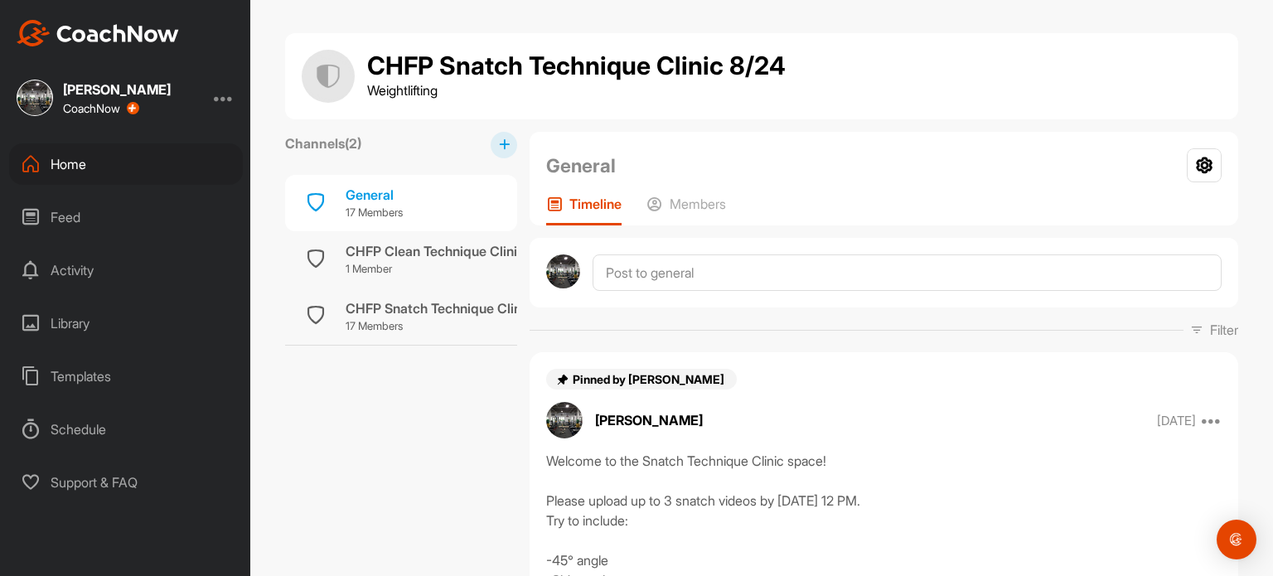
drag, startPoint x: 745, startPoint y: 59, endPoint x: 720, endPoint y: 64, distance: 25.4
click at [720, 64] on h1 "CHFP Snatch Technique Clinic 8/24" at bounding box center [576, 66] width 418 height 28
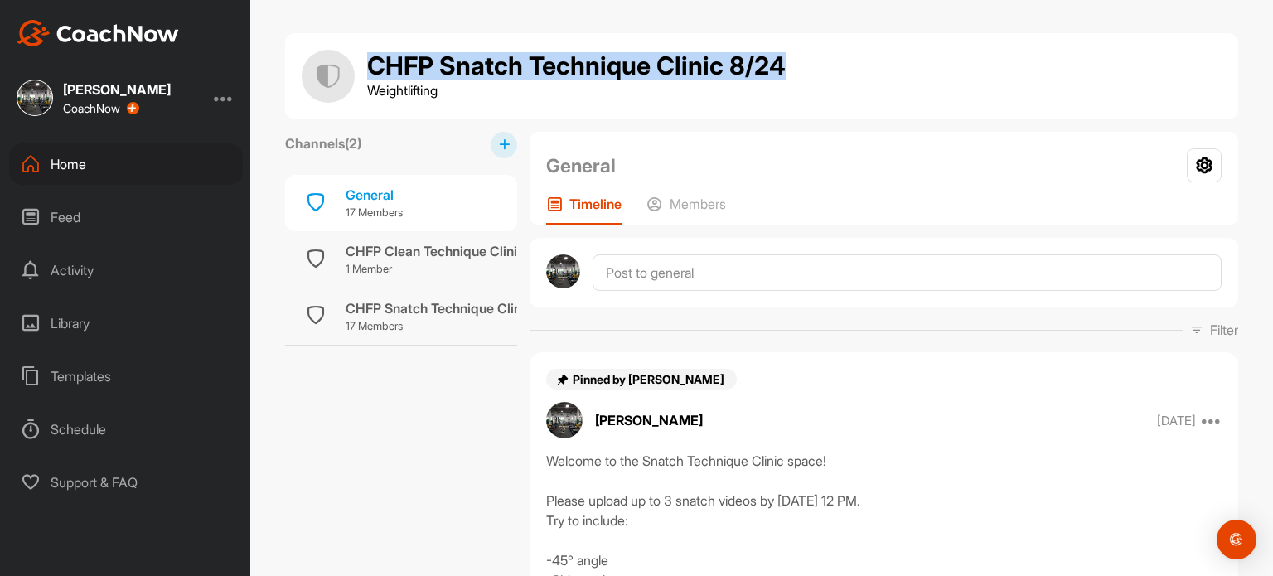
click at [720, 64] on h1 "CHFP Snatch Technique Clinic 8/24" at bounding box center [576, 66] width 418 height 28
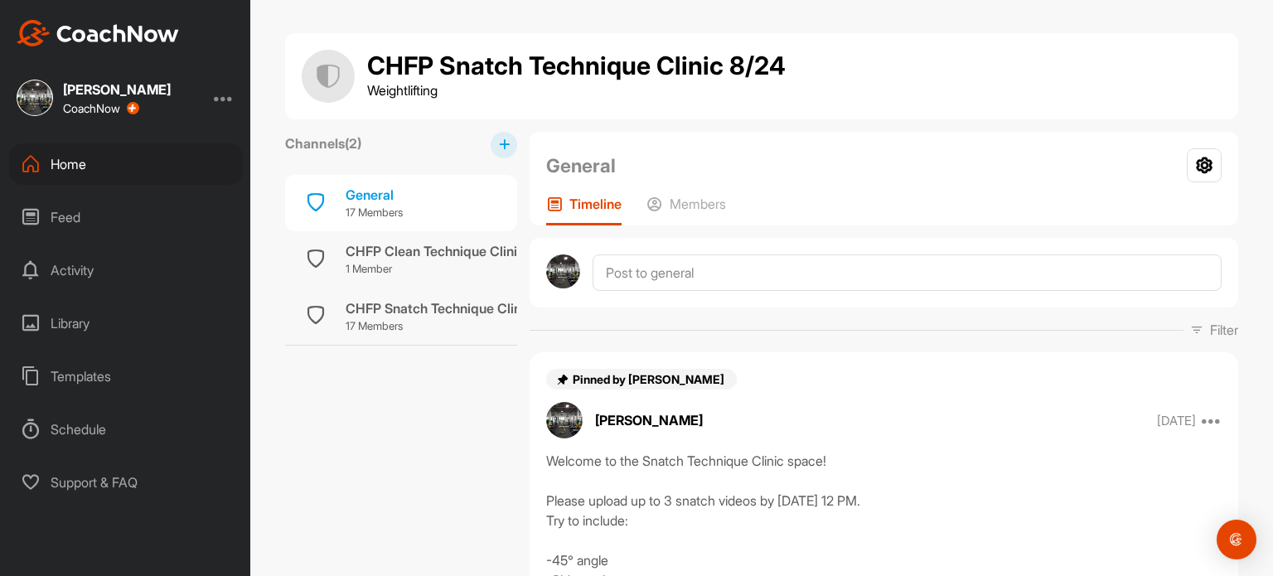
click at [83, 266] on div "Activity" at bounding box center [126, 269] width 234 height 41
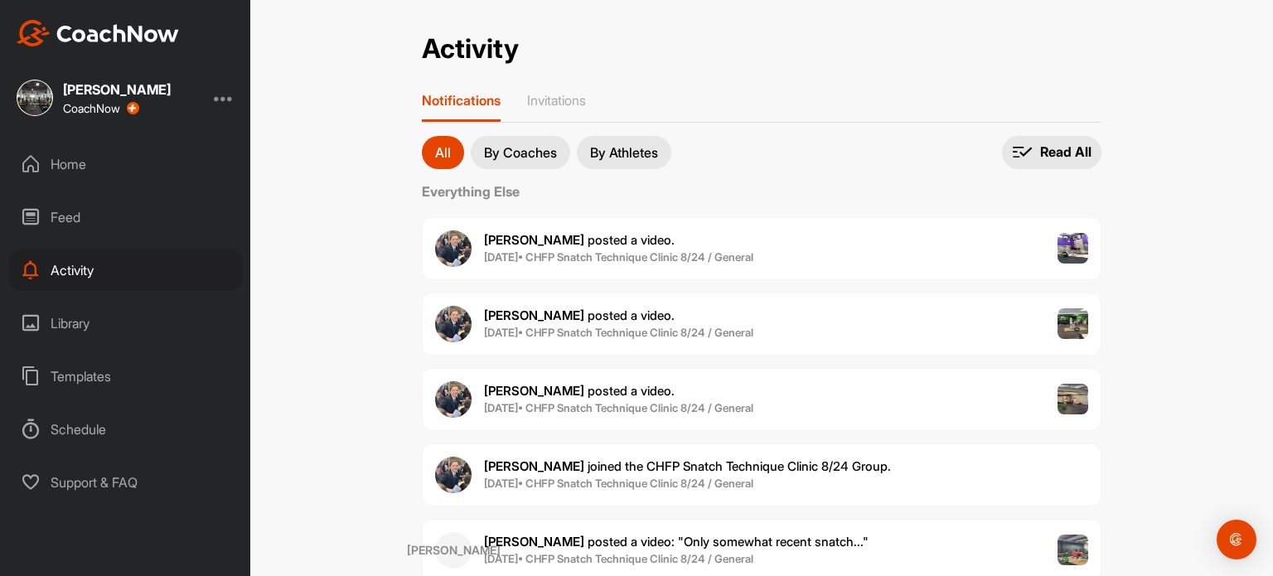
click at [68, 215] on div "Feed" at bounding box center [126, 216] width 234 height 41
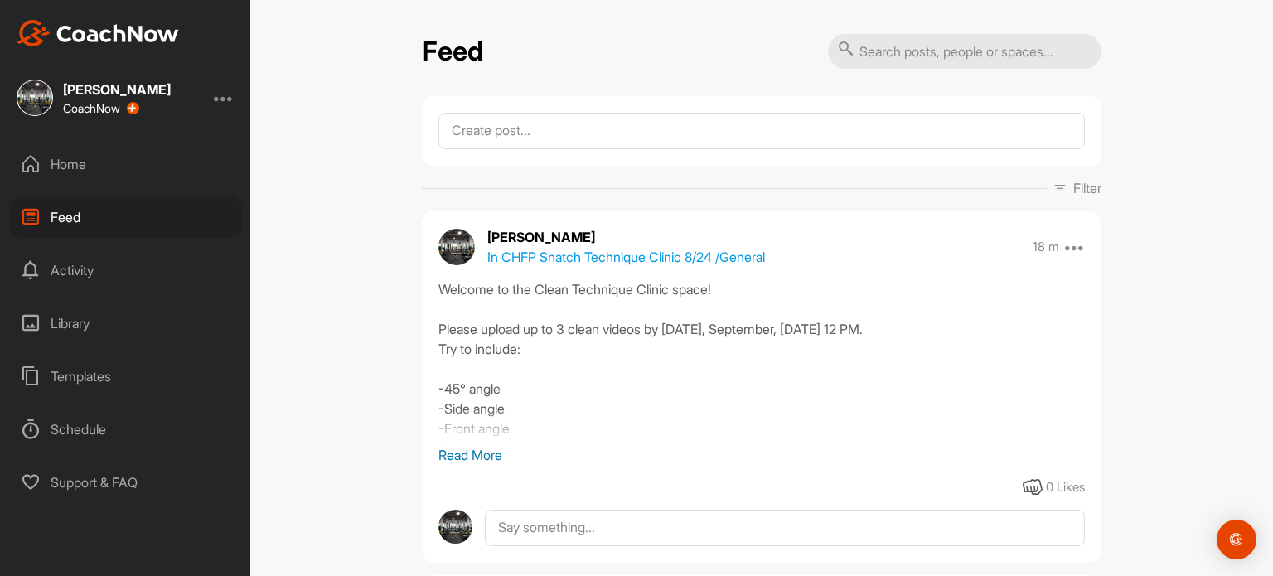
click at [70, 153] on div "Home" at bounding box center [126, 163] width 234 height 41
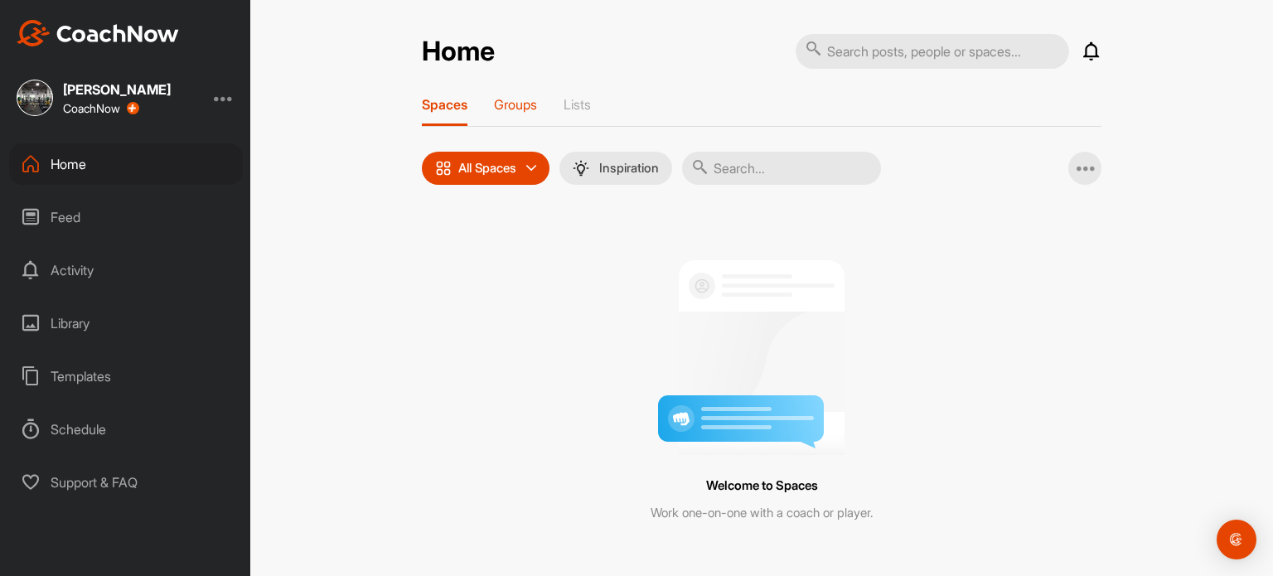
click at [504, 101] on p "Groups" at bounding box center [515, 104] width 43 height 17
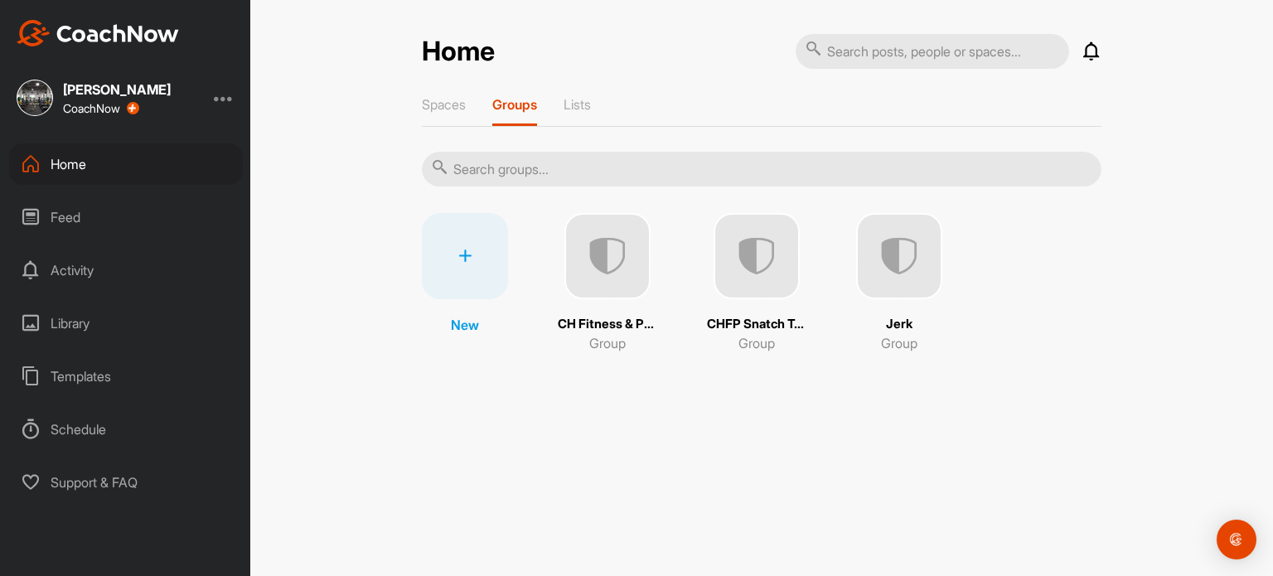
click at [603, 247] on img at bounding box center [607, 256] width 86 height 86
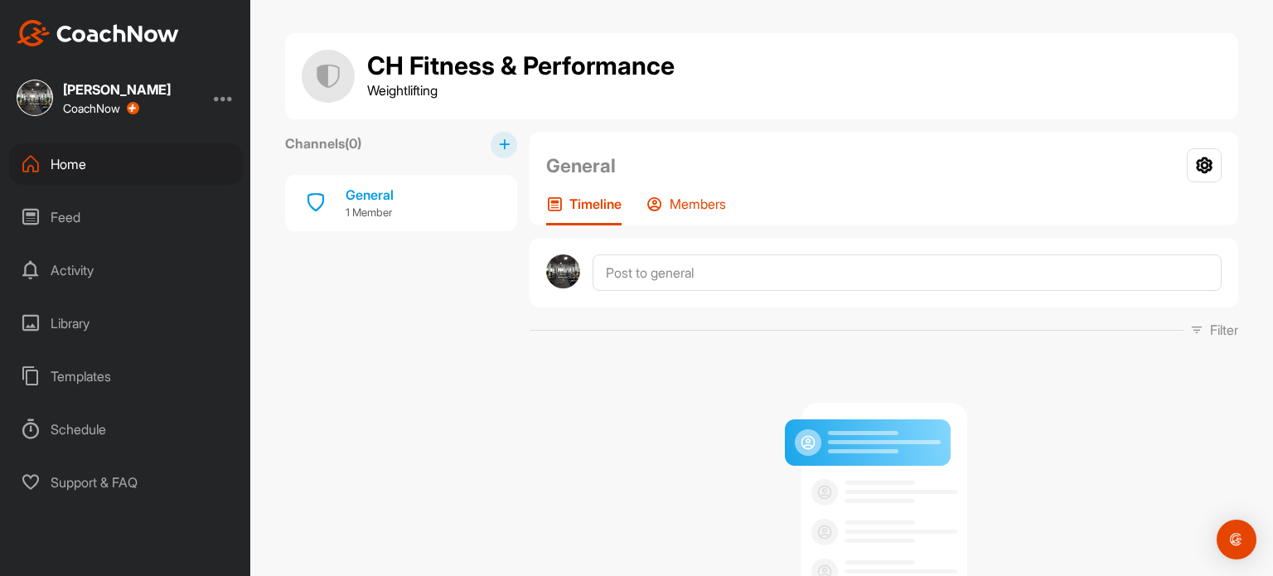
click at [695, 199] on p "Members" at bounding box center [698, 204] width 56 height 17
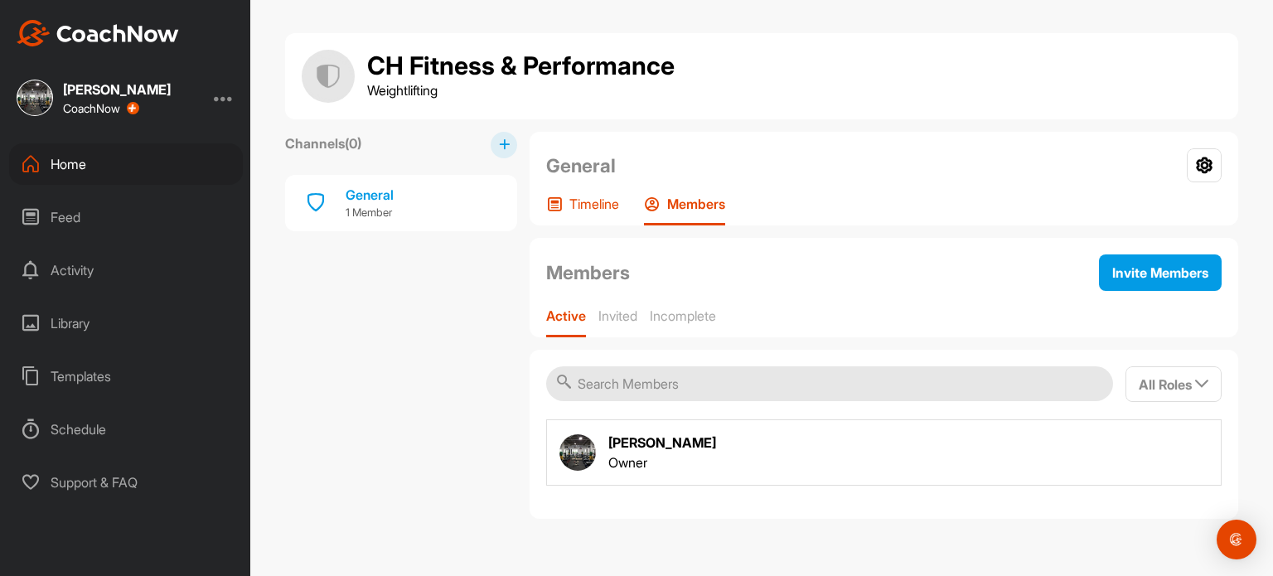
click at [596, 207] on p "Timeline" at bounding box center [594, 204] width 50 height 17
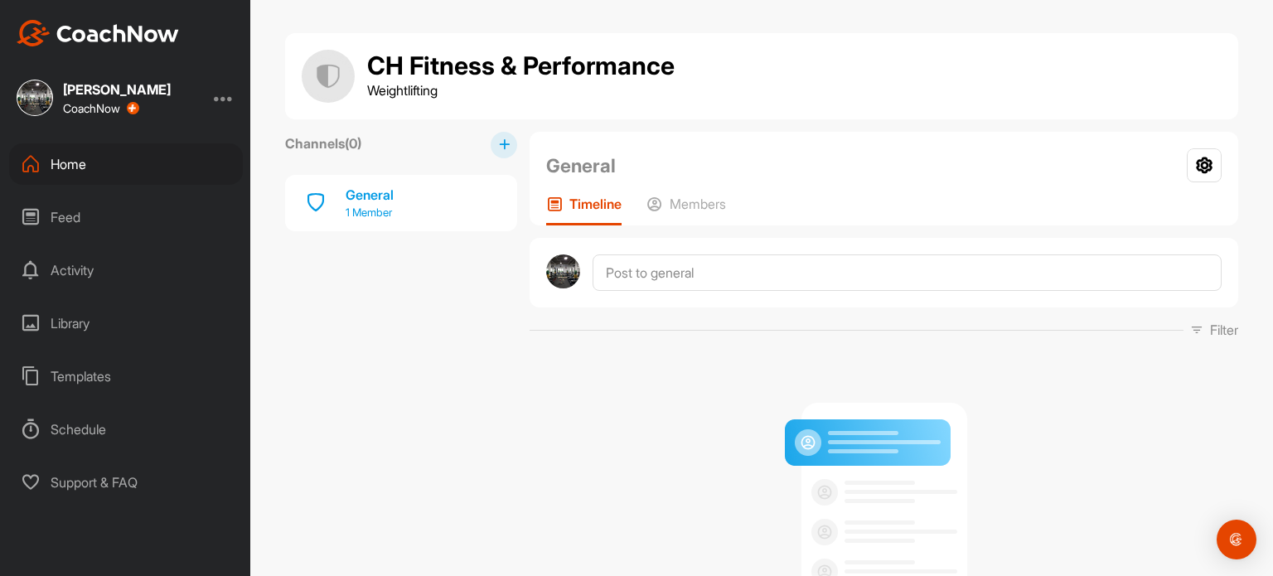
click at [364, 191] on div "General" at bounding box center [370, 195] width 48 height 20
click at [697, 206] on p "Members" at bounding box center [698, 204] width 56 height 17
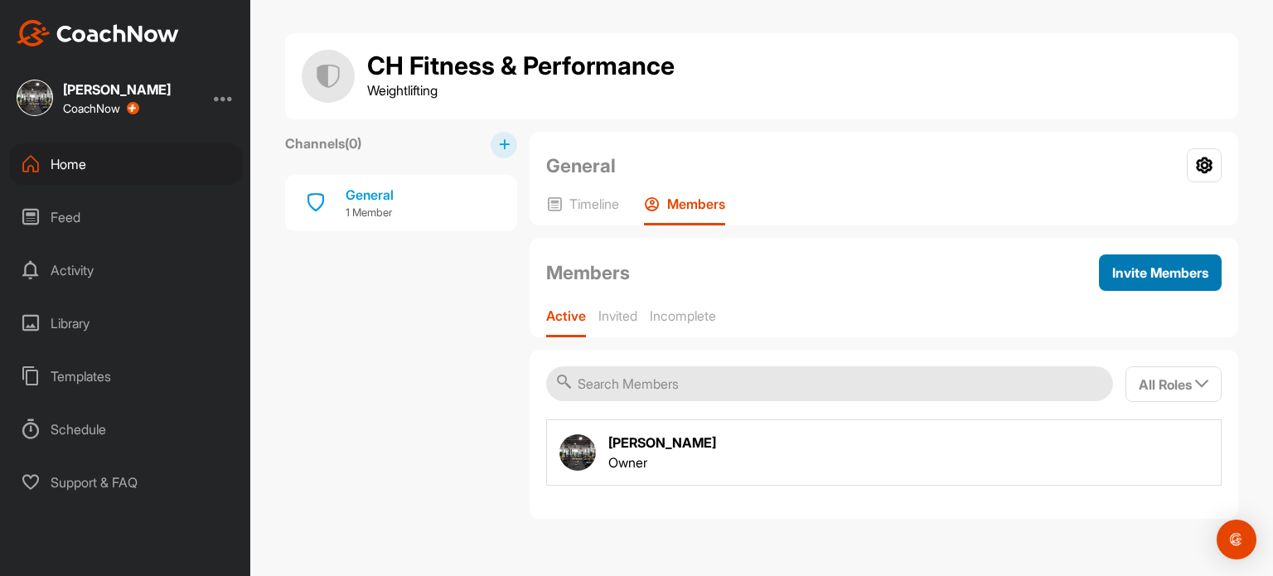
click at [1164, 272] on span "Invite Members" at bounding box center [1160, 272] width 96 height 17
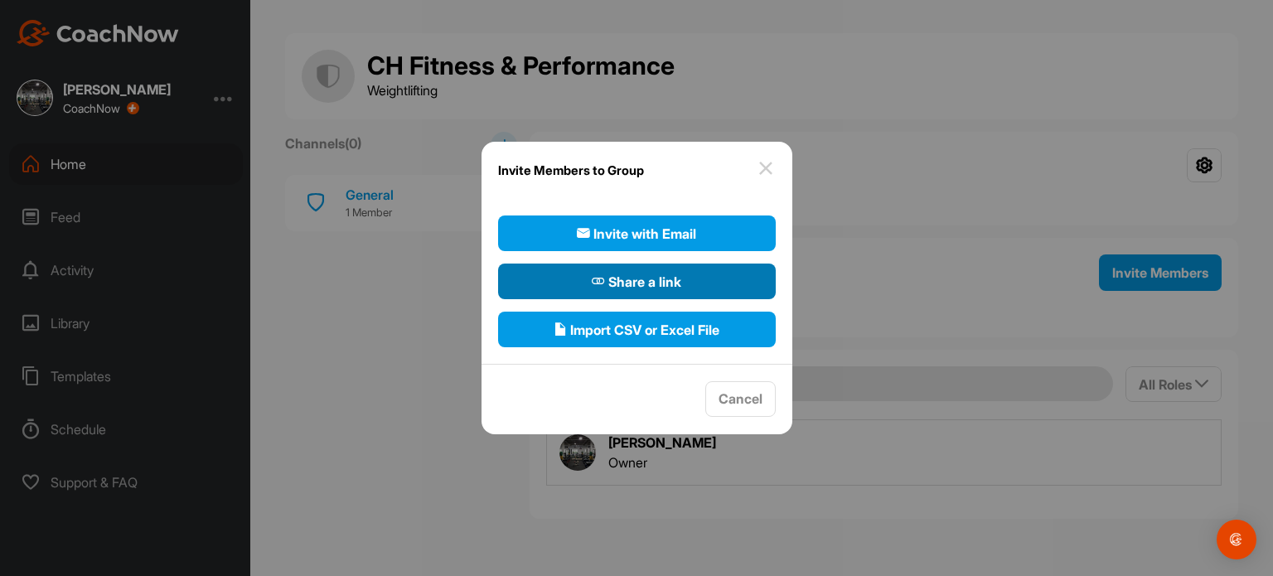
click at [680, 281] on span "Share a link" at bounding box center [637, 282] width 90 height 20
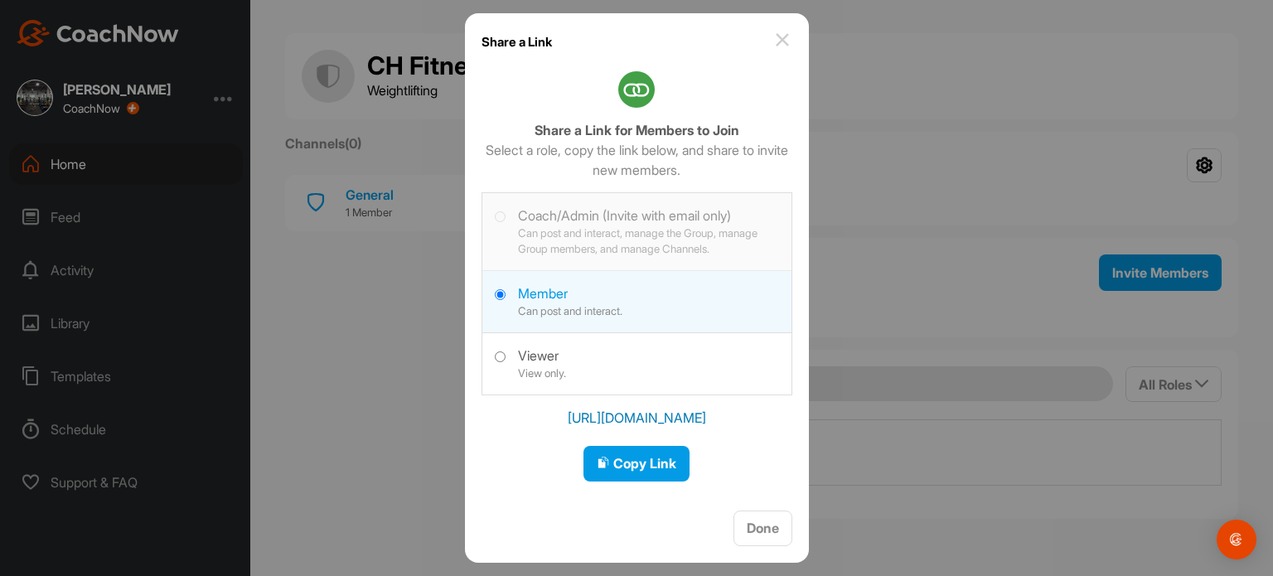
click at [785, 39] on img at bounding box center [782, 40] width 20 height 20
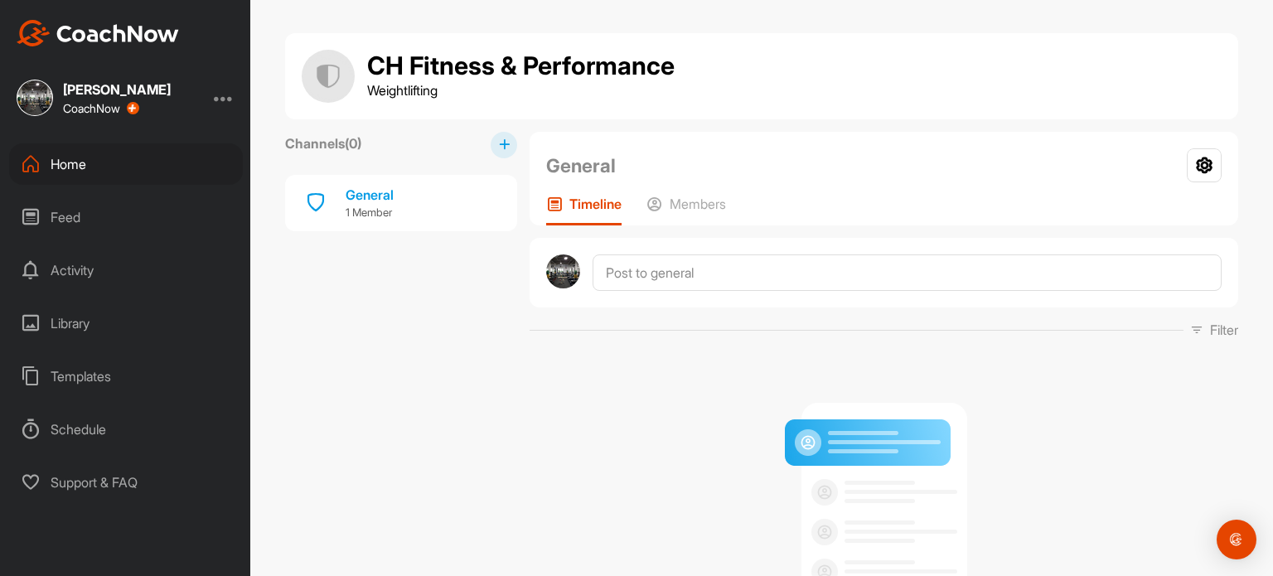
click at [68, 223] on div "Feed" at bounding box center [126, 216] width 234 height 41
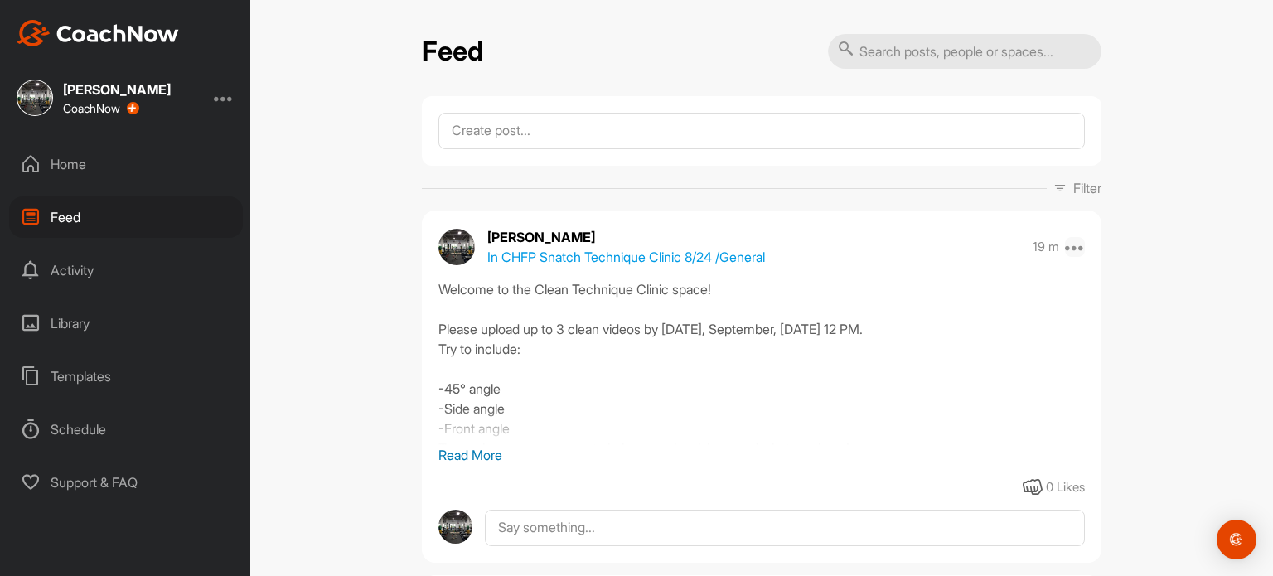
click at [1070, 239] on icon at bounding box center [1075, 247] width 20 height 20
click at [907, 301] on p "Edit" at bounding box center [918, 301] width 22 height 17
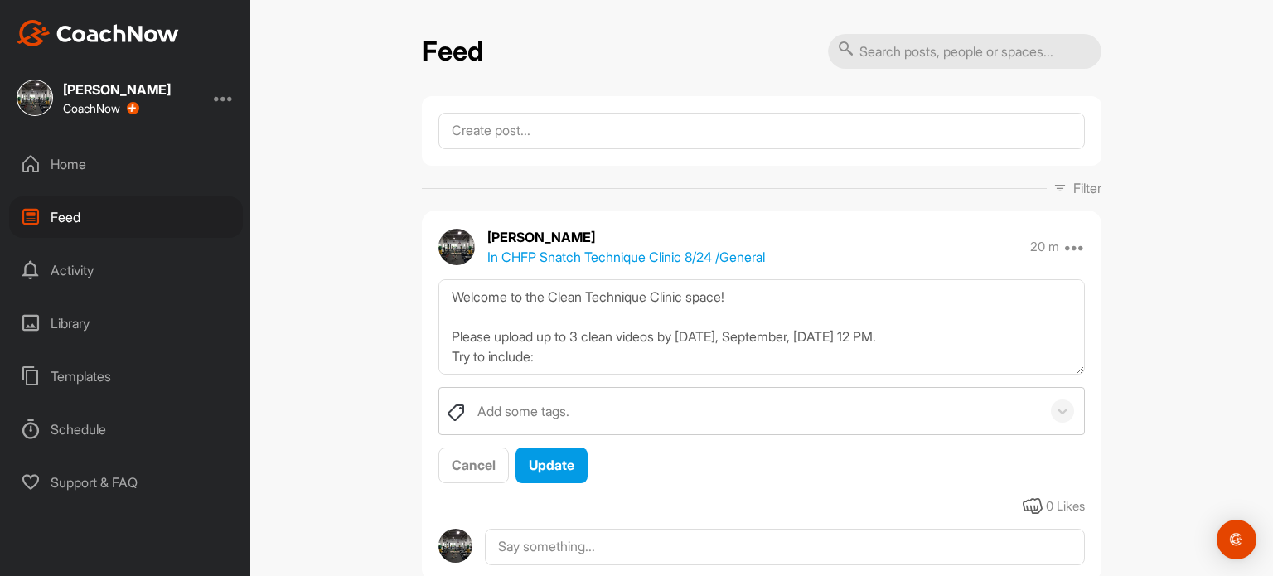
click at [720, 254] on p "In CHFP Snatch Technique Clinic 8/24 / General" at bounding box center [626, 257] width 278 height 20
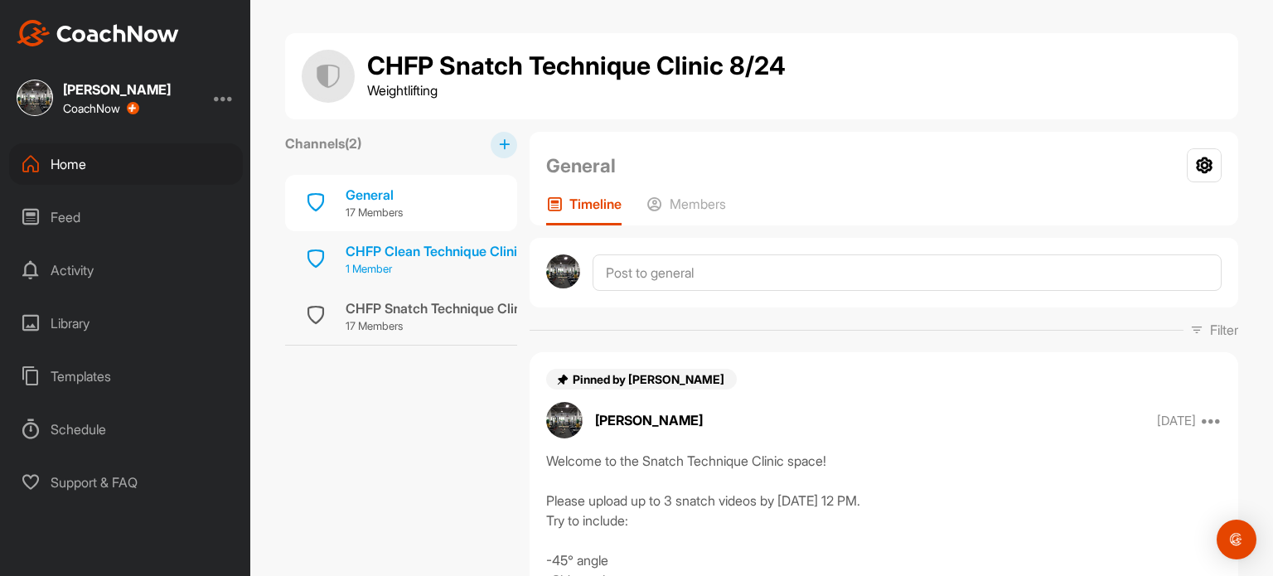
click at [410, 244] on div "CHFP Clean Technique Clinic 9/27" at bounding box center [451, 251] width 211 height 20
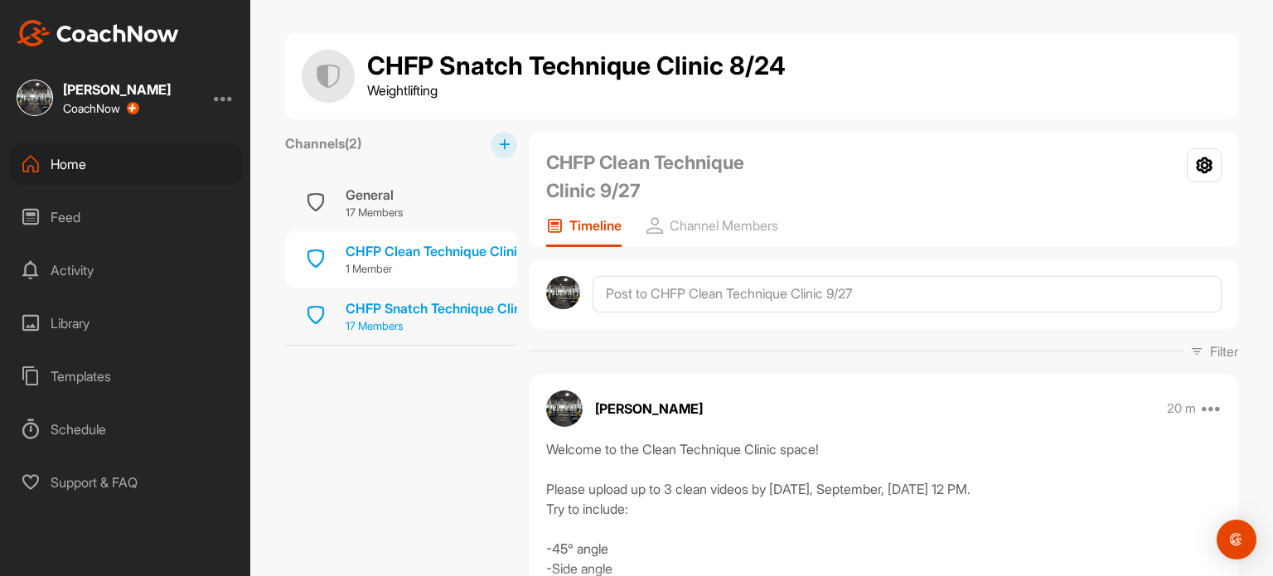
click at [404, 309] on div "CHFP Snatch Technique Clinic 8/24" at bounding box center [456, 308] width 220 height 20
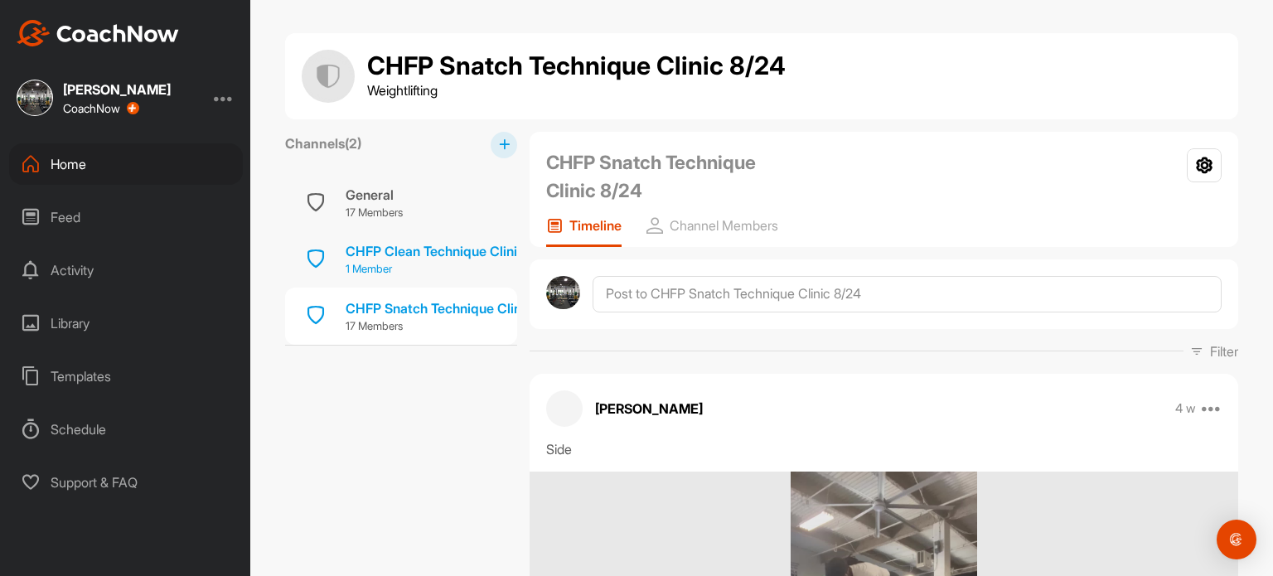
click at [418, 247] on div "CHFP Clean Technique Clinic 9/27" at bounding box center [451, 251] width 211 height 20
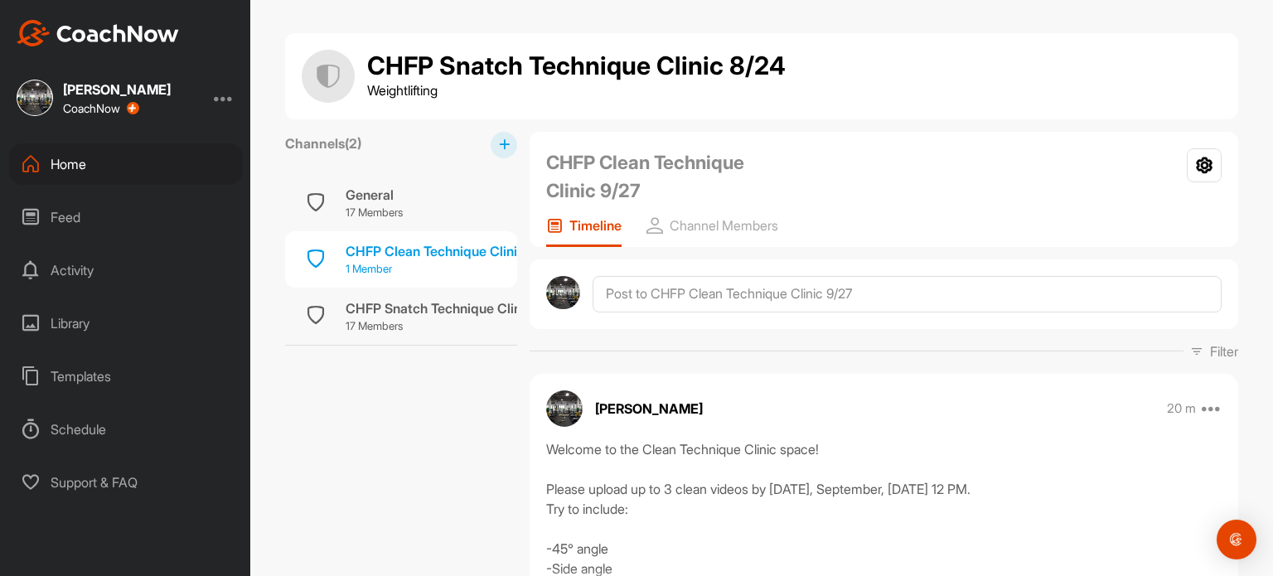
click at [418, 247] on div "CHFP Clean Technique Clinic 9/27" at bounding box center [451, 251] width 211 height 20
click at [736, 218] on p "Channel Members" at bounding box center [724, 225] width 109 height 17
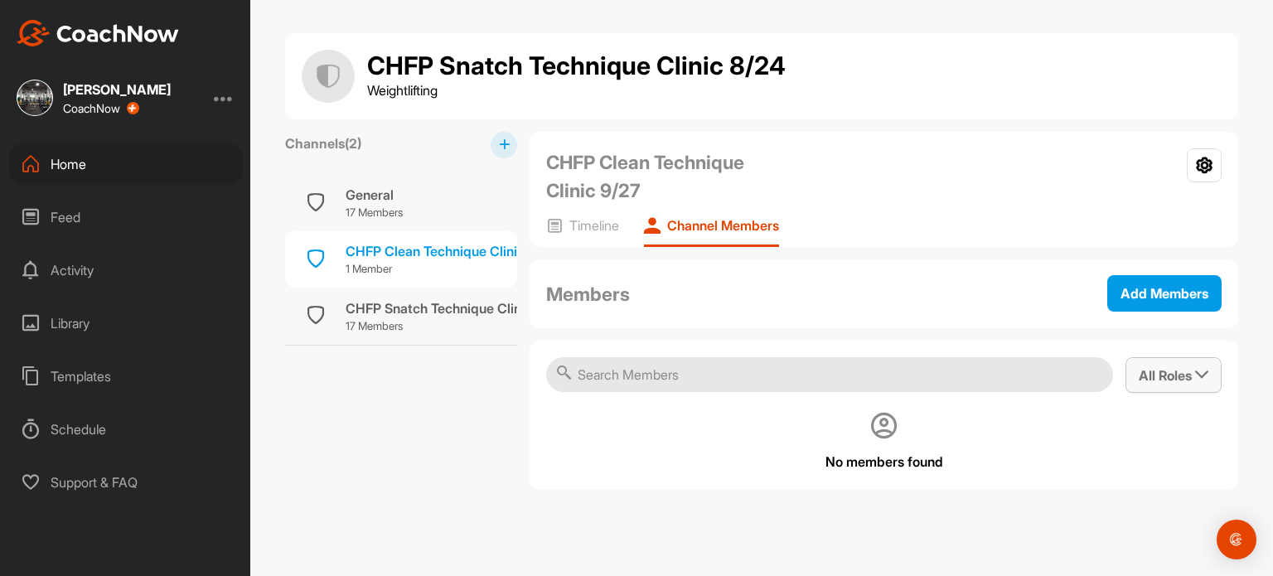
click at [1173, 362] on button "All Roles" at bounding box center [1173, 375] width 96 height 36
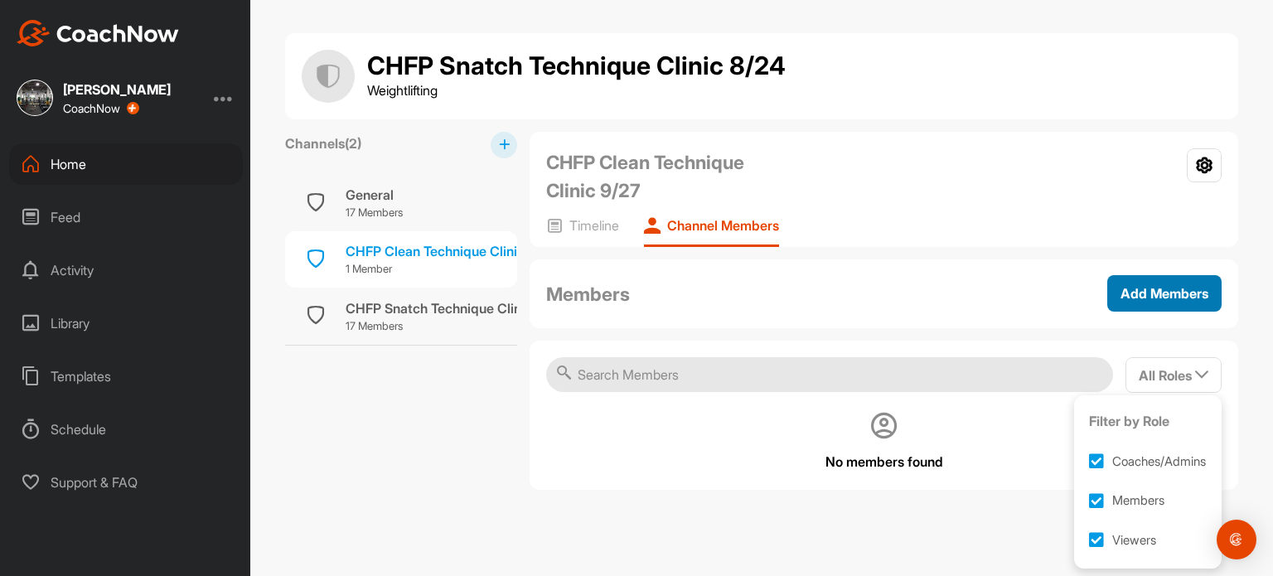
click at [1167, 288] on span "Add Members" at bounding box center [1164, 293] width 88 height 17
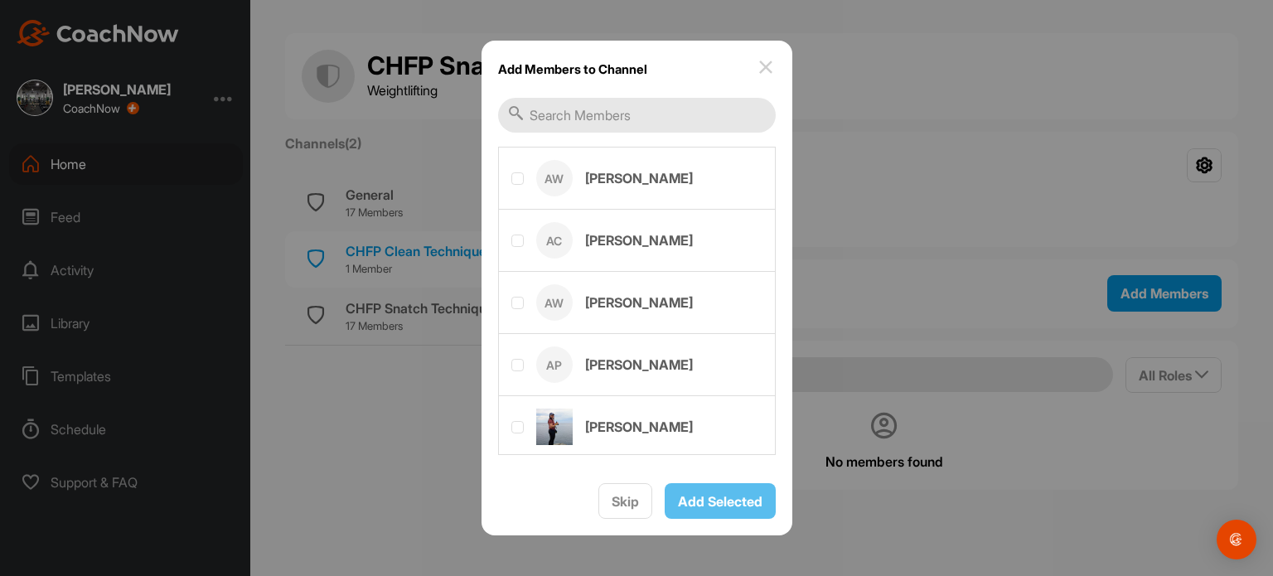
click at [766, 65] on img at bounding box center [766, 67] width 20 height 20
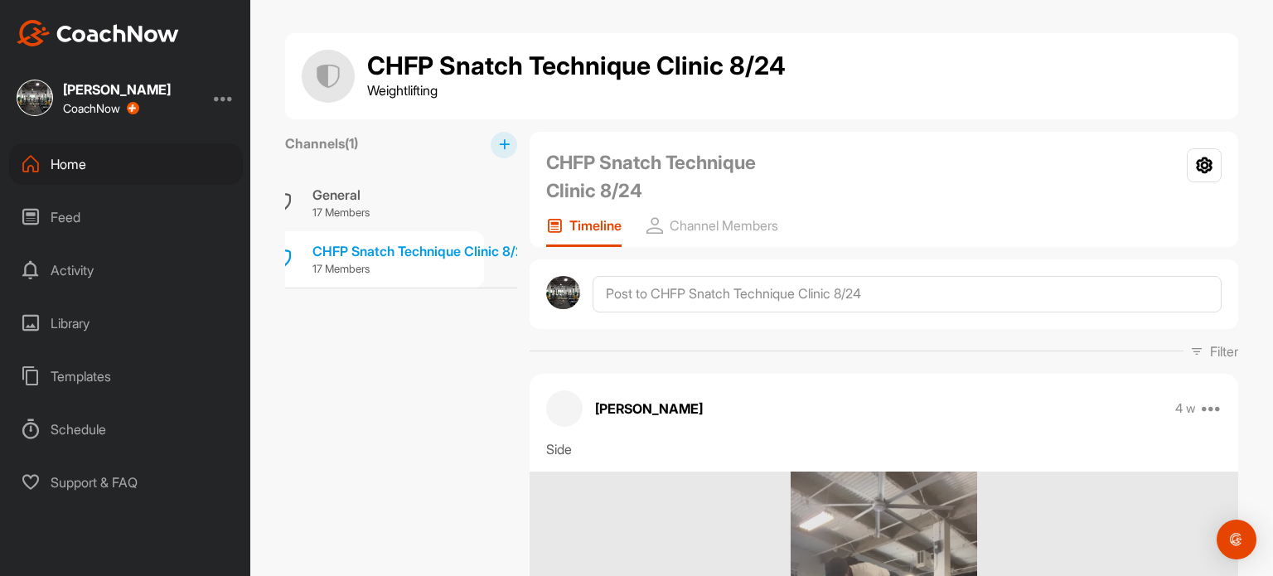
scroll to position [0, 53]
click at [308, 200] on div "General" at bounding box center [326, 195] width 57 height 20
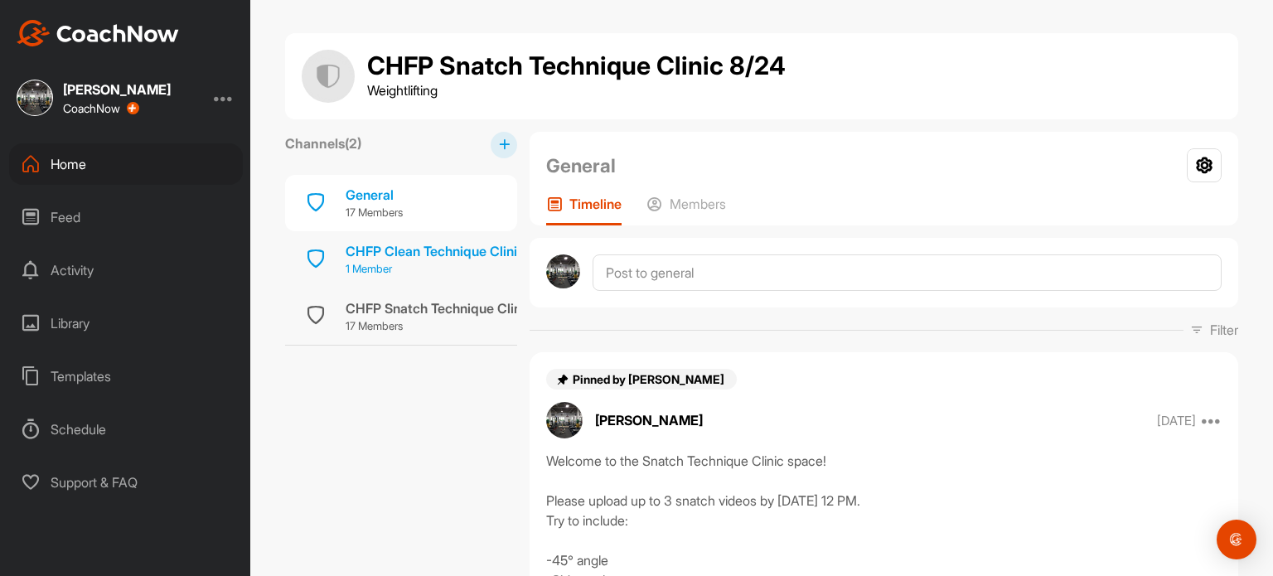
click at [370, 247] on div "CHFP Clean Technique Clinic 9/27" at bounding box center [451, 251] width 211 height 20
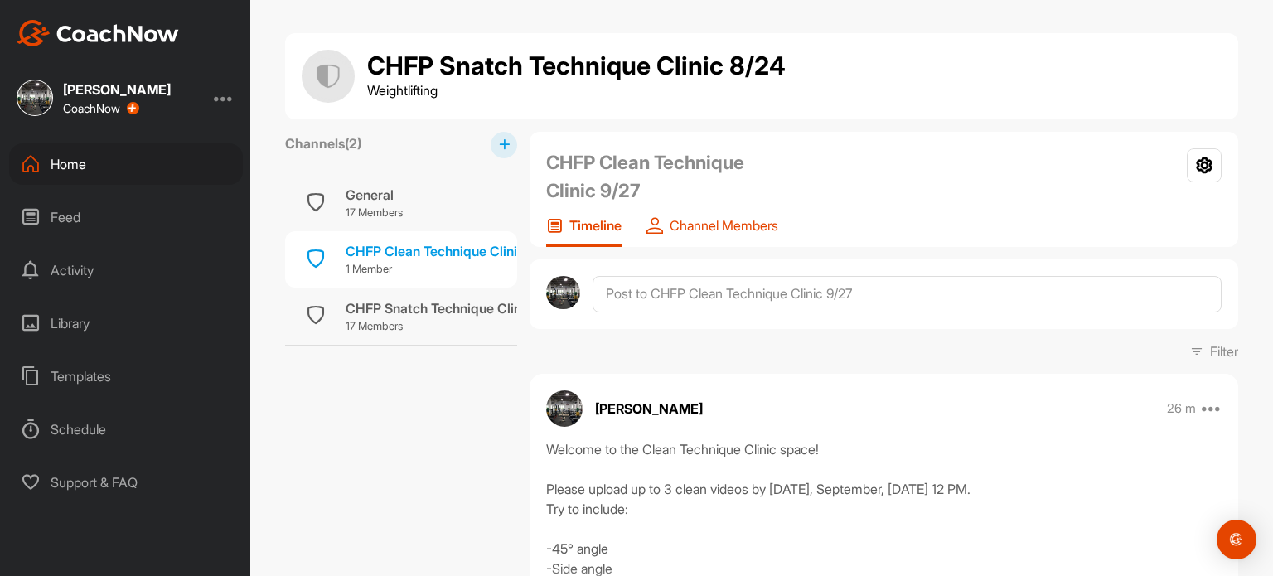
click at [727, 221] on p "Channel Members" at bounding box center [724, 225] width 109 height 17
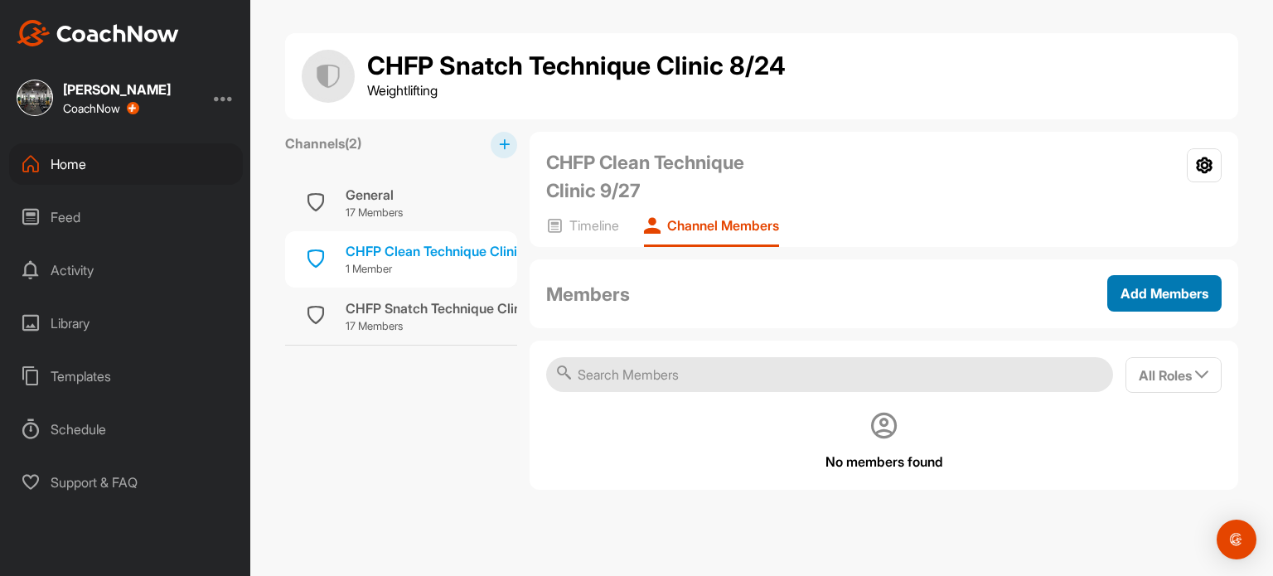
click at [1147, 290] on span "Add Members" at bounding box center [1164, 293] width 88 height 17
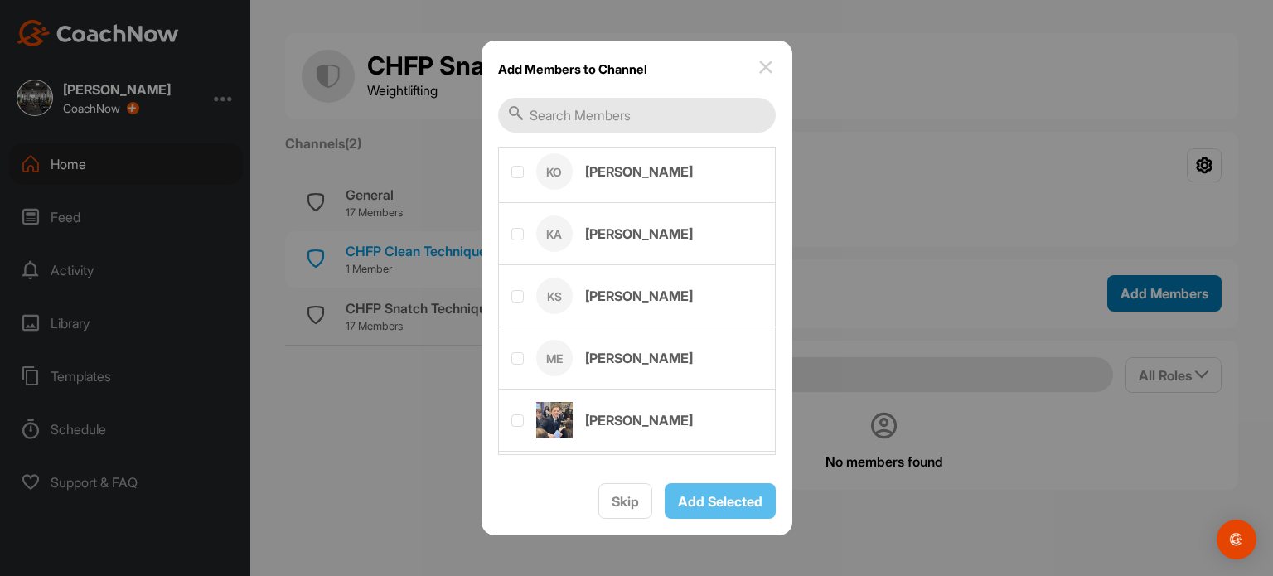
scroll to position [685, 0]
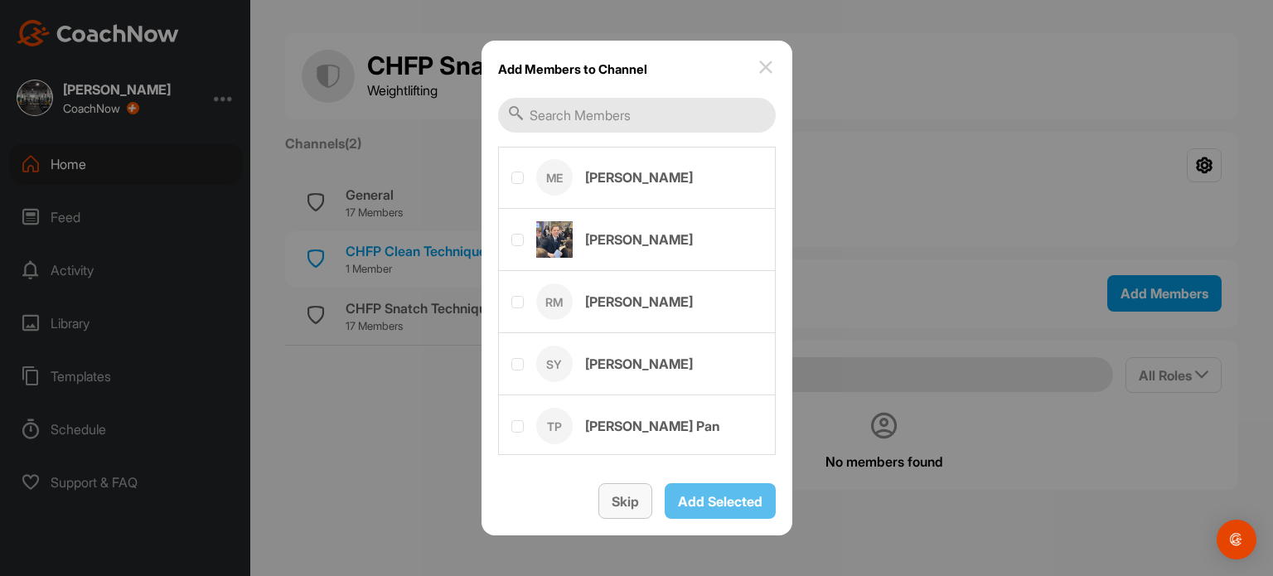
click at [621, 500] on span "Skip" at bounding box center [625, 501] width 27 height 17
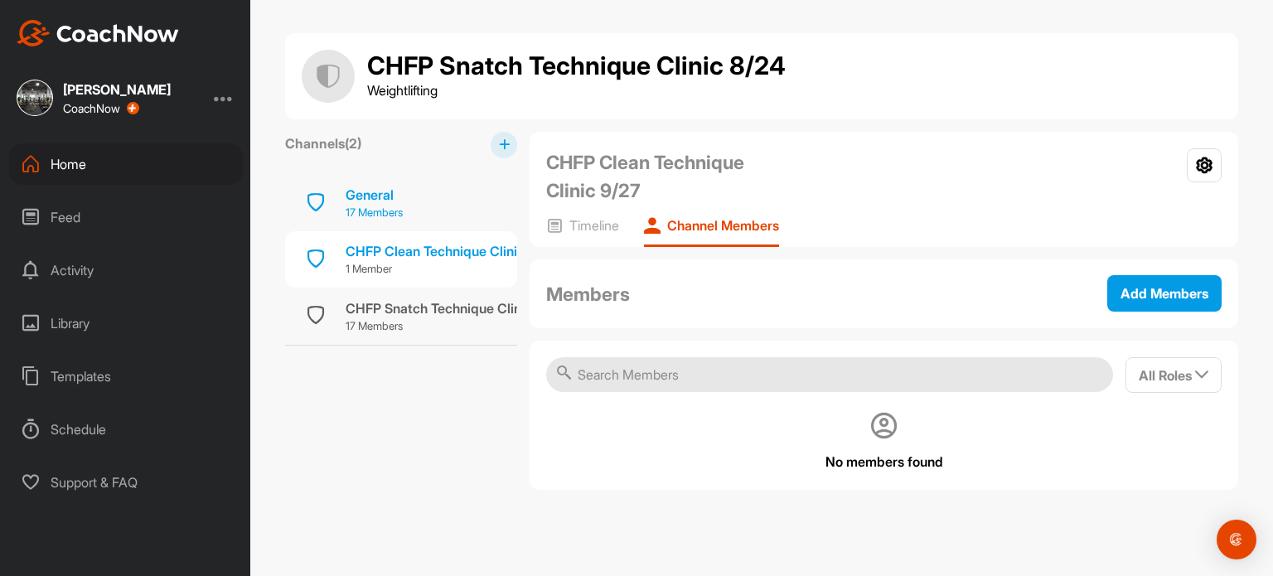
click at [394, 213] on p "17 Members" at bounding box center [374, 213] width 57 height 17
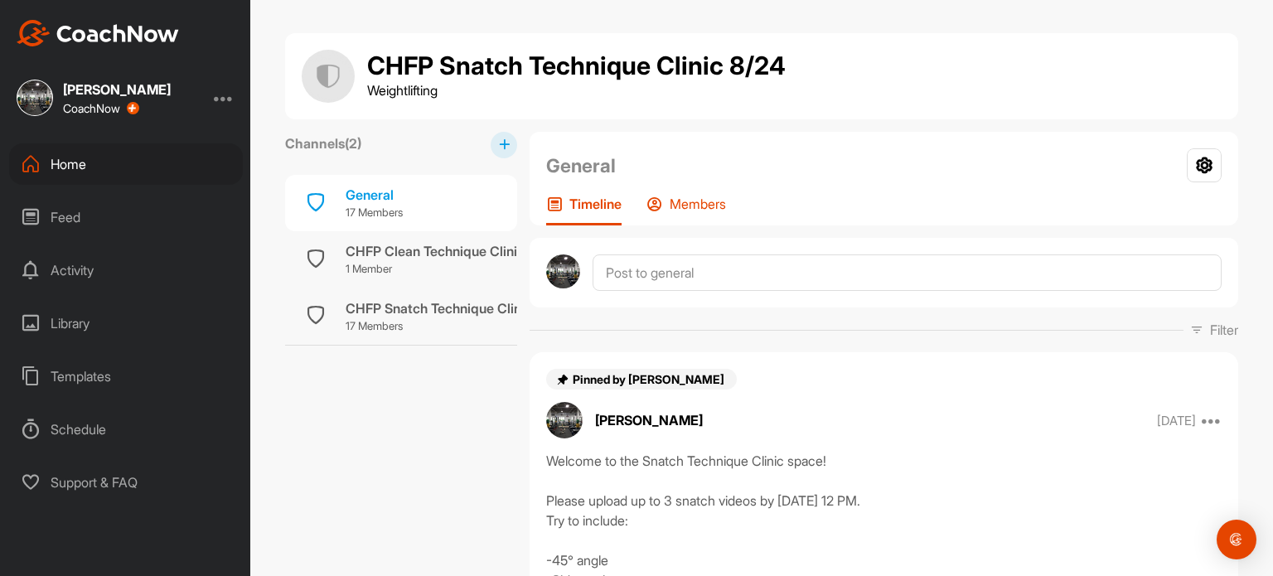
click at [689, 207] on p "Members" at bounding box center [698, 204] width 56 height 17
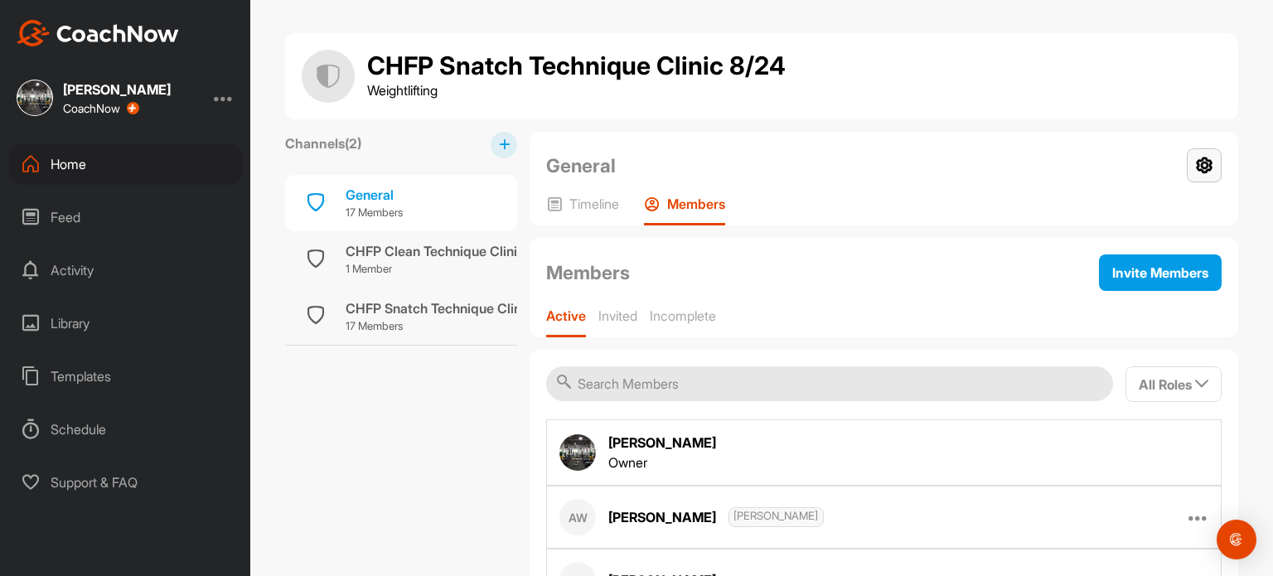
click at [1202, 164] on icon at bounding box center [1204, 165] width 35 height 34
click at [1147, 211] on li "Group Settings" at bounding box center [1154, 212] width 135 height 53
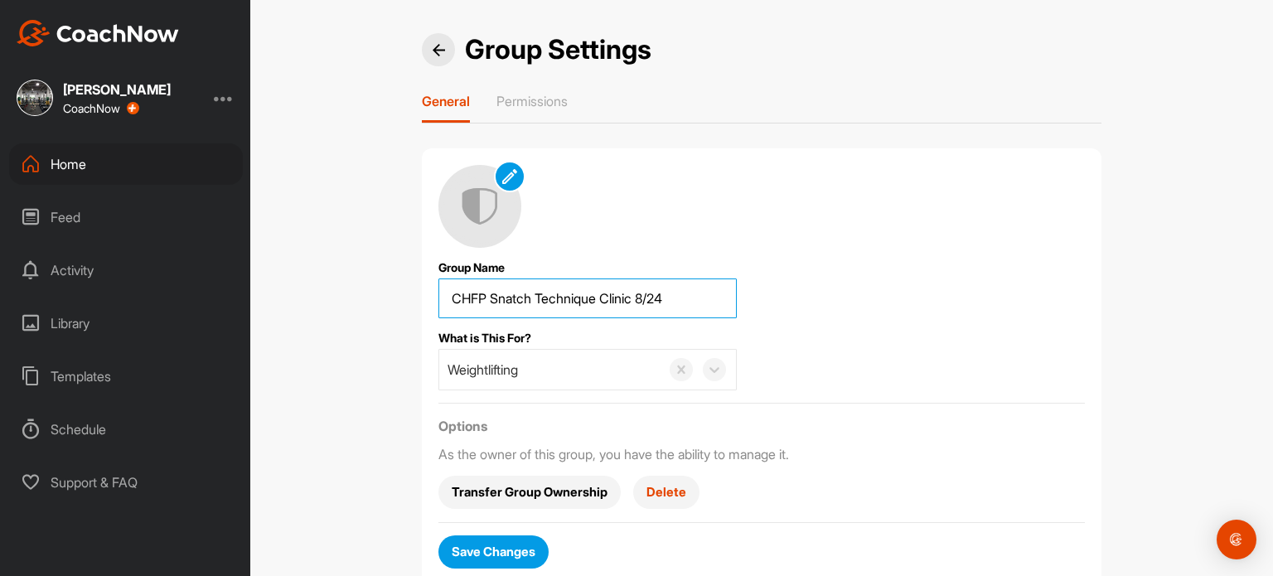
click at [534, 298] on input "CHFP Snatch Technique Clinic 8/24" at bounding box center [587, 298] width 298 height 40
click at [660, 291] on input "CHFP Clean Technique Clinic 8/24" at bounding box center [587, 298] width 298 height 40
type input "CHFP Clean Technique Clinic 9/27"
click at [739, 326] on div "Group Name CHFP Clean Technique Clinic 9/27 What is This For? Weightlifting Opt…" at bounding box center [761, 367] width 646 height 404
click at [481, 547] on span "Save Changes" at bounding box center [494, 551] width 84 height 17
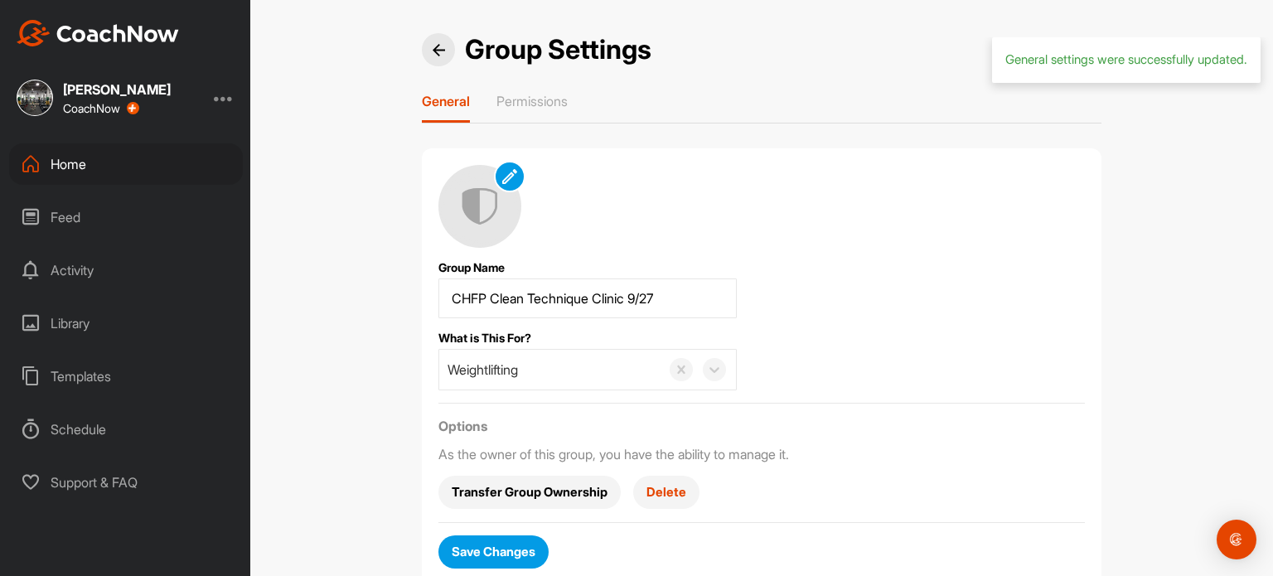
click at [433, 48] on img at bounding box center [439, 50] width 12 height 12
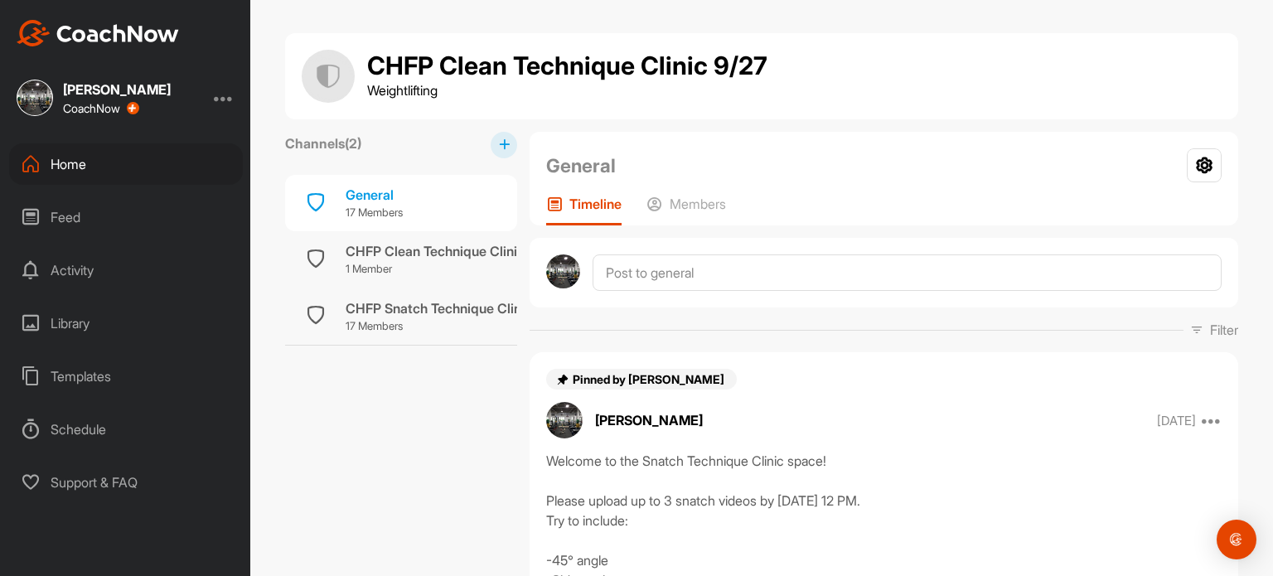
click at [611, 380] on span "Pinned by [PERSON_NAME]" at bounding box center [650, 379] width 154 height 14
click at [693, 381] on span "Pinned by [PERSON_NAME]" at bounding box center [650, 379] width 154 height 14
click at [365, 196] on div "General" at bounding box center [374, 195] width 57 height 20
click at [685, 201] on p "Members" at bounding box center [698, 204] width 56 height 17
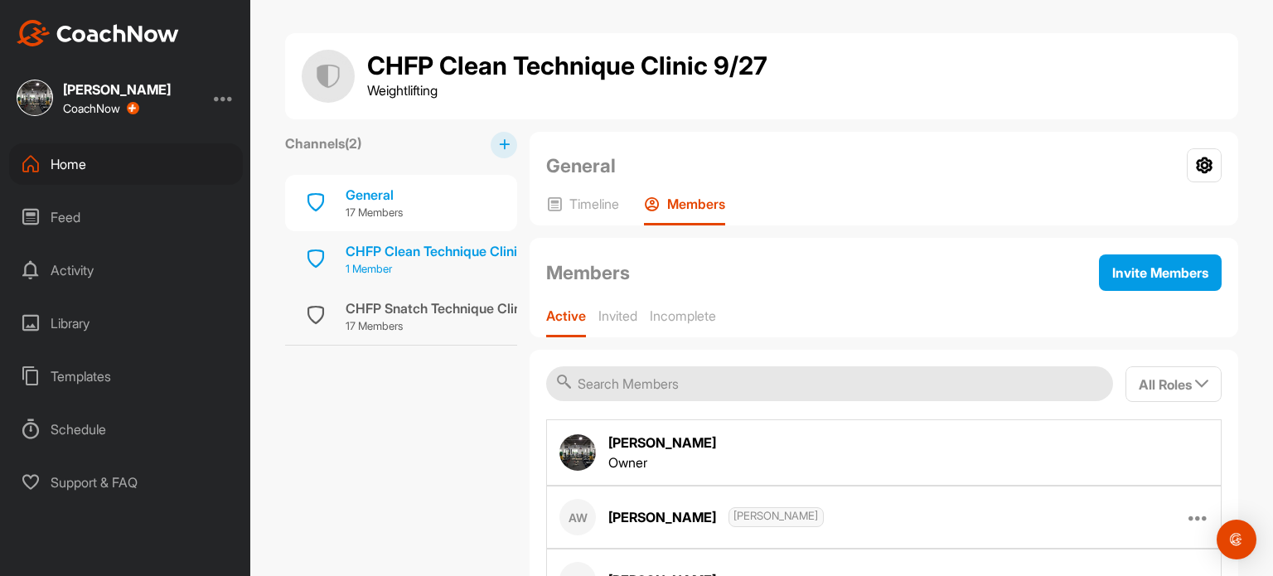
click at [365, 251] on div "CHFP Clean Technique Clinic 9/27" at bounding box center [451, 251] width 211 height 20
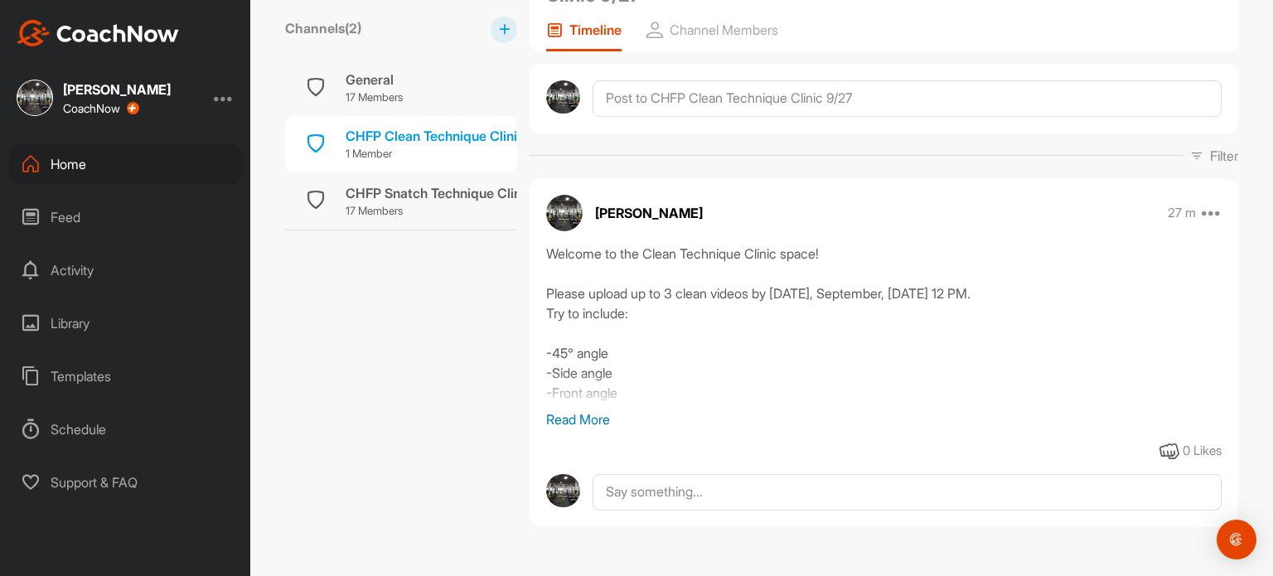
scroll to position [196, 0]
click at [583, 414] on p "Read More" at bounding box center [883, 419] width 675 height 20
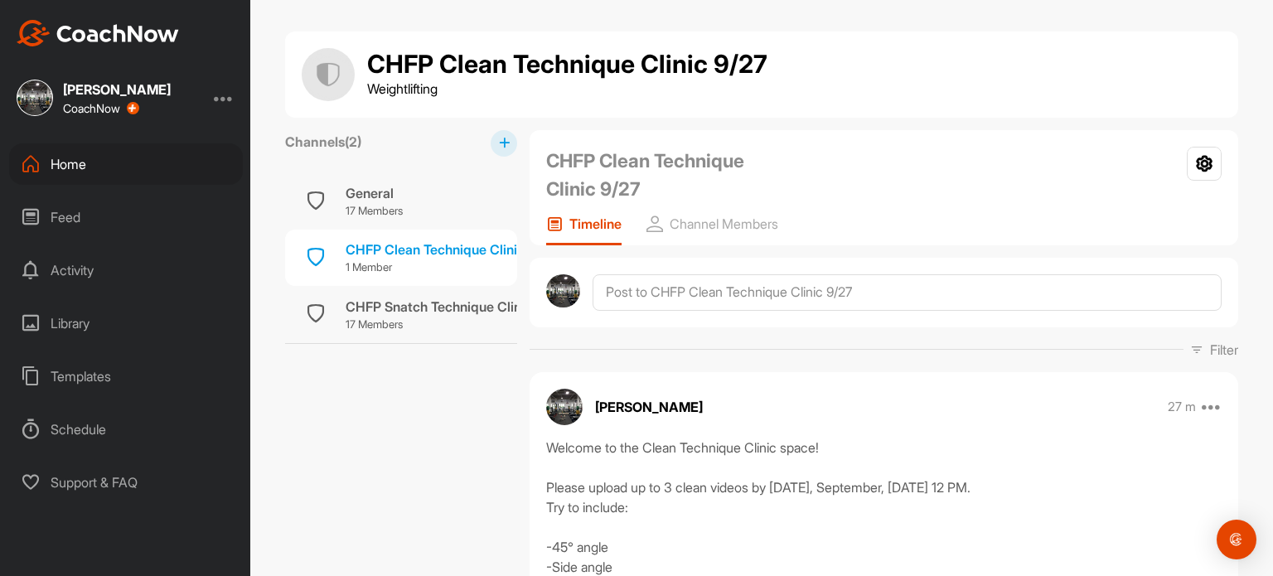
scroll to position [0, 0]
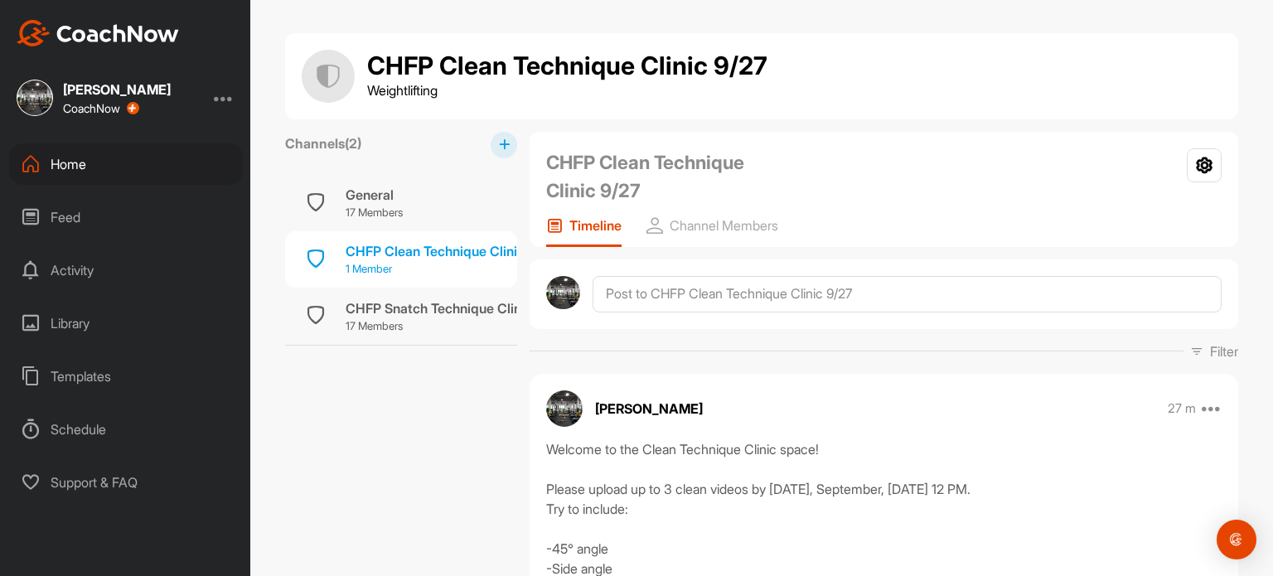
click at [471, 261] on p "1 Member" at bounding box center [451, 269] width 211 height 17
click at [382, 197] on div "General" at bounding box center [374, 195] width 57 height 20
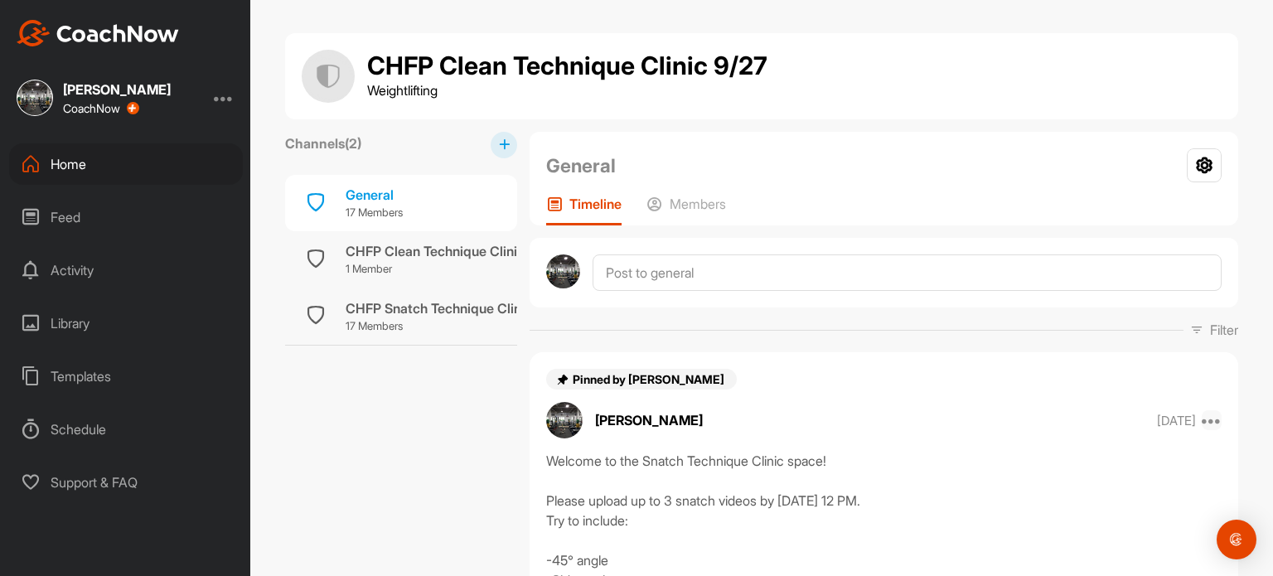
click at [1205, 421] on icon at bounding box center [1212, 420] width 20 height 20
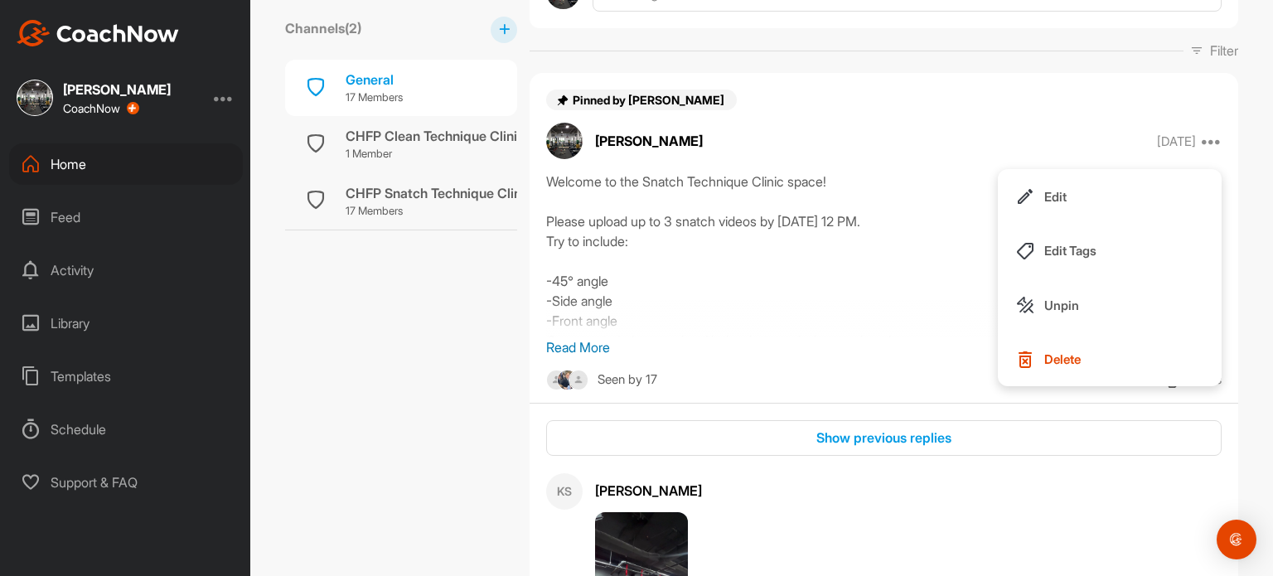
scroll to position [292, 0]
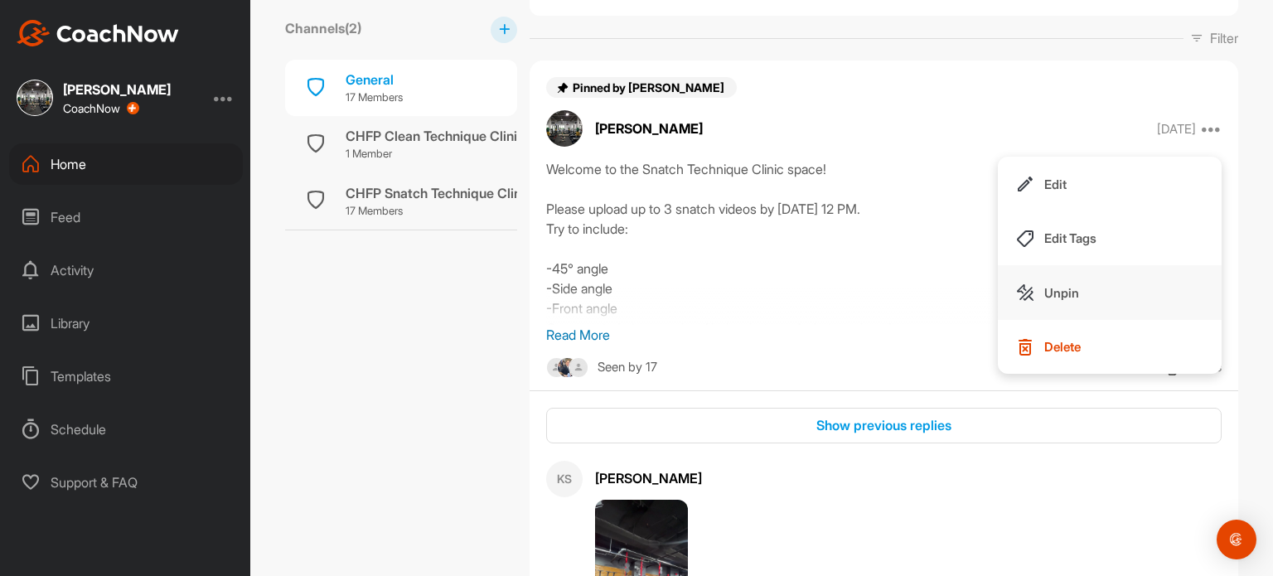
click at [1050, 285] on p "Unpin" at bounding box center [1061, 292] width 35 height 17
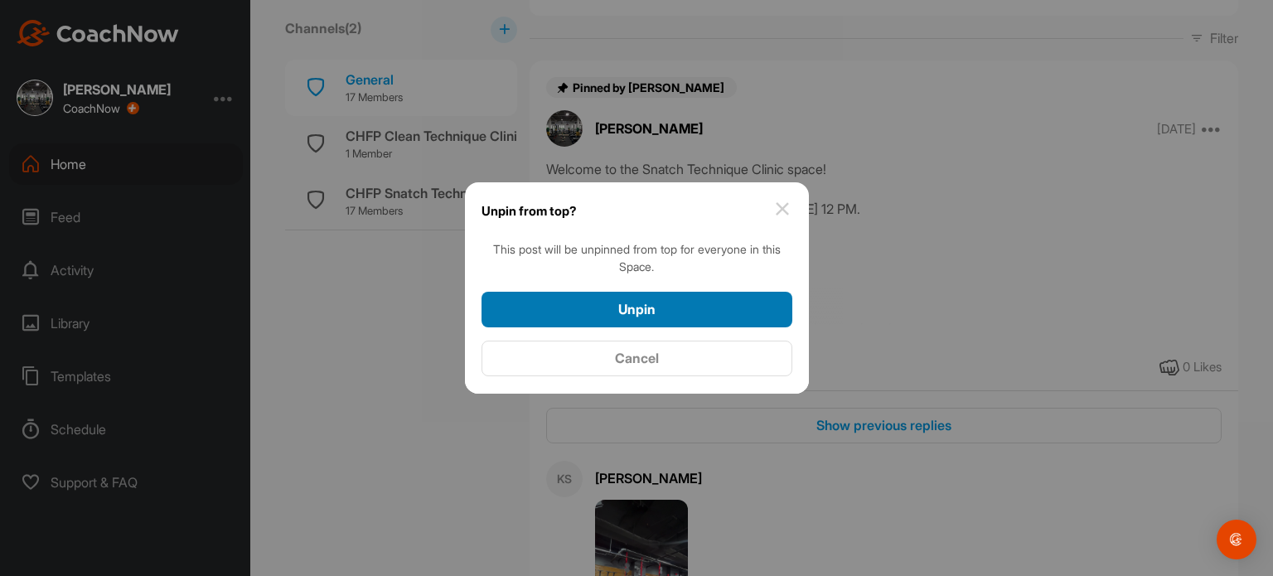
click at [745, 302] on div "Unpin" at bounding box center [637, 309] width 284 height 20
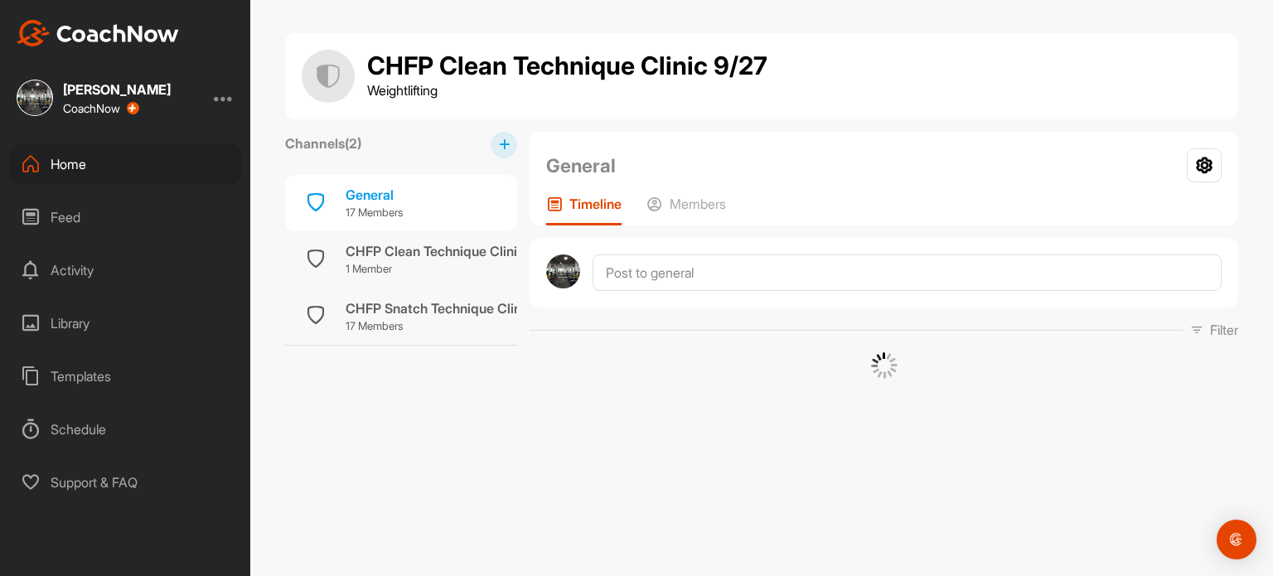
scroll to position [0, 0]
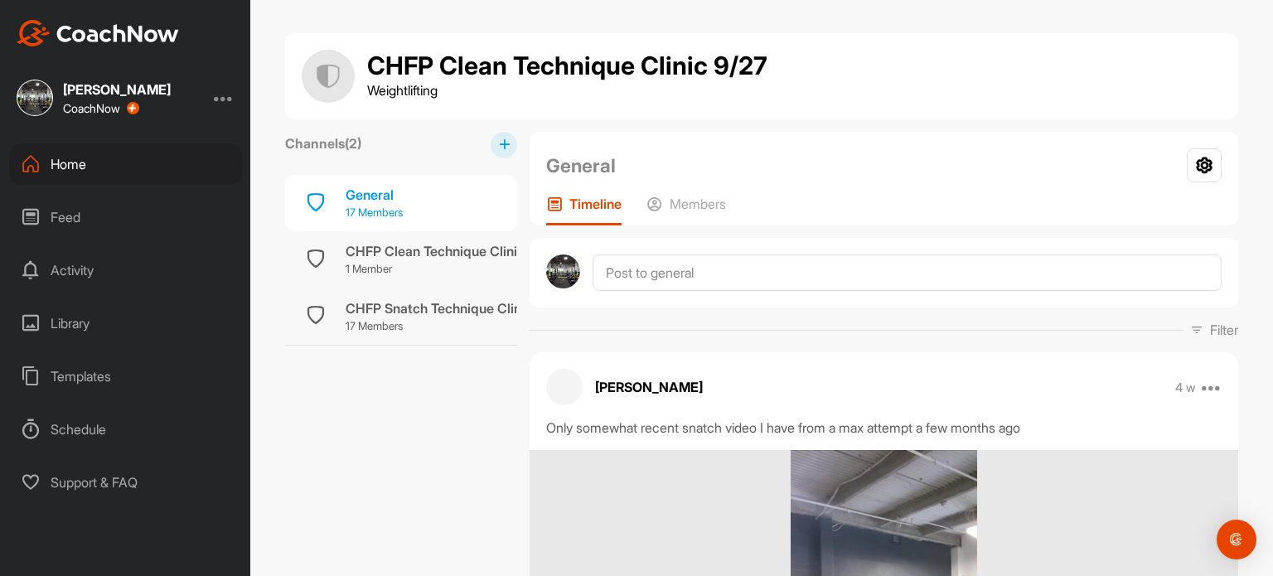
click at [423, 181] on div "General 17 Members" at bounding box center [401, 203] width 232 height 56
click at [369, 201] on div "General" at bounding box center [374, 195] width 57 height 20
click at [371, 307] on div "CHFP Snatch Technique Clinic 8/24" at bounding box center [456, 308] width 220 height 20
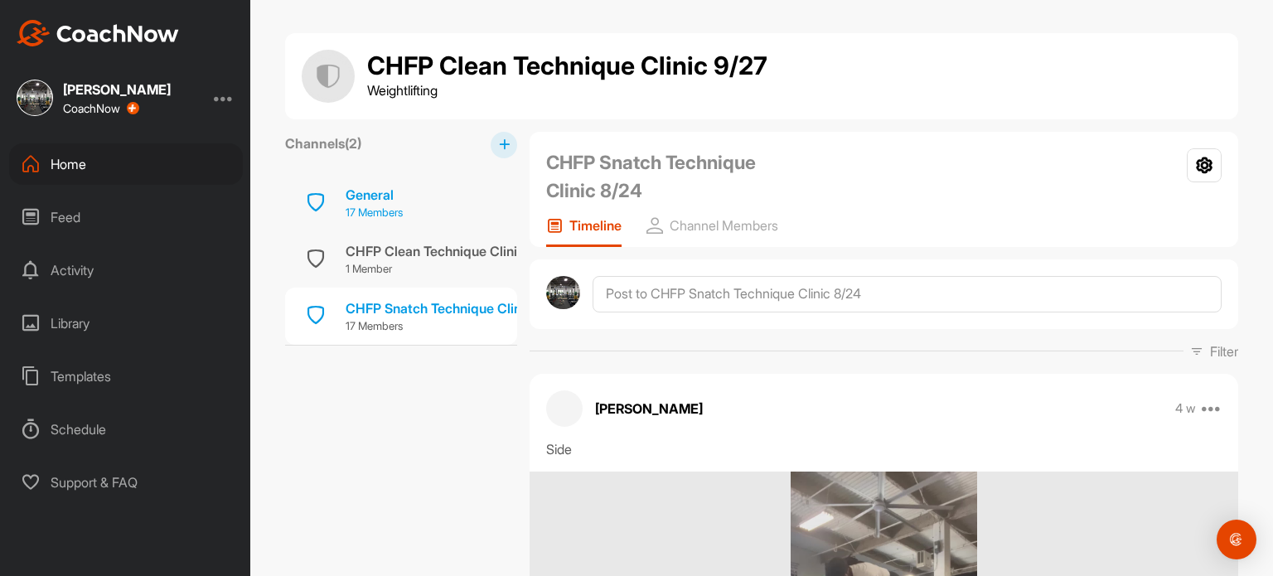
click at [380, 194] on div "General" at bounding box center [374, 195] width 57 height 20
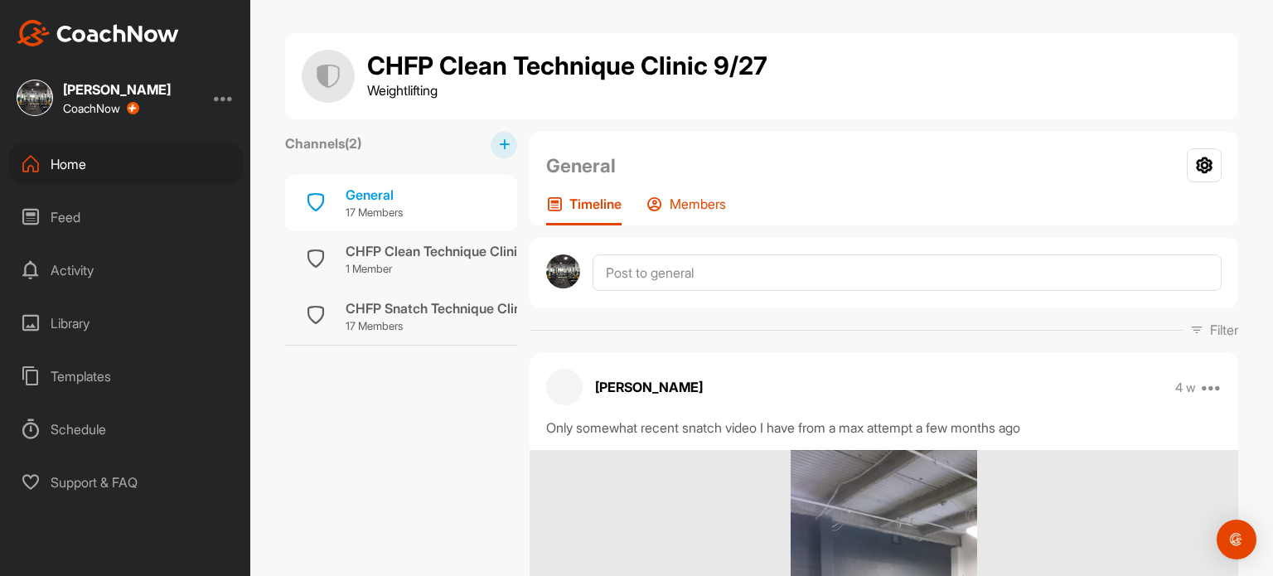
click at [693, 197] on p "Members" at bounding box center [698, 204] width 56 height 17
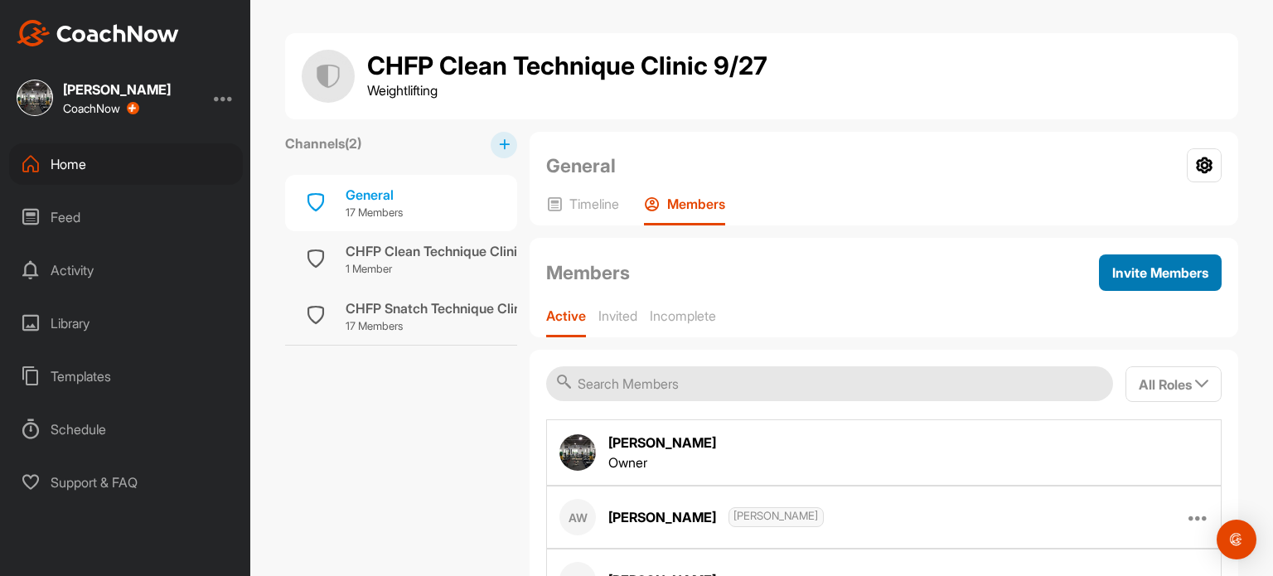
click at [1137, 269] on span "Invite Members" at bounding box center [1160, 272] width 96 height 17
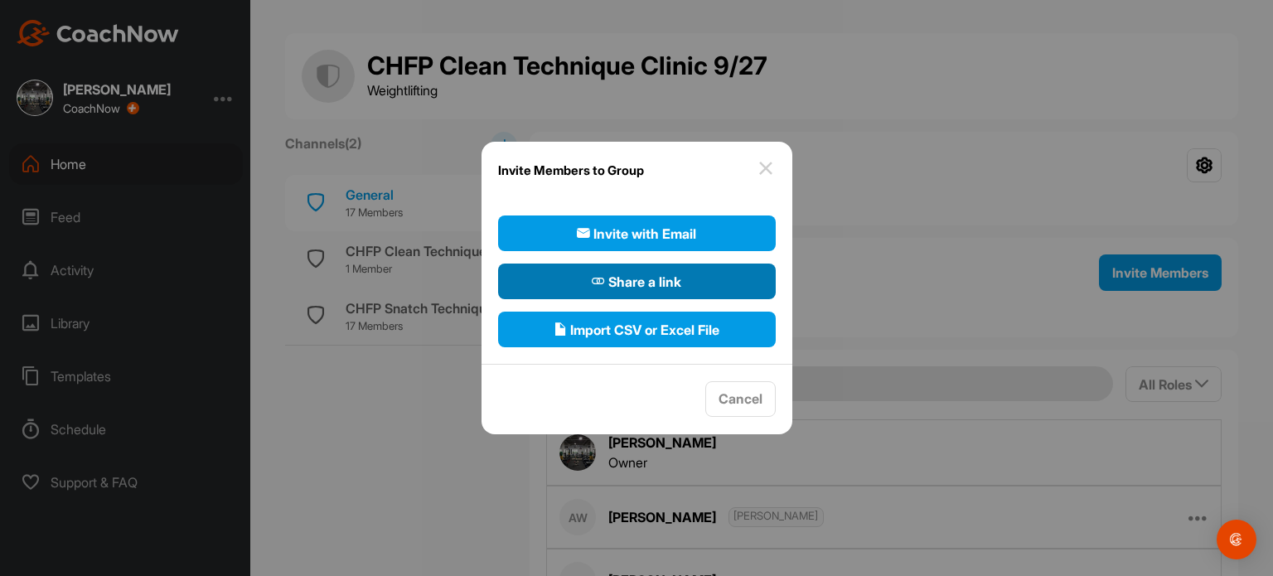
click at [721, 269] on button "Share a link" at bounding box center [637, 282] width 278 height 36
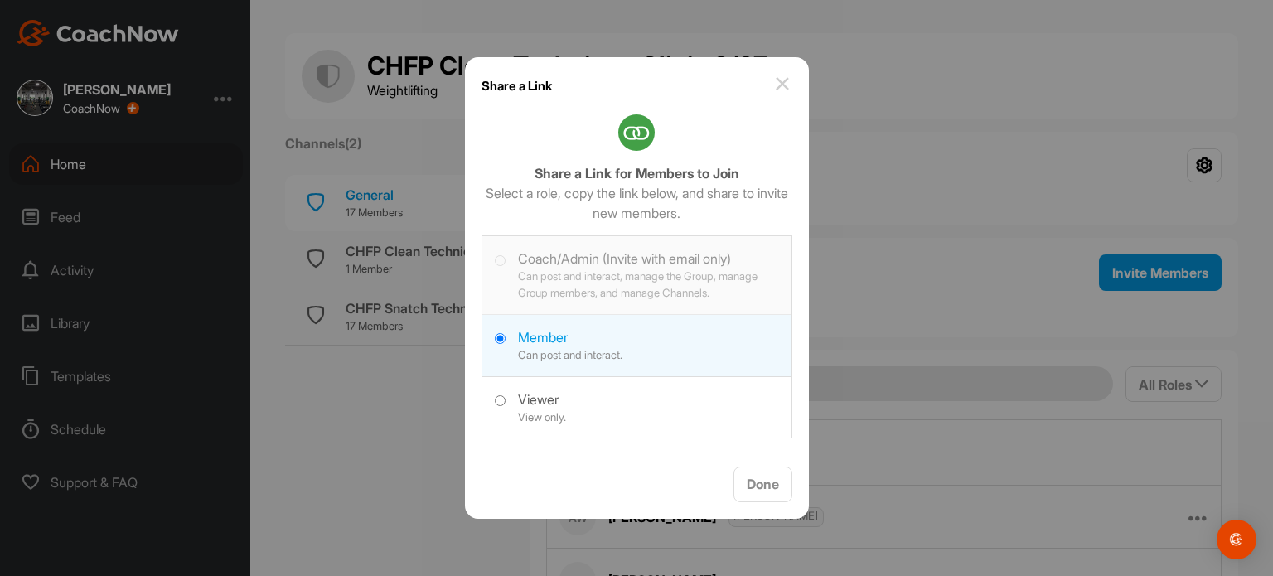
click at [721, 269] on li "Coach/Admin (Invite with email only) Can post and interact, manage the Group, m…" at bounding box center [636, 275] width 309 height 78
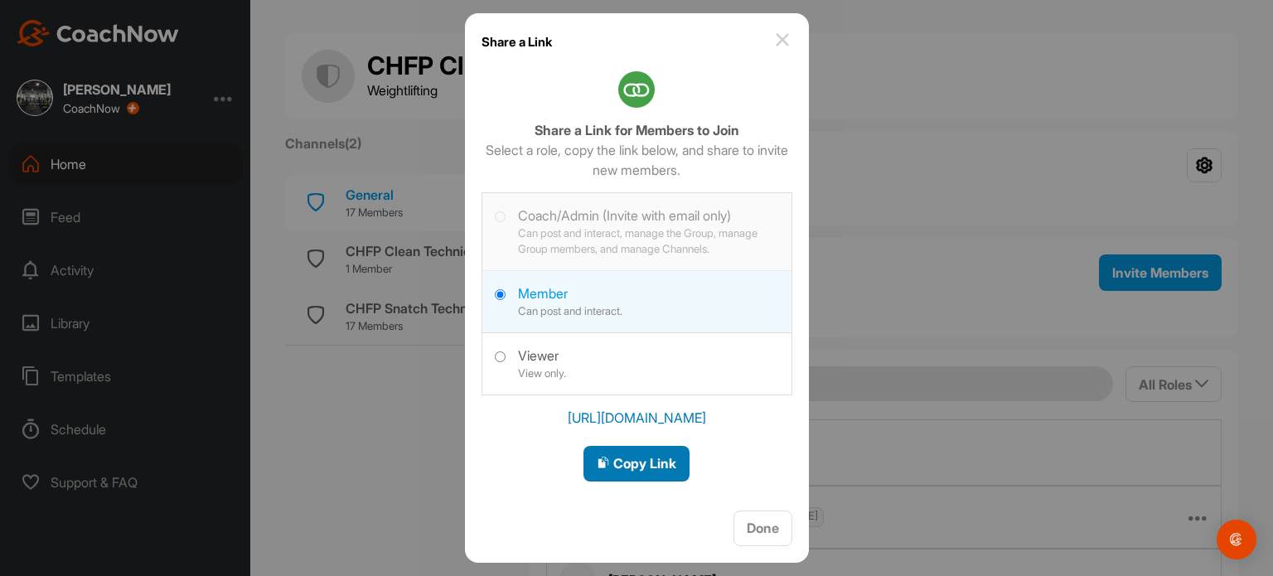
click at [632, 460] on span "Copy Link" at bounding box center [637, 463] width 80 height 17
